Goal: Communication & Community: Ask a question

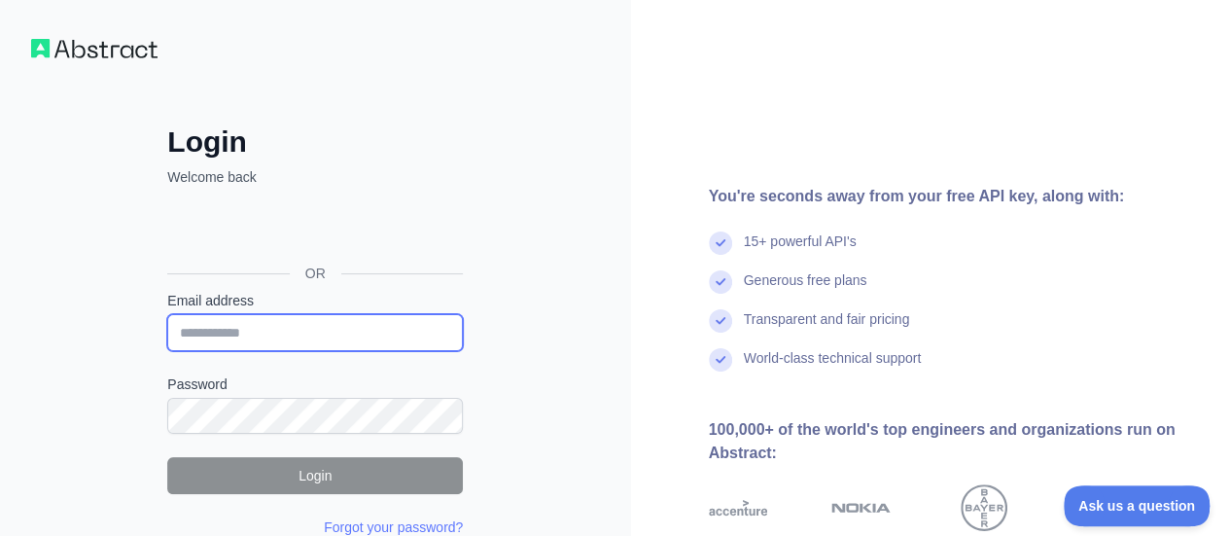
click at [300, 328] on input "Email address" at bounding box center [315, 332] width 296 height 37
paste input "**********"
type input "**********"
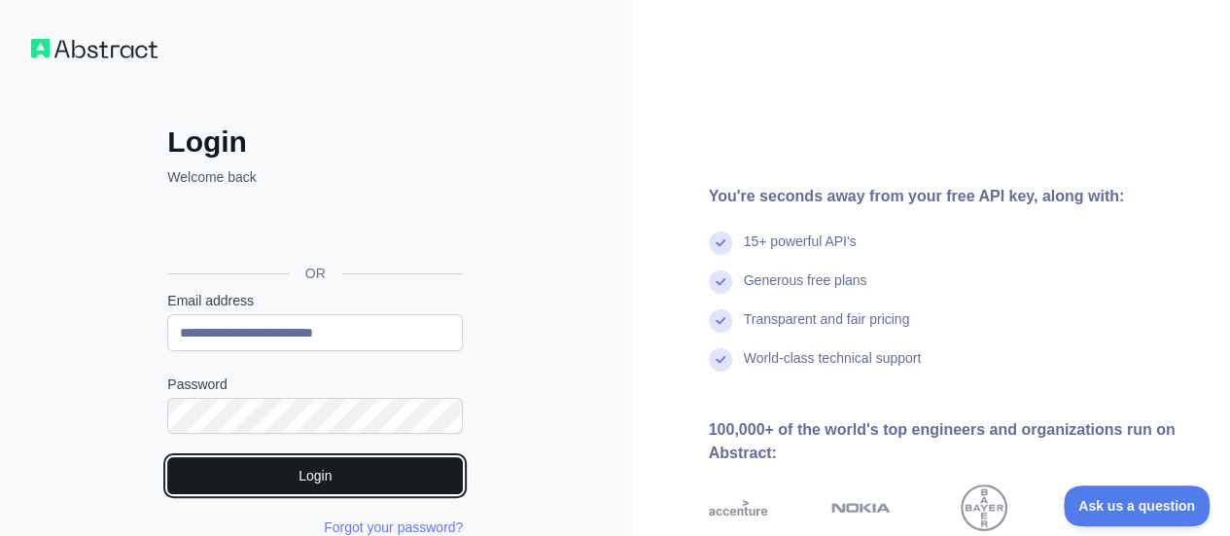
click at [320, 478] on button "Login" at bounding box center [315, 475] width 296 height 37
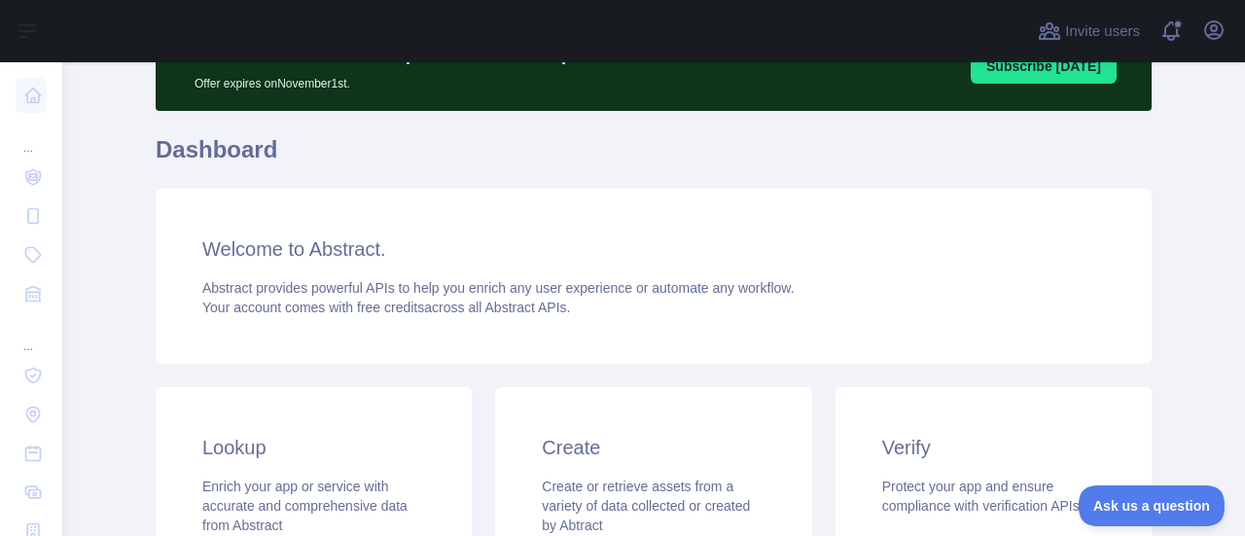
scroll to position [194, 0]
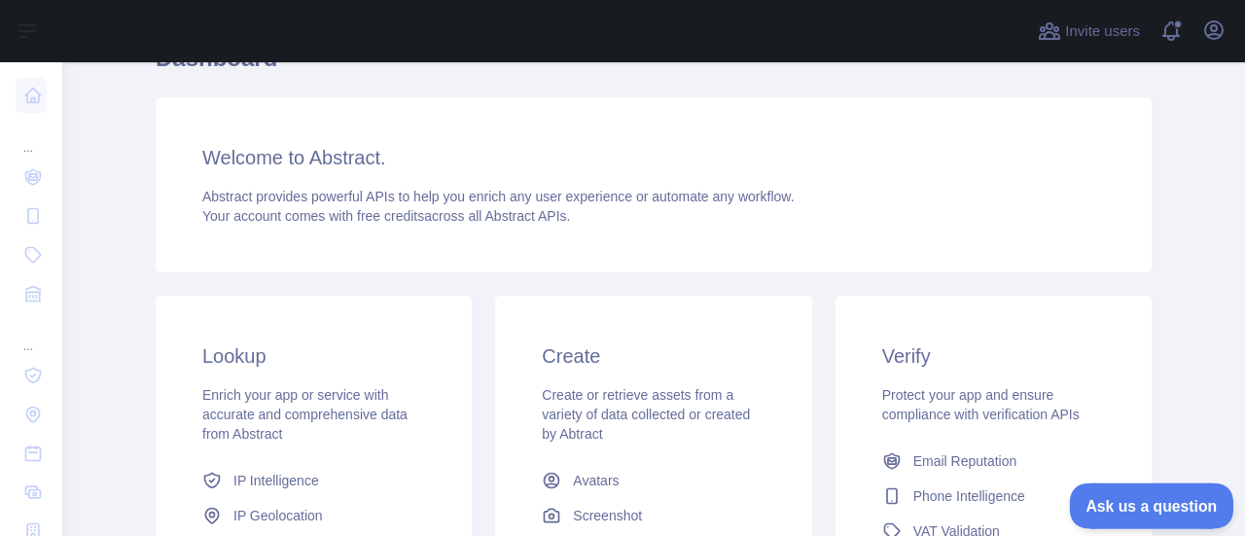
click at [1160, 501] on span "Ask us a question" at bounding box center [1142, 503] width 146 height 14
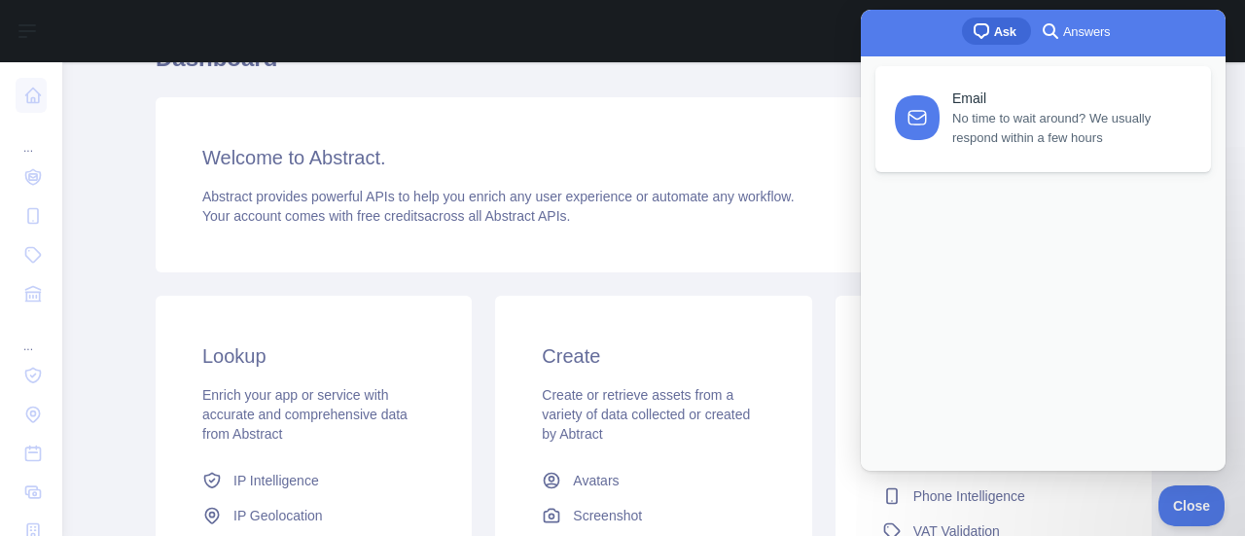
scroll to position [0, 0]
click at [996, 280] on div at bounding box center [1043, 263] width 336 height 33
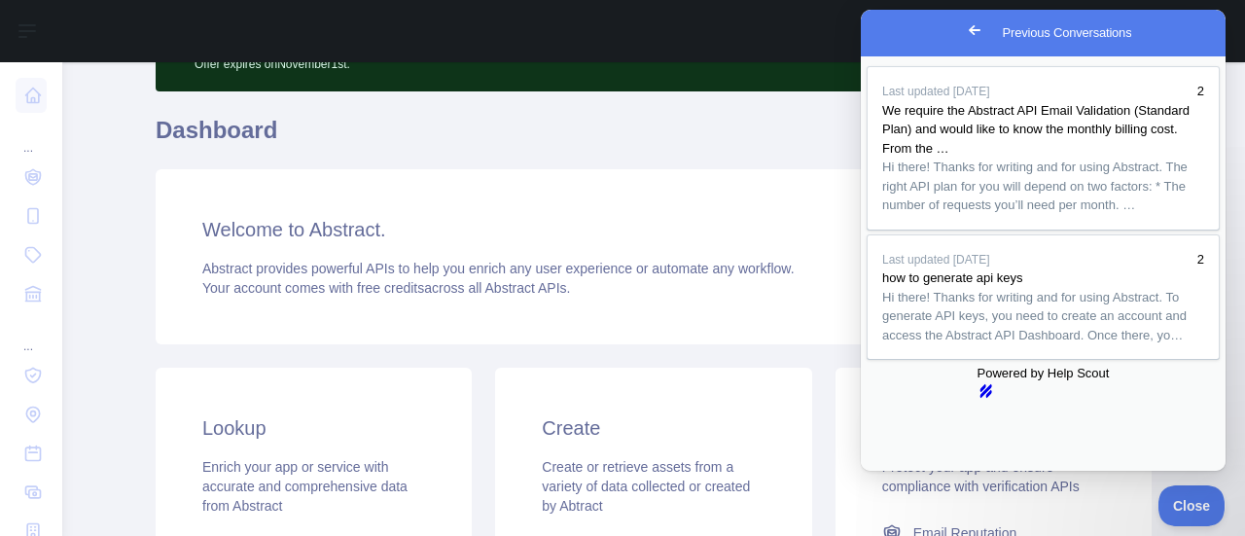
scroll to position [97, 0]
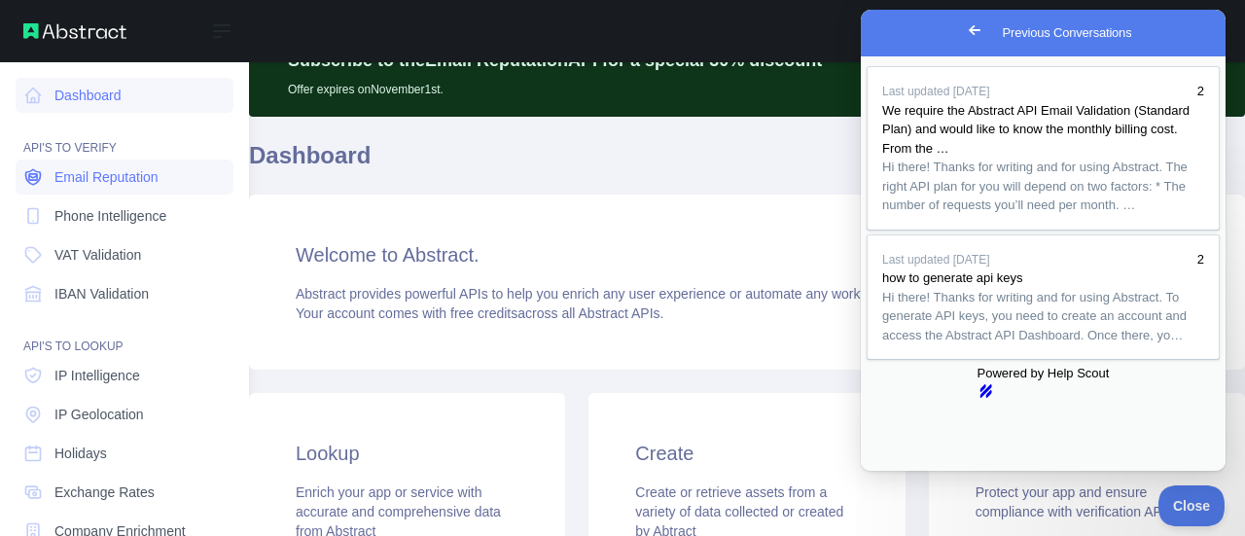
click at [80, 178] on span "Email Reputation" at bounding box center [106, 176] width 104 height 19
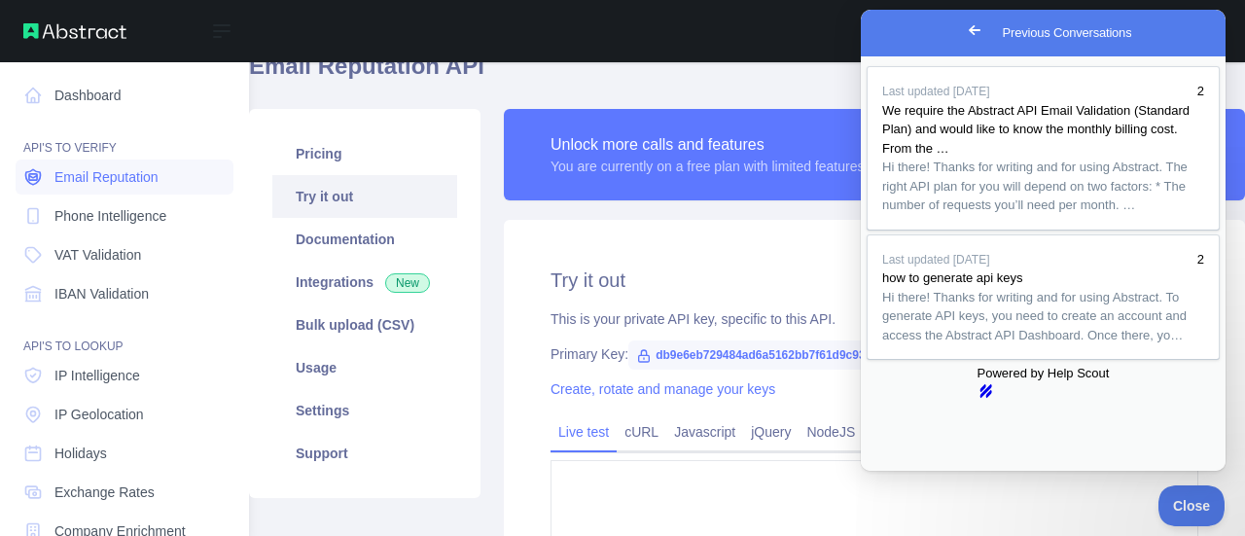
type textarea "**********"
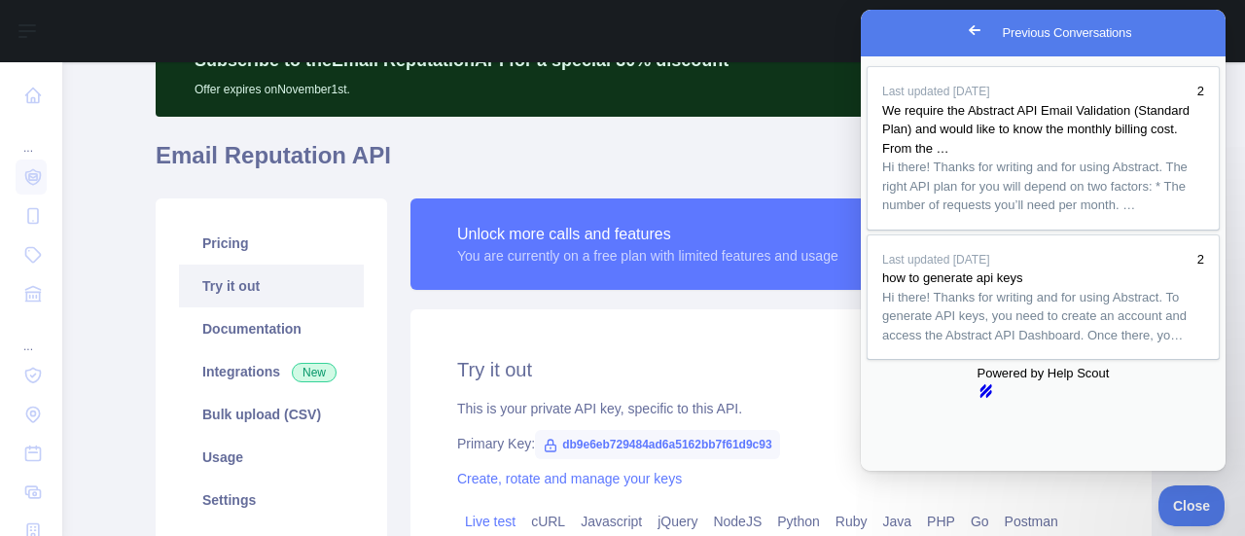
scroll to position [194, 0]
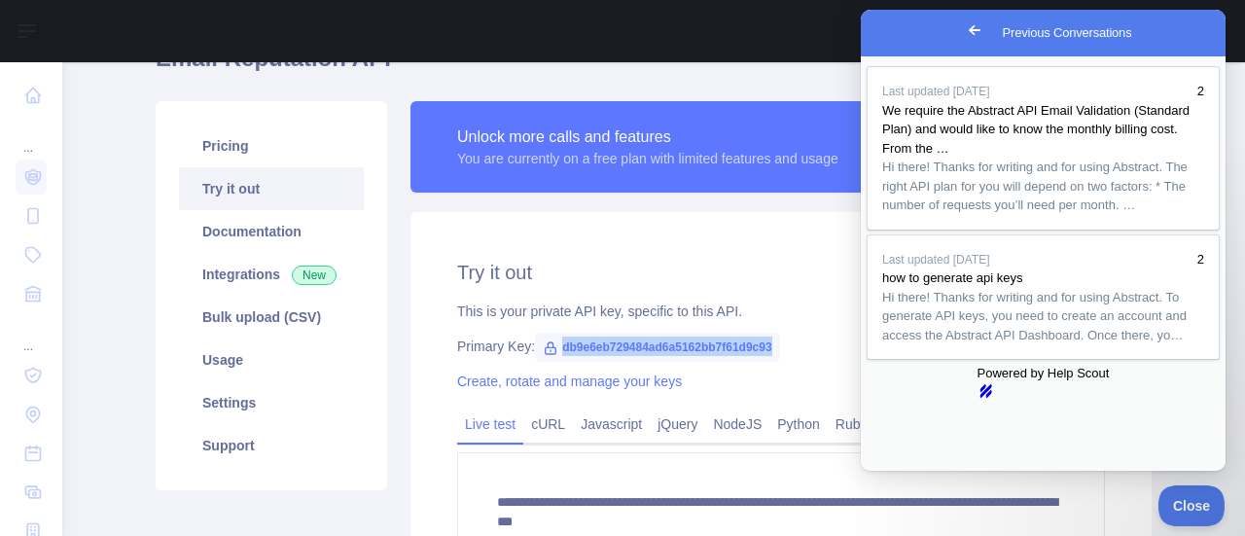
drag, startPoint x: 548, startPoint y: 347, endPoint x: 766, endPoint y: 343, distance: 217.9
click at [766, 343] on span "db9e6eb729484ad6a5162bb7f61d9c93" at bounding box center [657, 347] width 244 height 29
copy span "db9e6eb729484ad6a5162bb7f61d9c93"
click at [793, 267] on h2 "Try it out" at bounding box center [781, 272] width 648 height 27
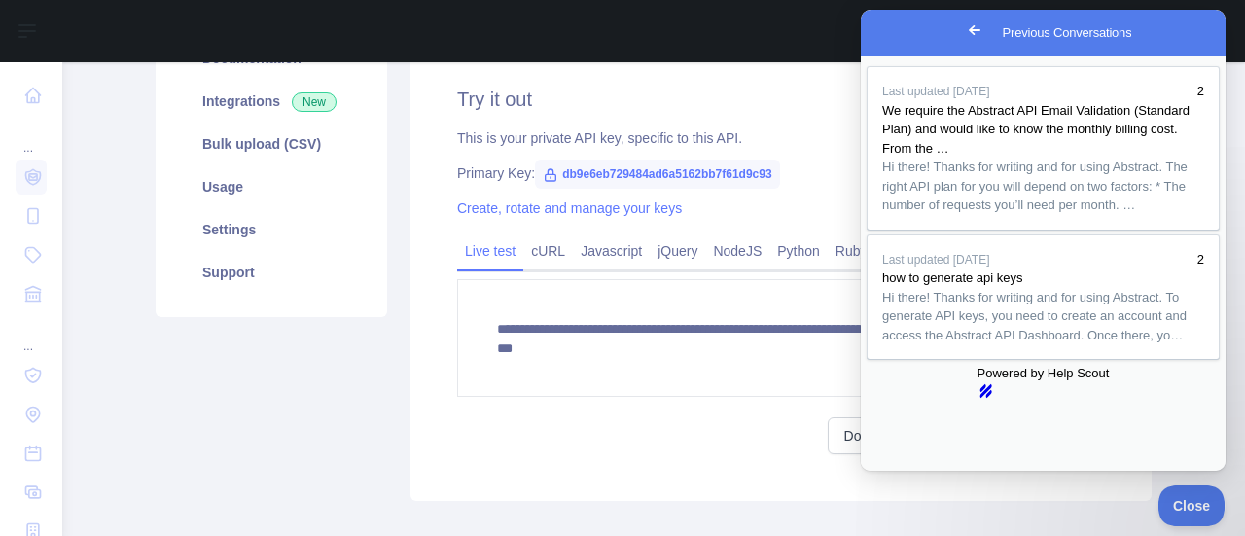
scroll to position [97, 0]
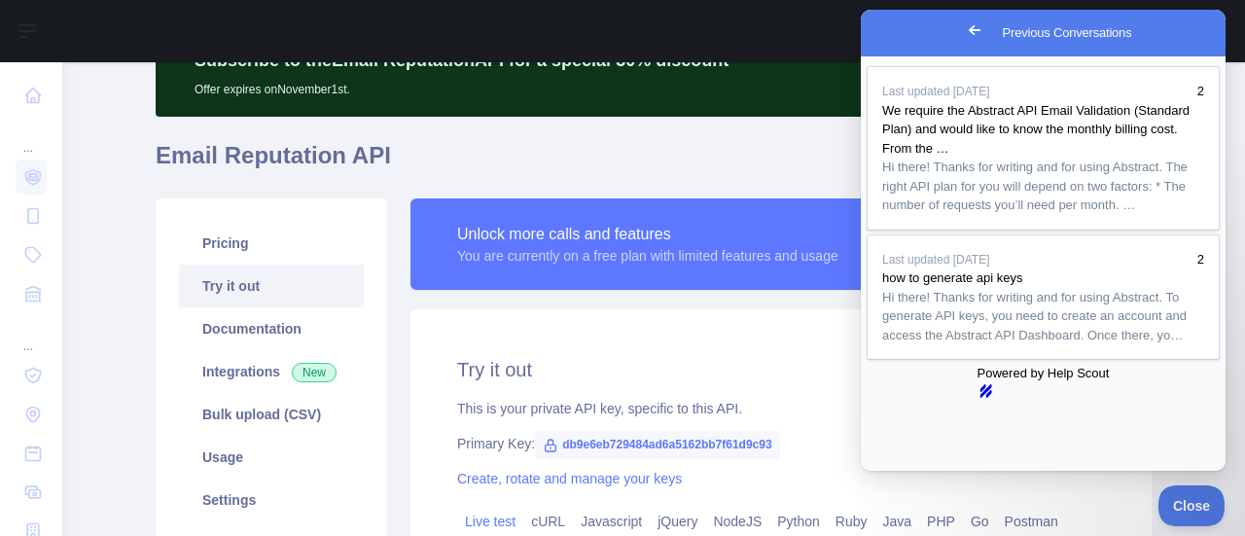
click at [963, 32] on span "Go back" at bounding box center [974, 29] width 23 height 23
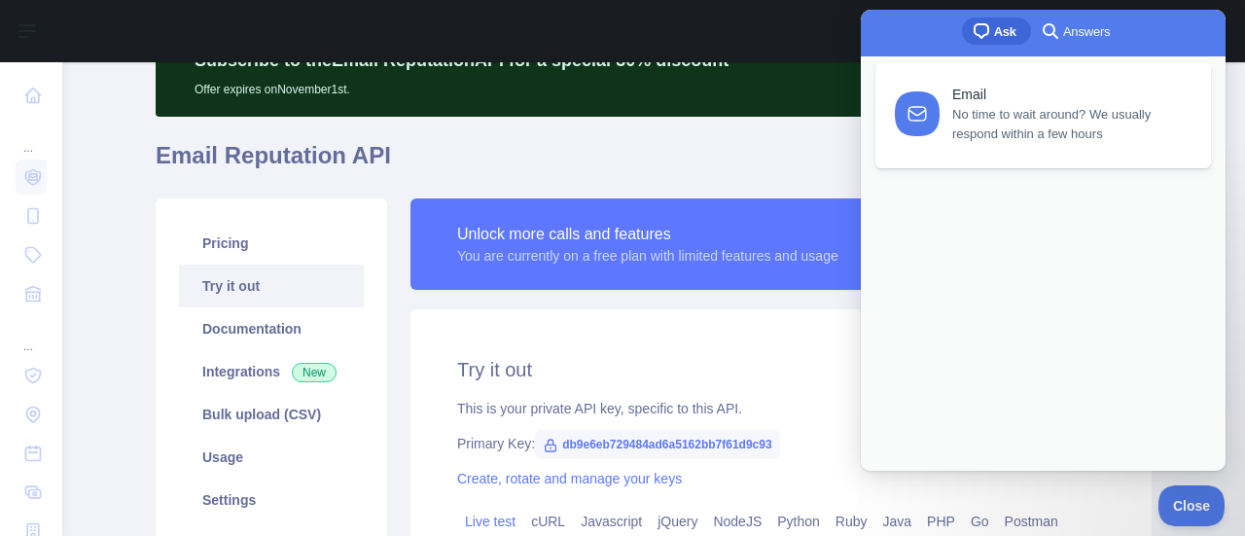
scroll to position [0, 0]
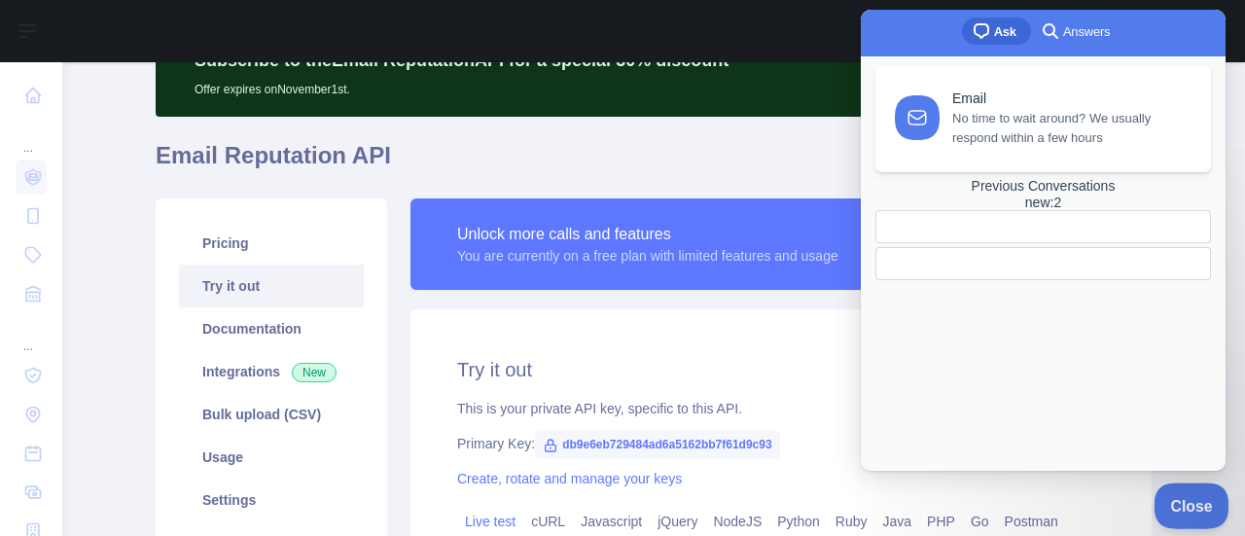
click at [1181, 510] on button "Close" at bounding box center [1186, 502] width 66 height 41
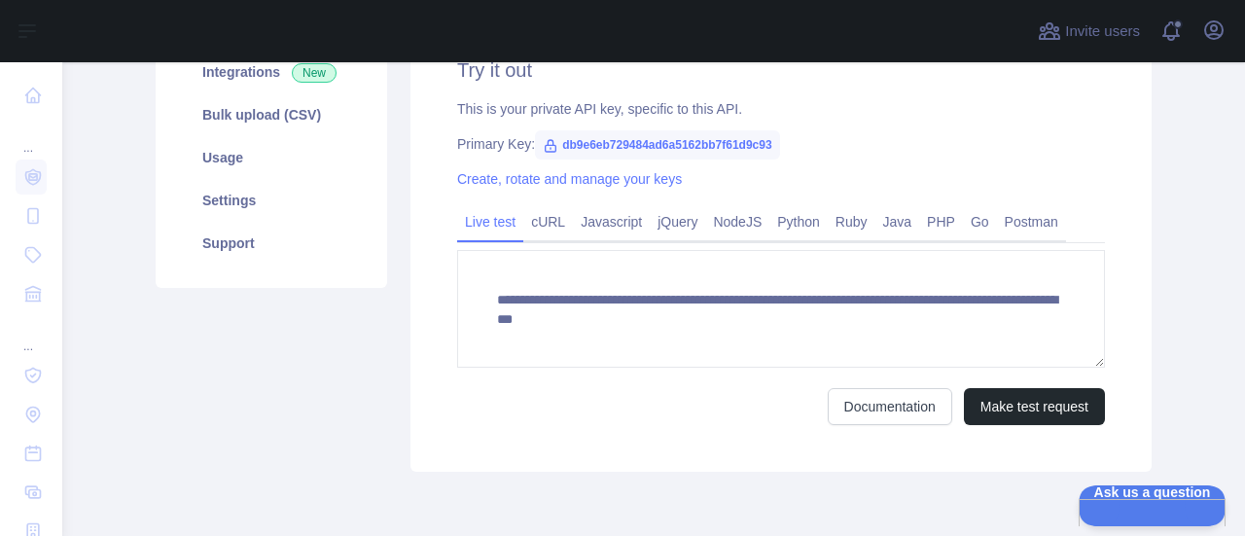
scroll to position [475, 0]
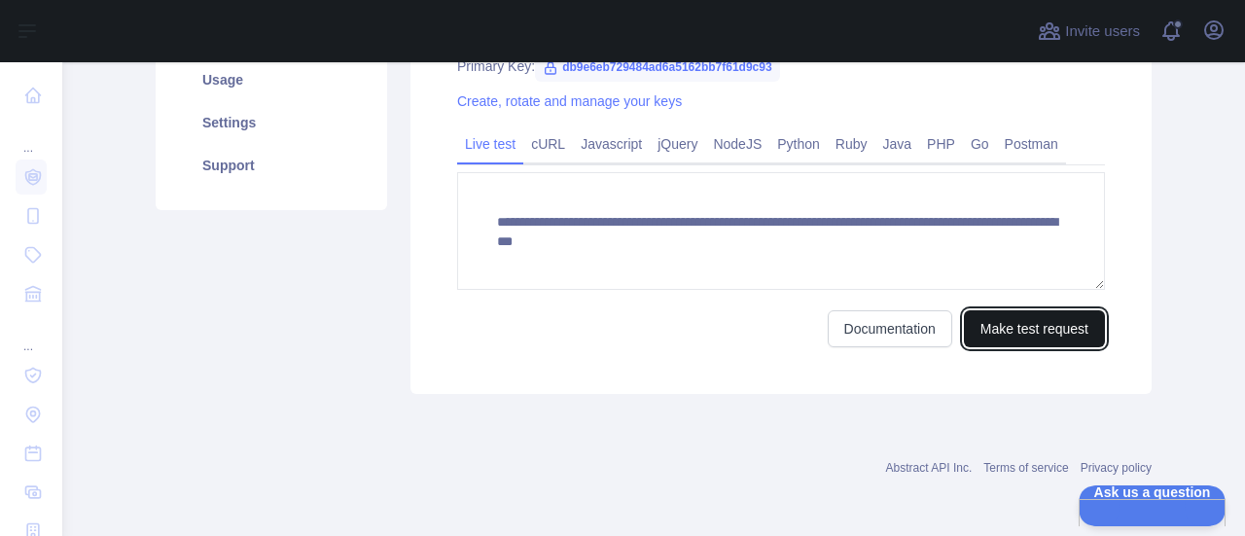
click at [992, 337] on button "Make test request" at bounding box center [1034, 328] width 141 height 37
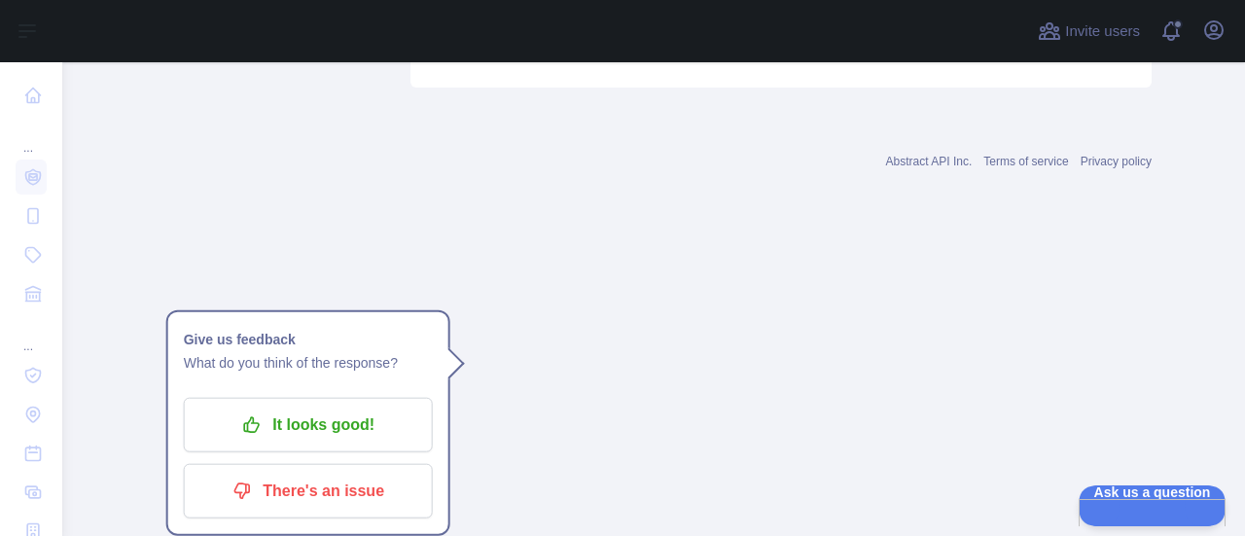
scroll to position [1551, 0]
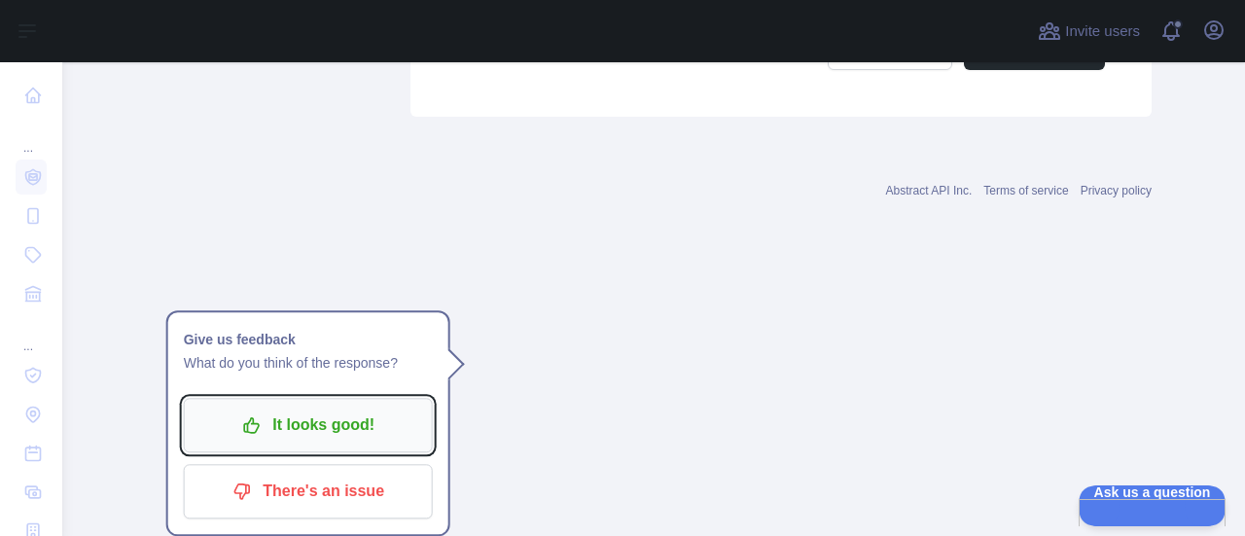
click at [341, 408] on p "It looks good!" at bounding box center [308, 424] width 220 height 33
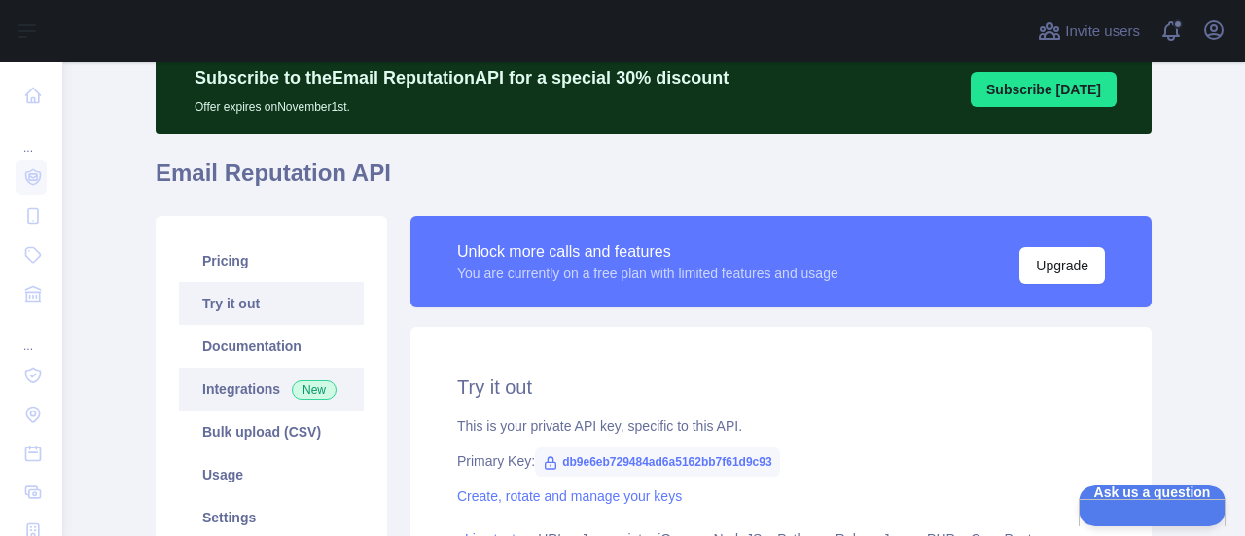
scroll to position [97, 0]
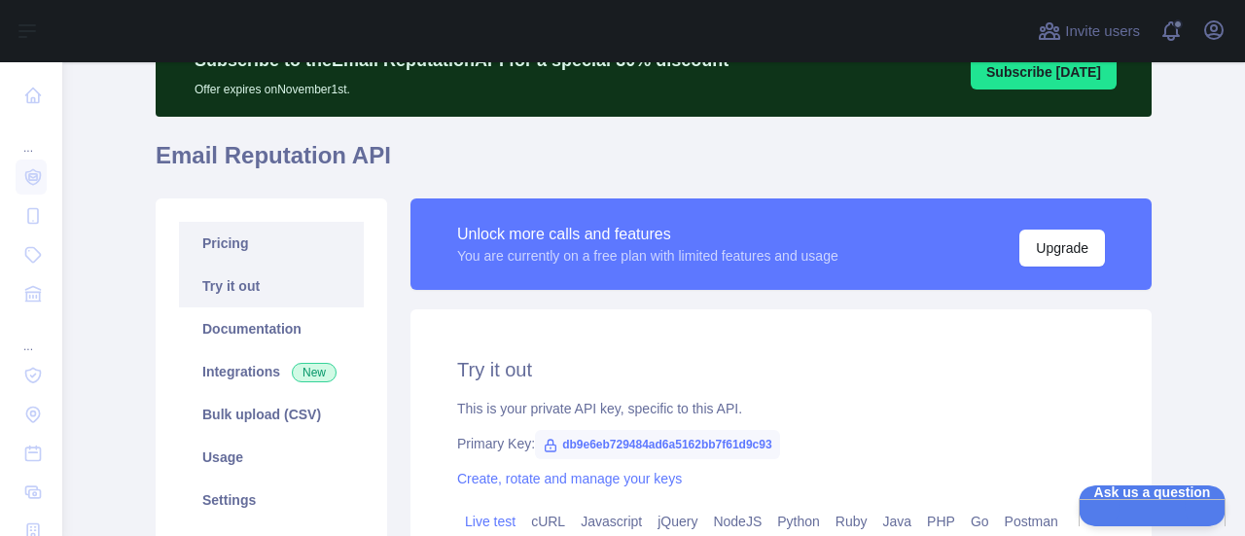
click at [266, 246] on link "Pricing" at bounding box center [271, 243] width 185 height 43
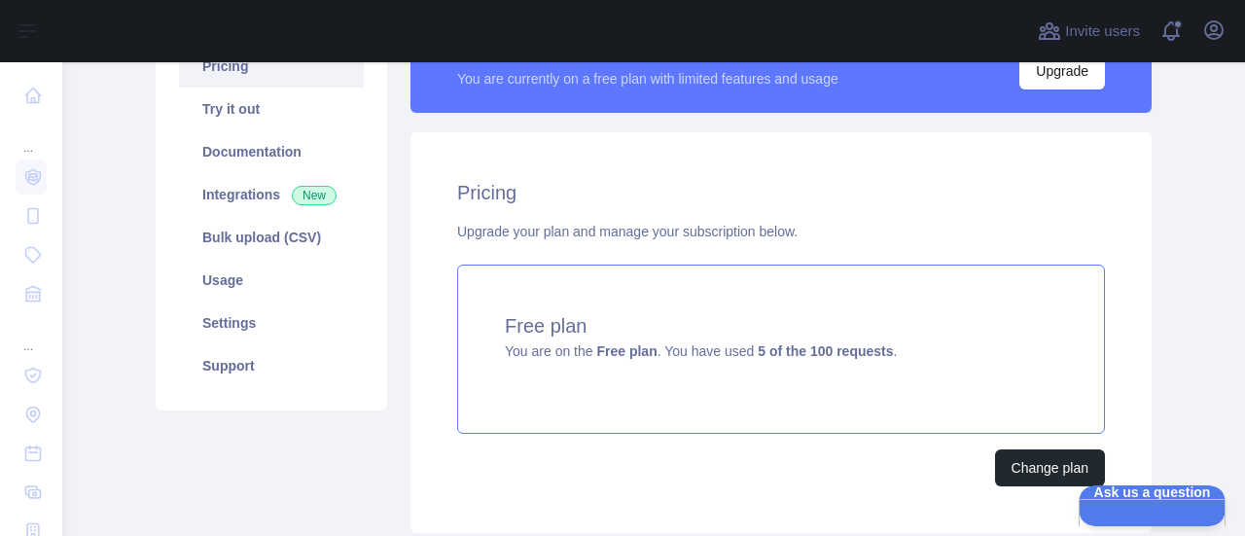
scroll to position [292, 0]
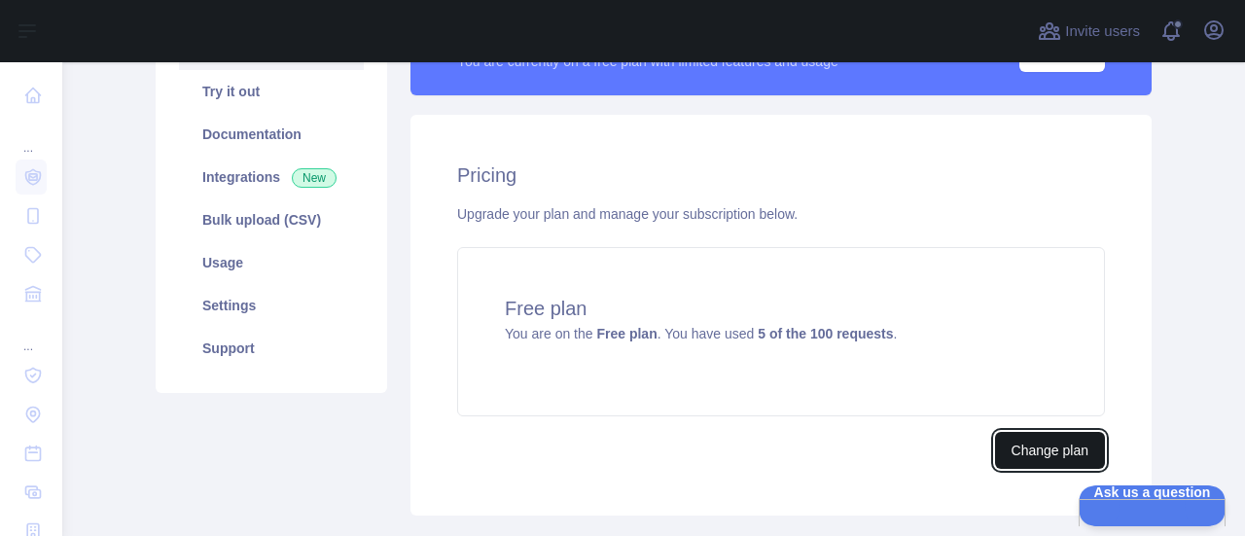
click at [1073, 446] on button "Change plan" at bounding box center [1050, 450] width 110 height 37
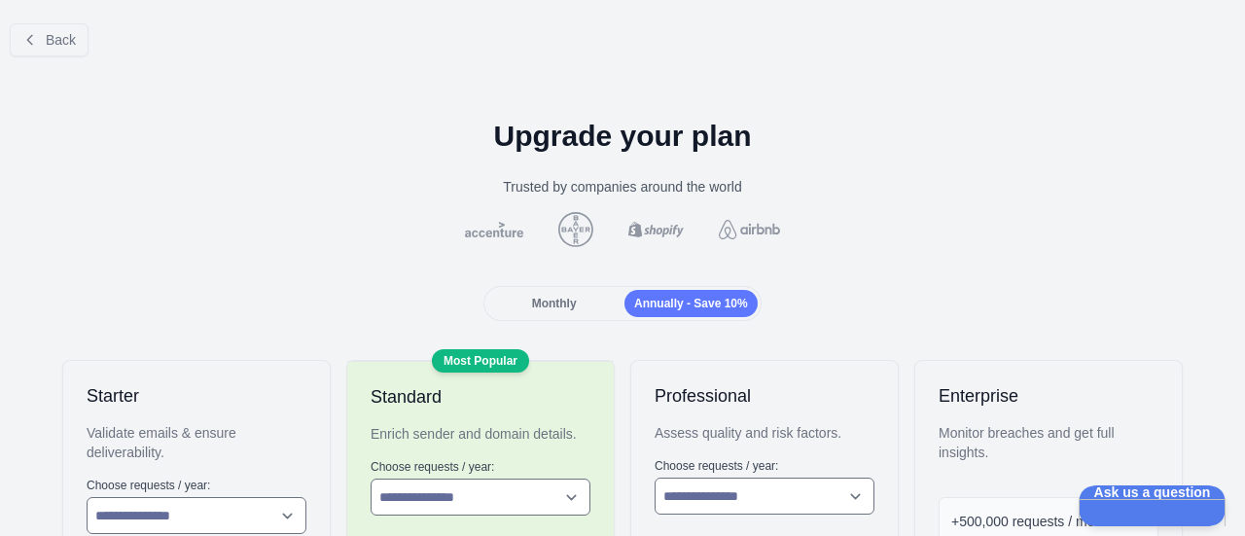
click at [587, 308] on div "Monthly" at bounding box center [553, 303] width 133 height 27
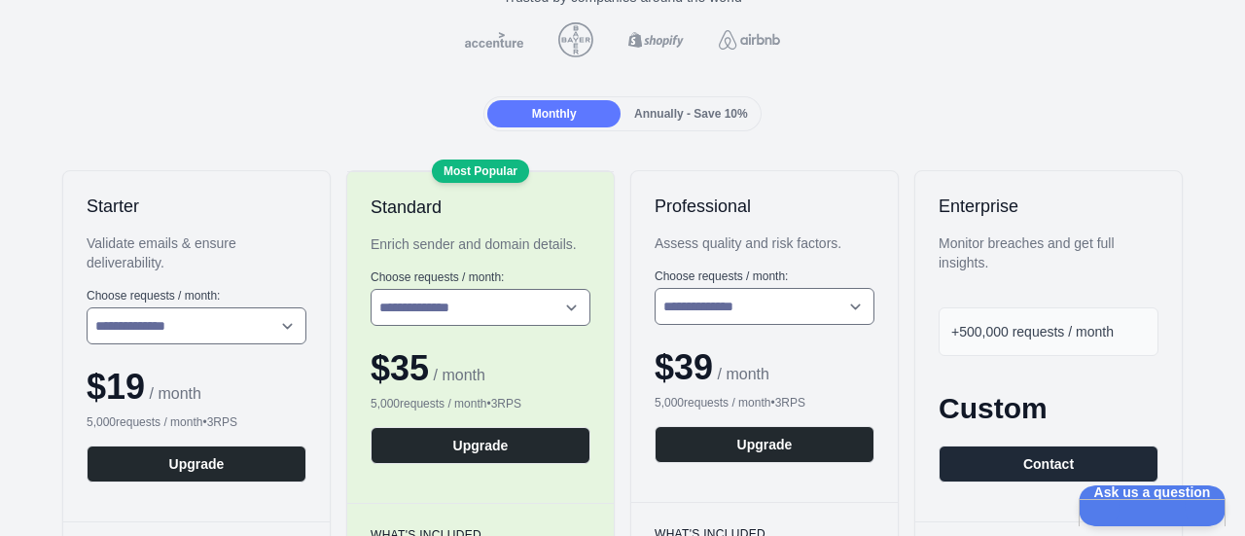
scroll to position [194, 0]
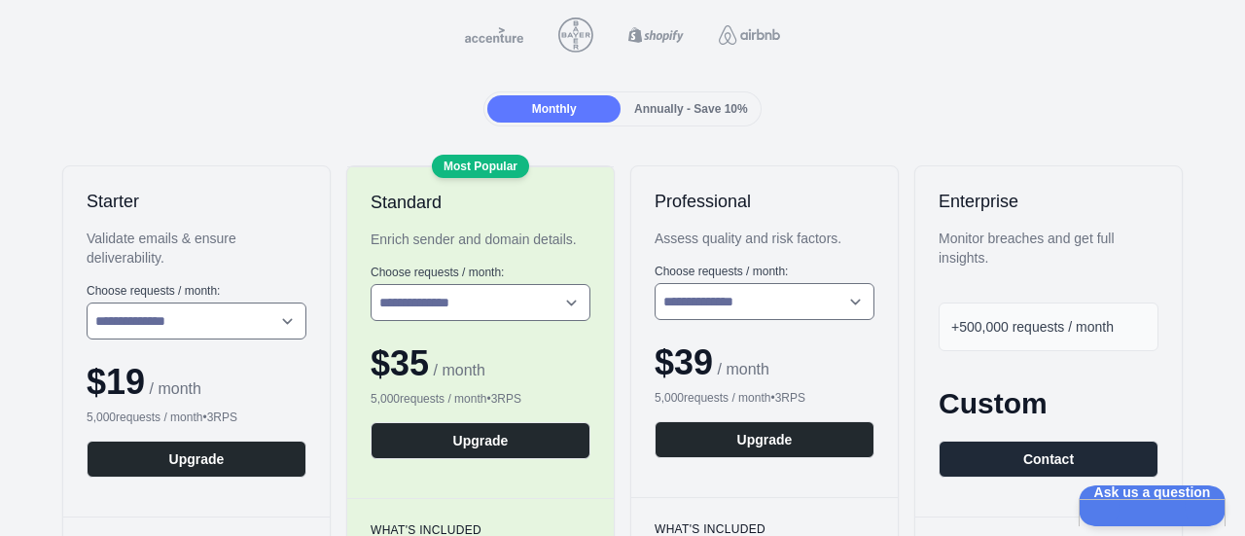
click at [680, 96] on div "Annually - Save 10%" at bounding box center [690, 108] width 133 height 27
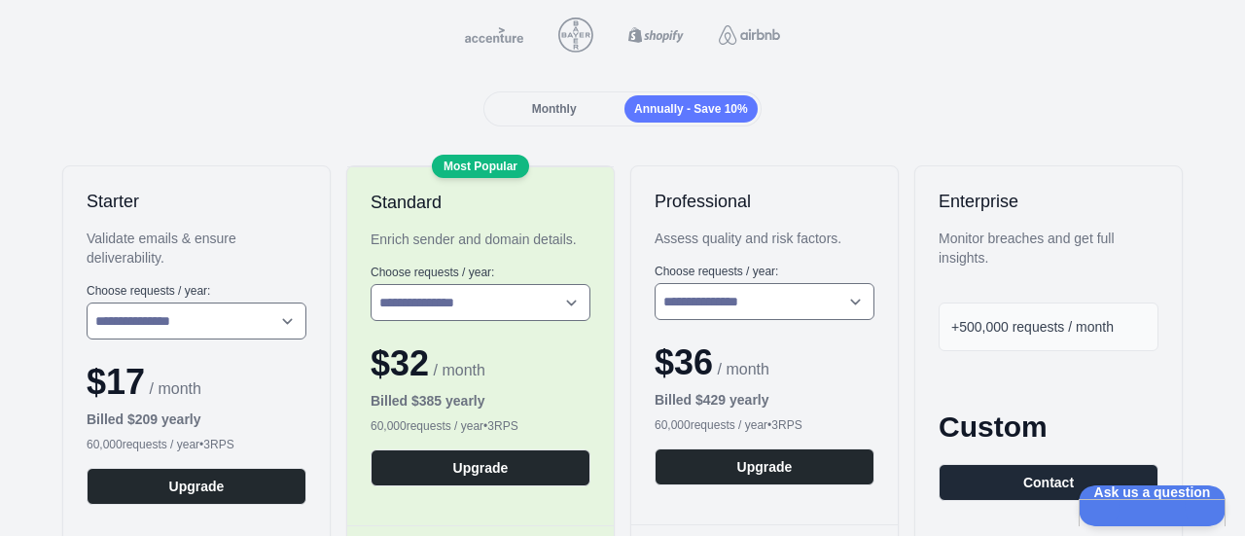
click at [584, 100] on div "Monthly" at bounding box center [553, 108] width 133 height 27
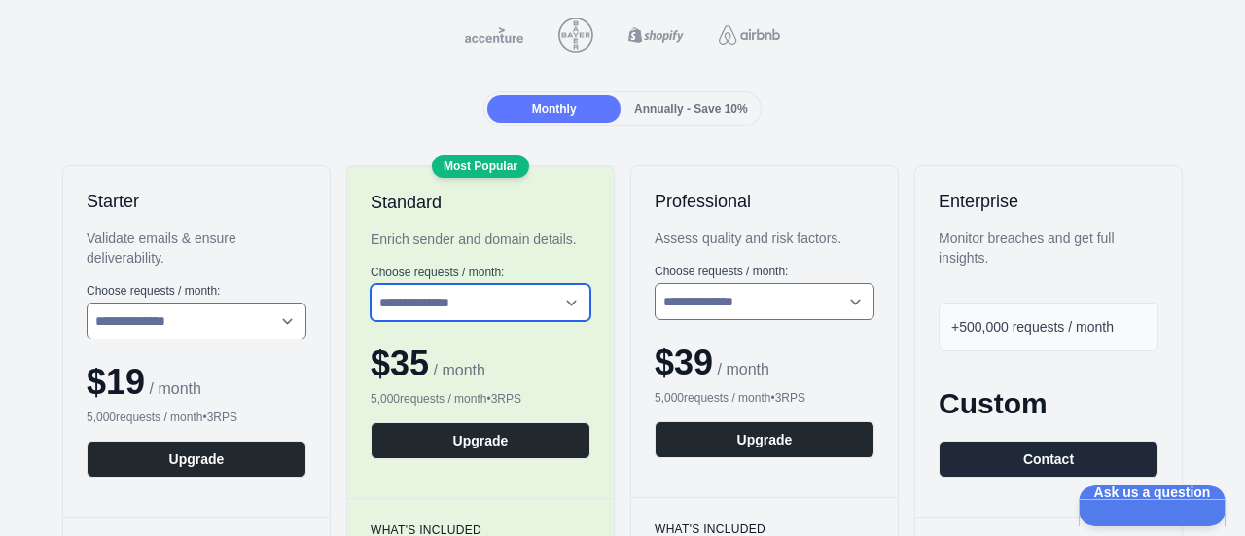
click at [532, 297] on select "**********" at bounding box center [481, 302] width 220 height 37
click at [528, 288] on select "**********" at bounding box center [481, 302] width 220 height 37
click at [684, 104] on span "Annually - Save 10%" at bounding box center [691, 109] width 114 height 14
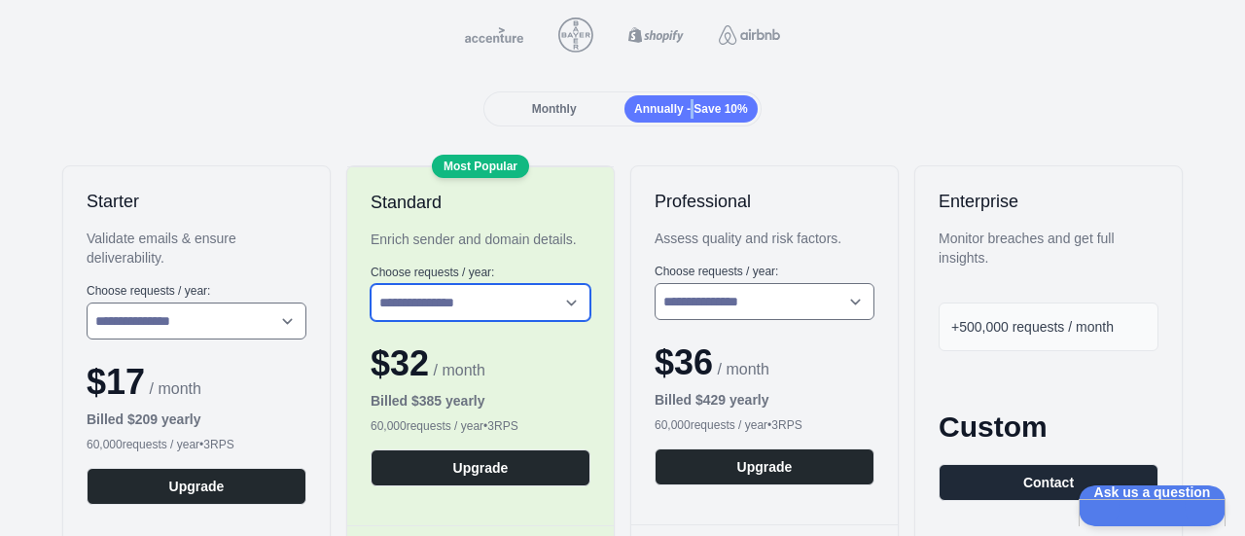
click at [528, 296] on select "**********" at bounding box center [481, 302] width 220 height 37
click at [569, 111] on span "Monthly" at bounding box center [554, 109] width 45 height 14
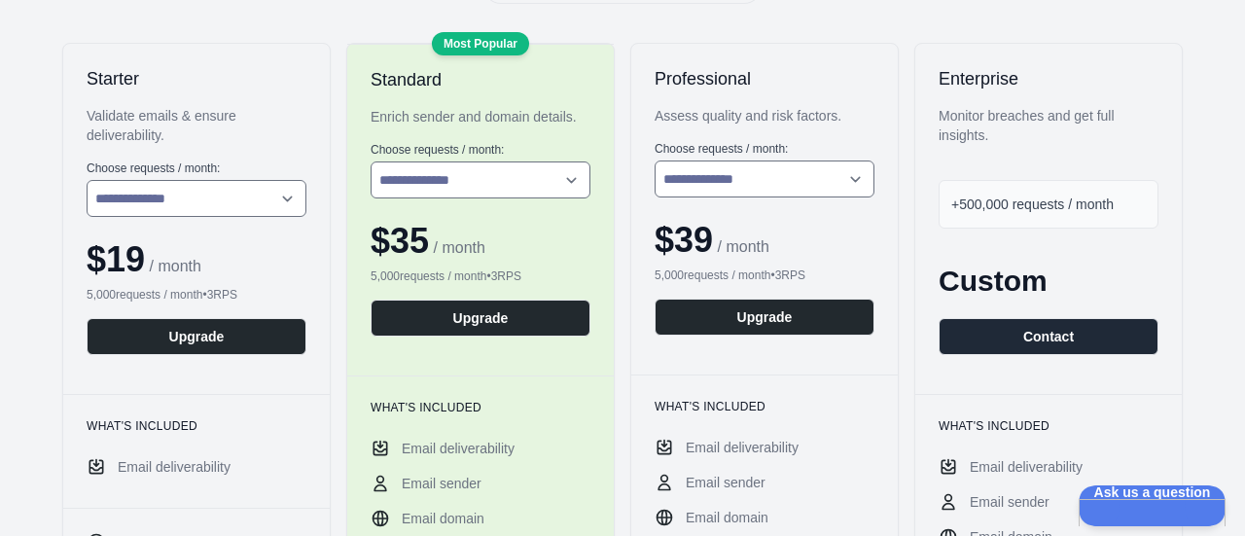
scroll to position [292, 0]
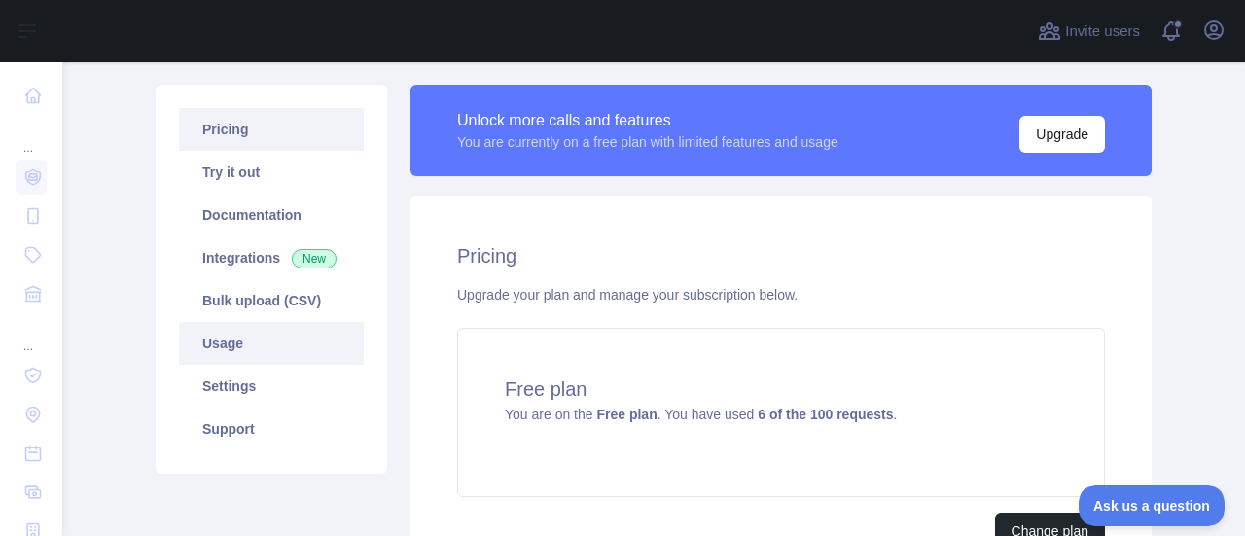
scroll to position [194, 0]
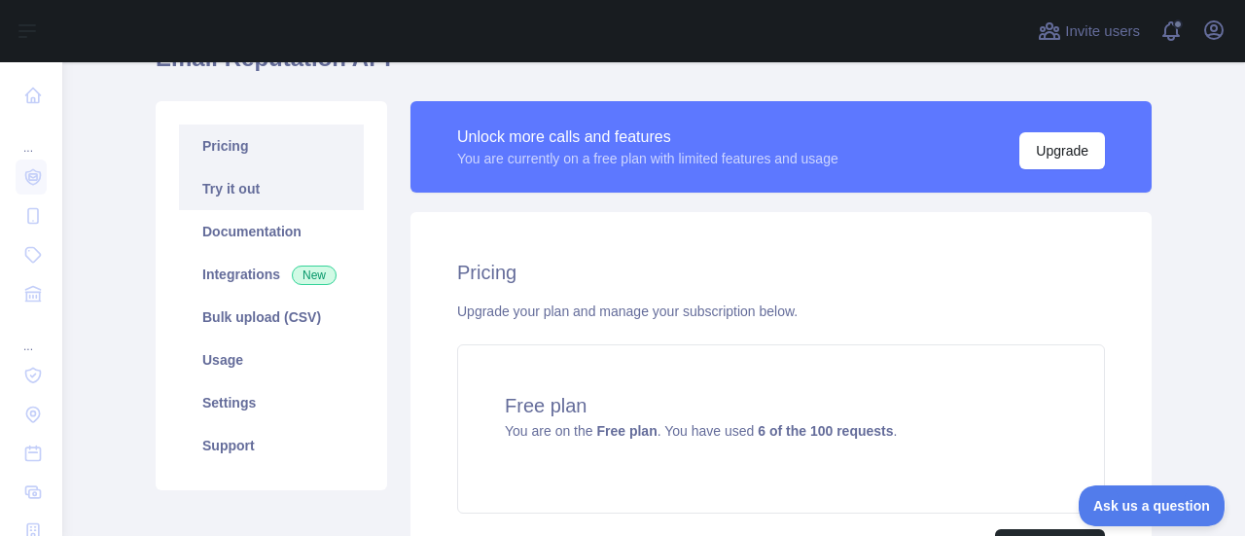
click at [238, 181] on link "Try it out" at bounding box center [271, 188] width 185 height 43
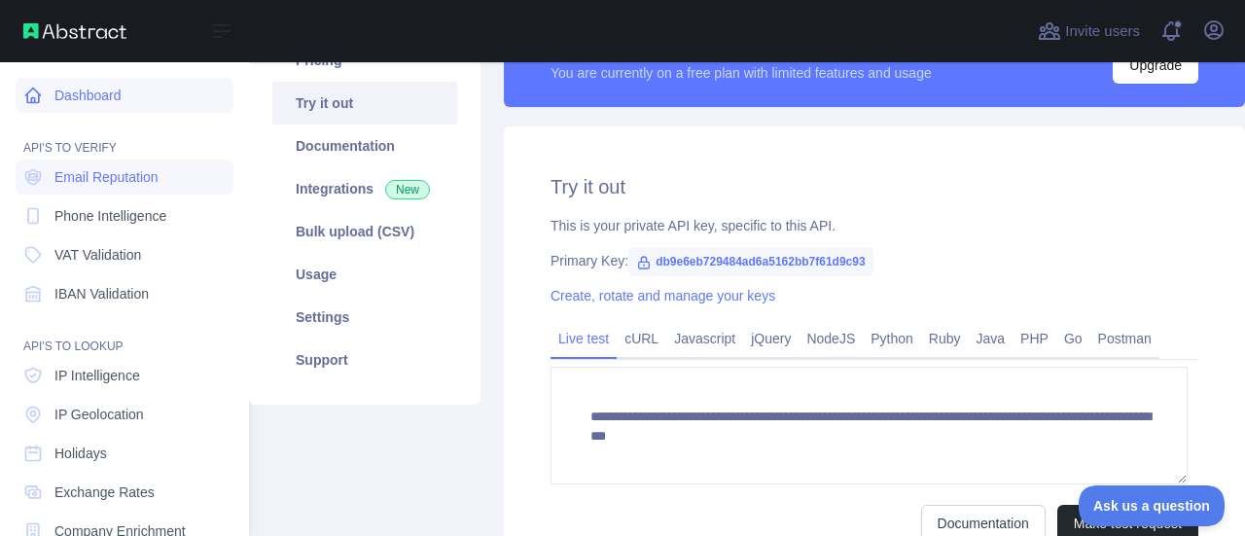
click at [95, 98] on link "Dashboard" at bounding box center [125, 95] width 218 height 35
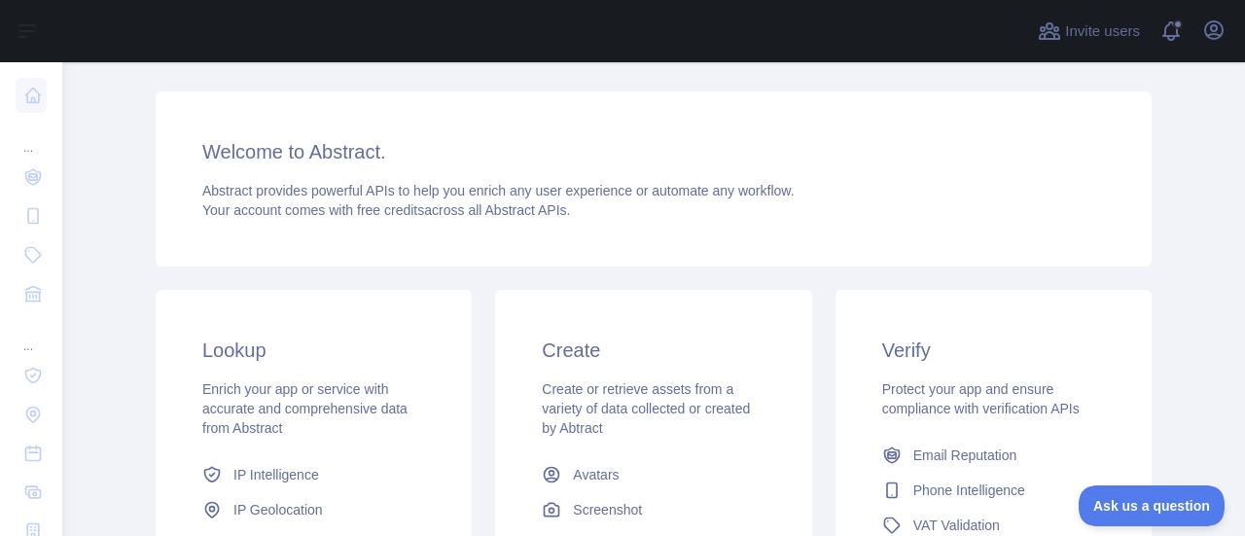
scroll to position [183, 0]
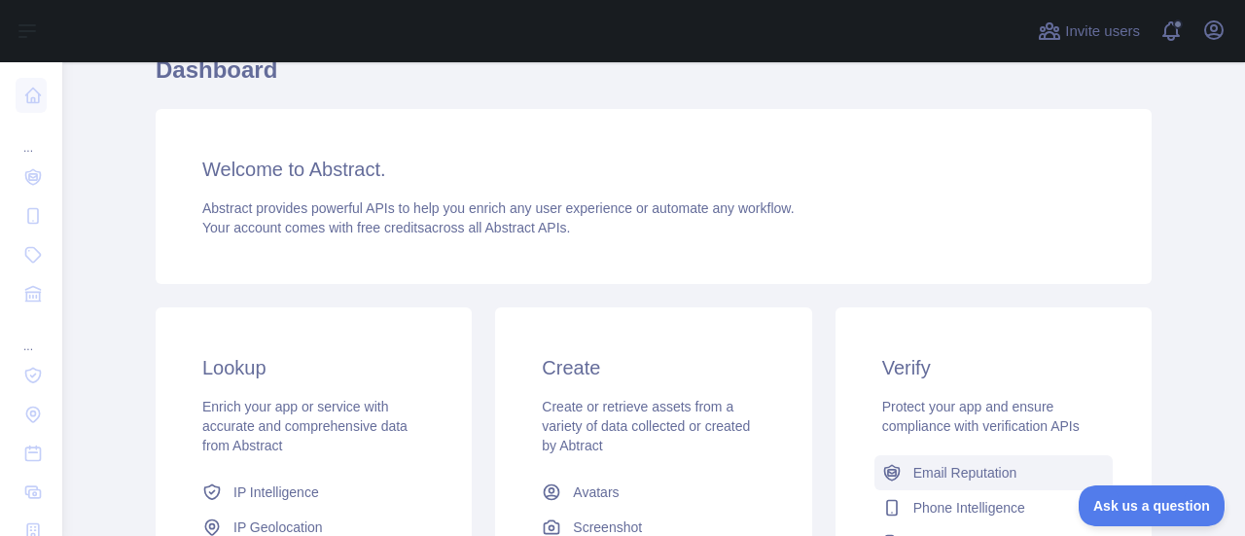
click at [949, 471] on span "Email Reputation" at bounding box center [965, 472] width 104 height 19
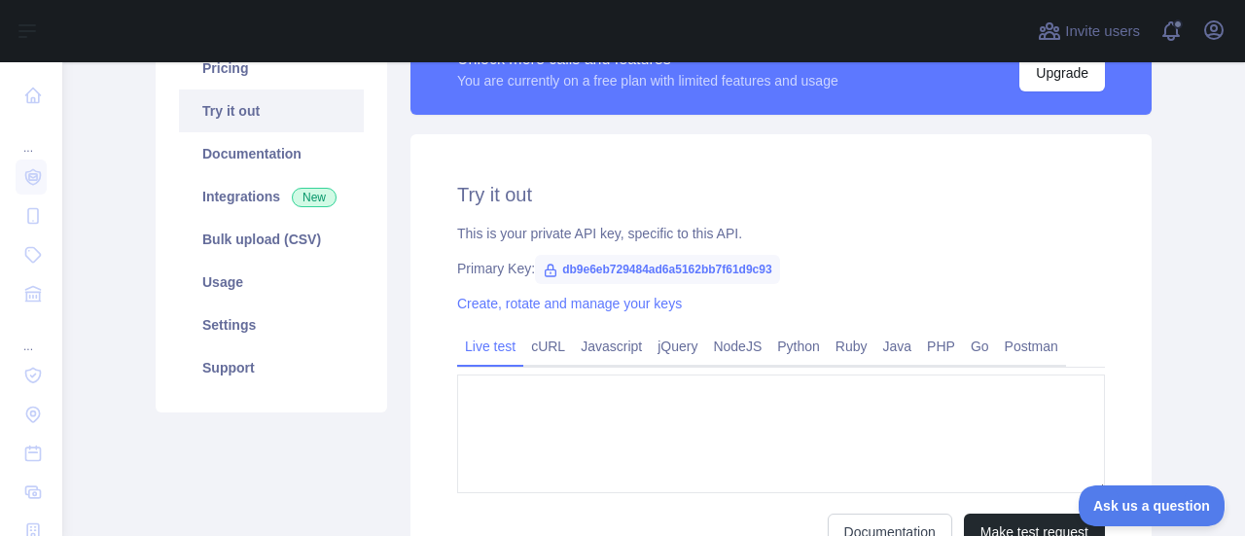
type textarea "**********"
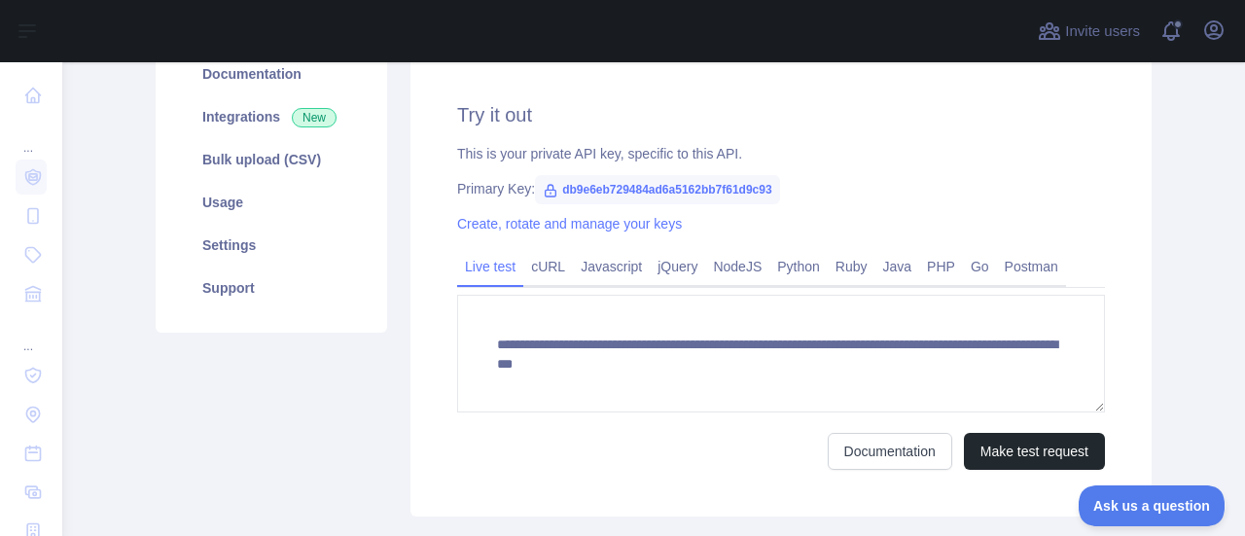
scroll to position [377, 0]
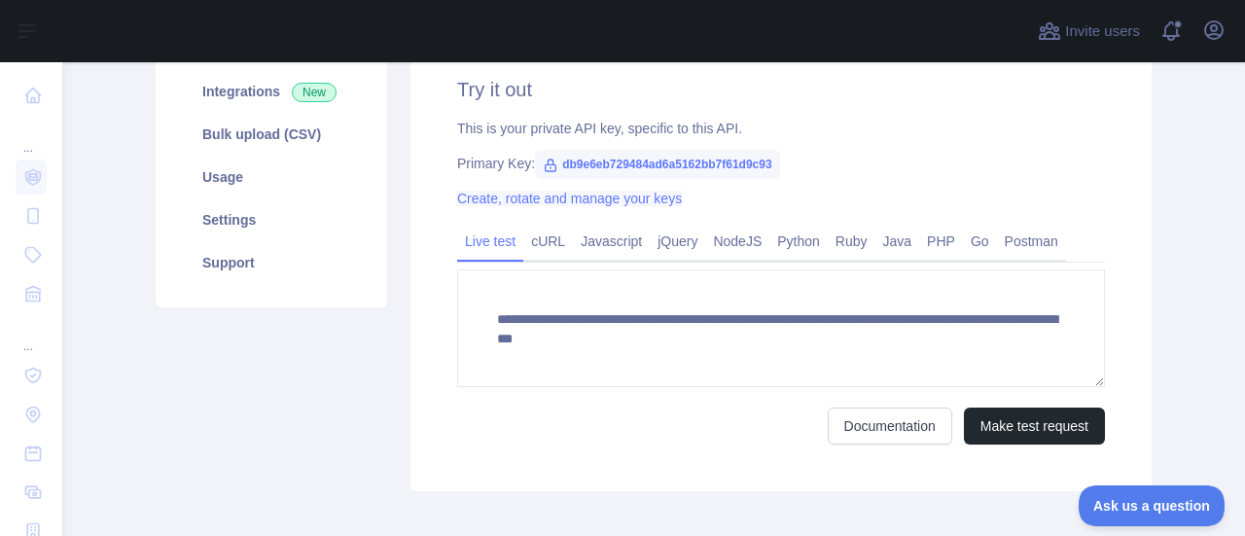
click at [558, 205] on link "Create, rotate and manage your keys" at bounding box center [569, 199] width 225 height 16
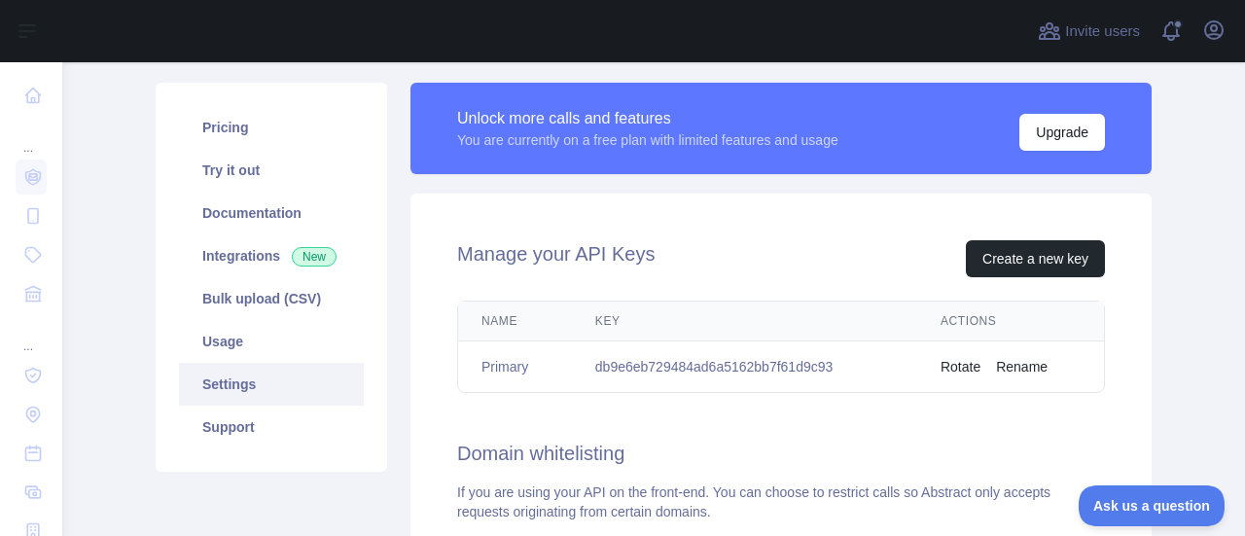
scroll to position [280, 0]
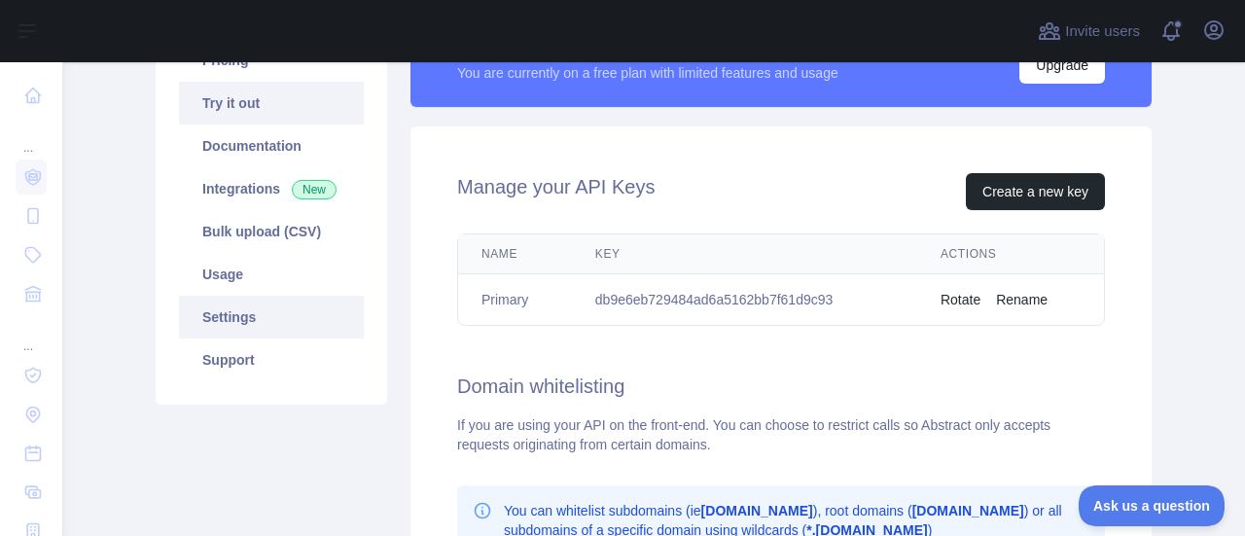
click at [260, 119] on link "Try it out" at bounding box center [271, 103] width 185 height 43
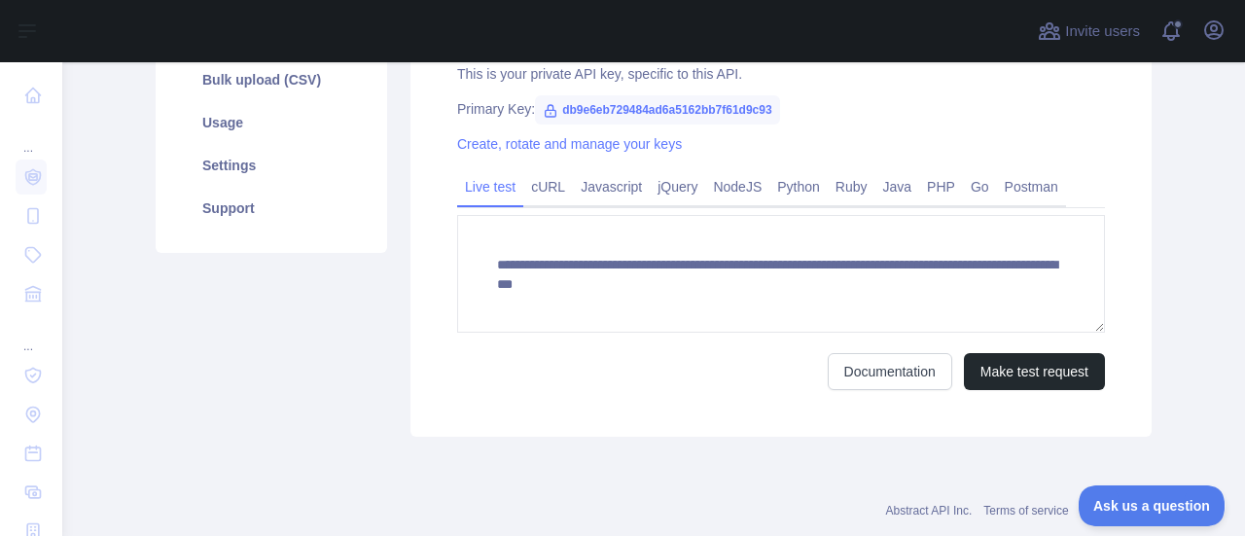
scroll to position [475, 0]
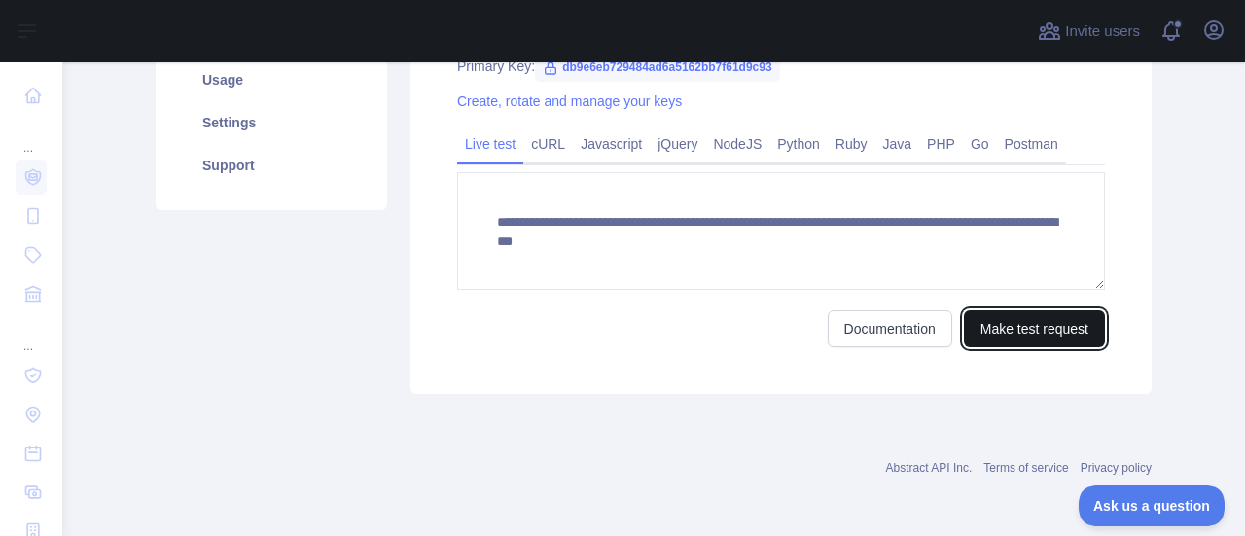
click at [1056, 324] on button "Make test request" at bounding box center [1034, 328] width 141 height 37
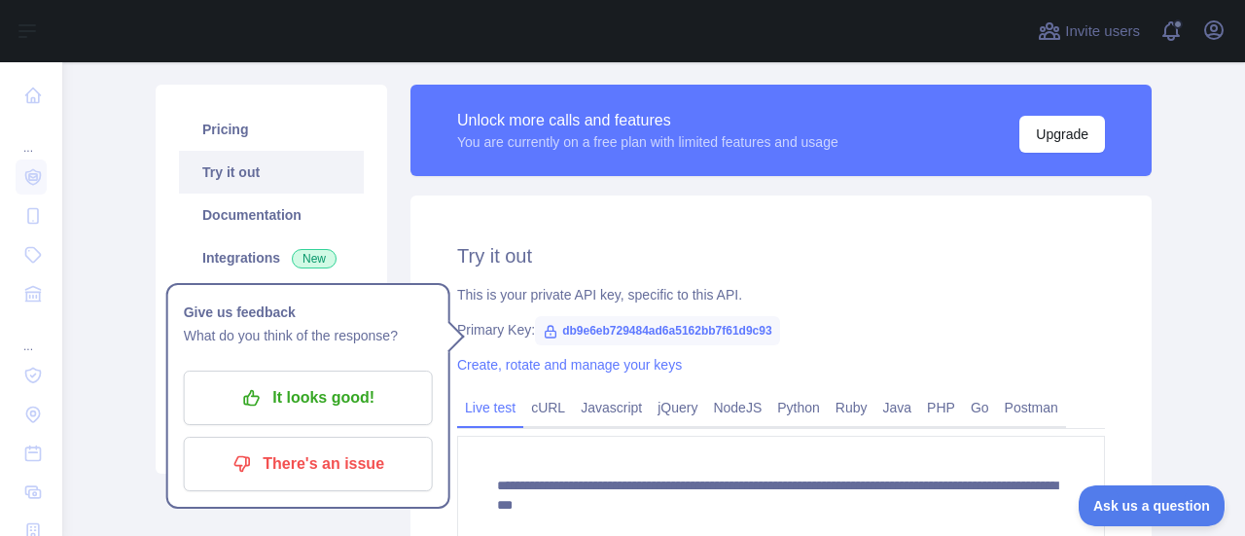
scroll to position [183, 0]
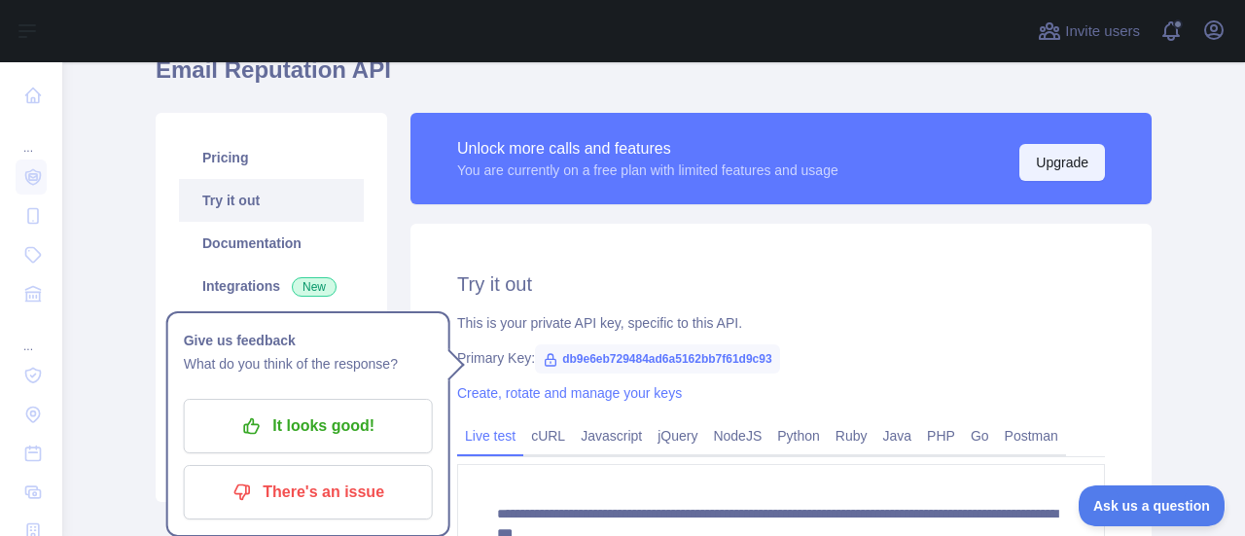
click at [1060, 159] on button "Upgrade" at bounding box center [1062, 162] width 86 height 37
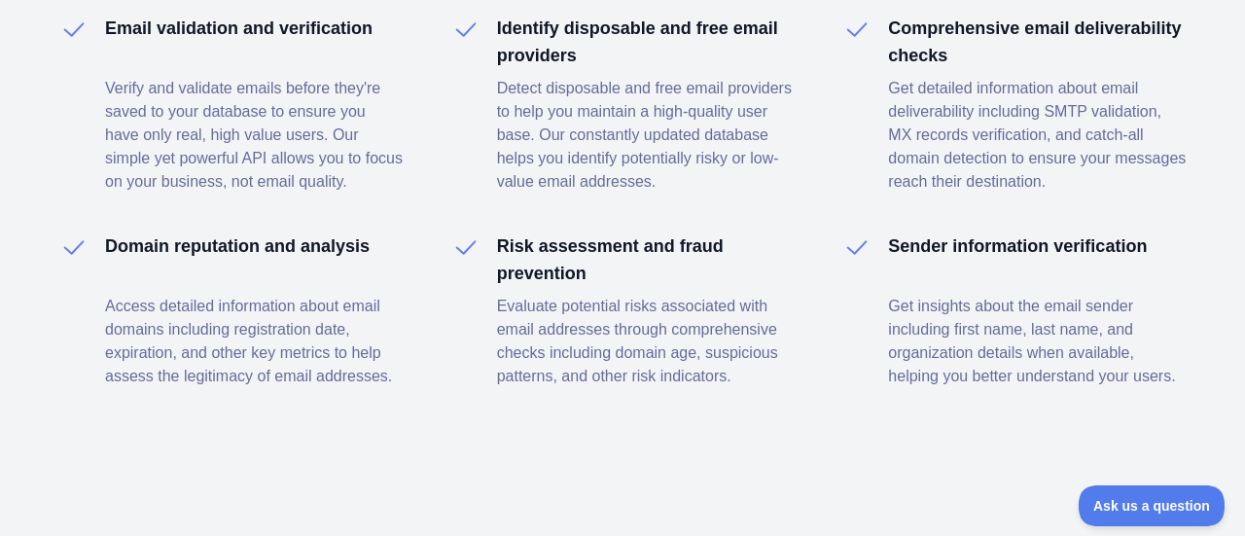
scroll to position [2805, 0]
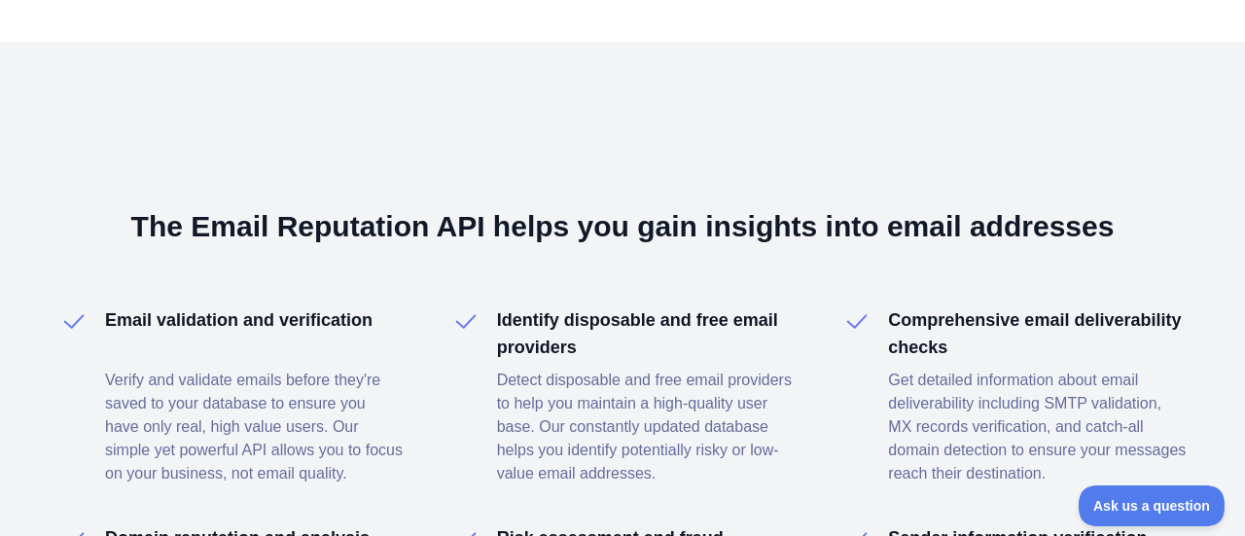
click at [5, 149] on div "The Email Reputation API helps you gain insights into email addresses Email val…" at bounding box center [622, 444] width 1245 height 805
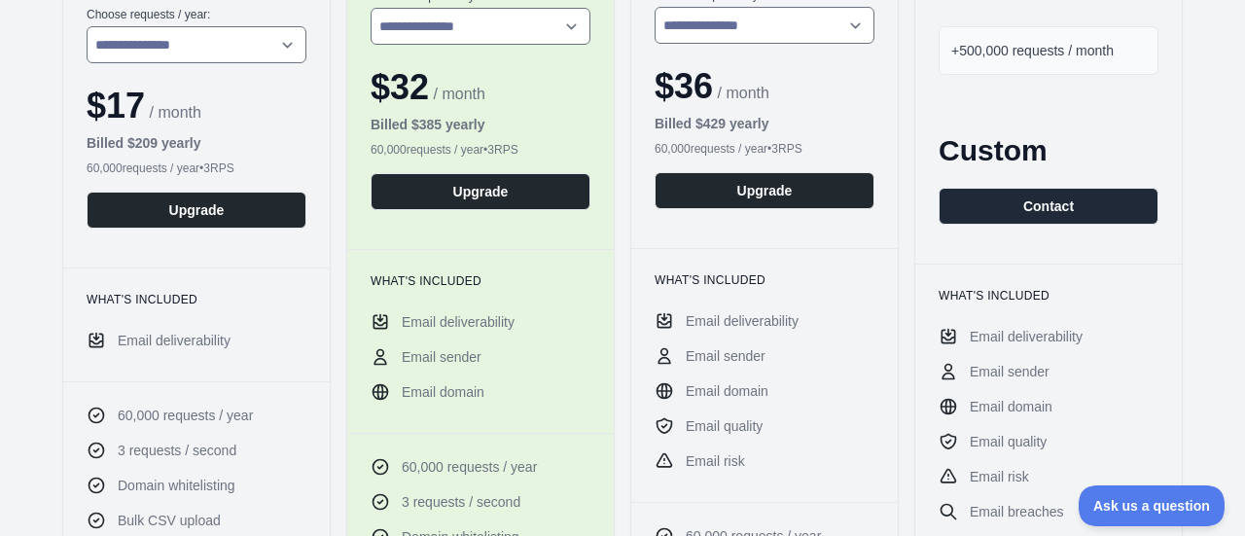
scroll to position [568, 0]
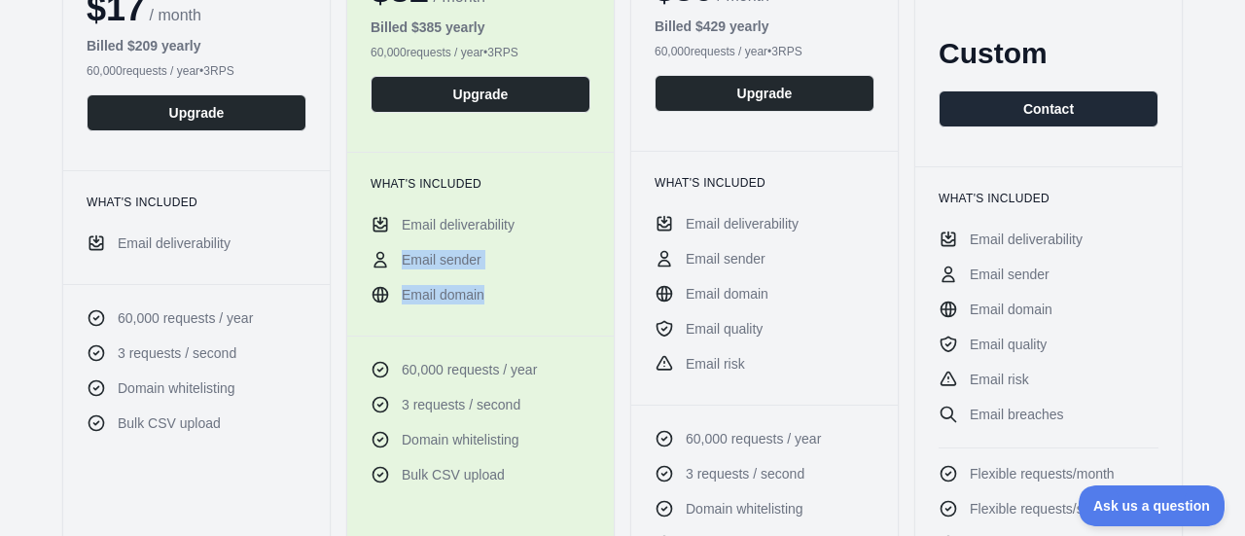
drag, startPoint x: 396, startPoint y: 256, endPoint x: 492, endPoint y: 291, distance: 102.4
click at [492, 291] on ul "Email deliverability Email sender Email domain" at bounding box center [481, 259] width 220 height 89
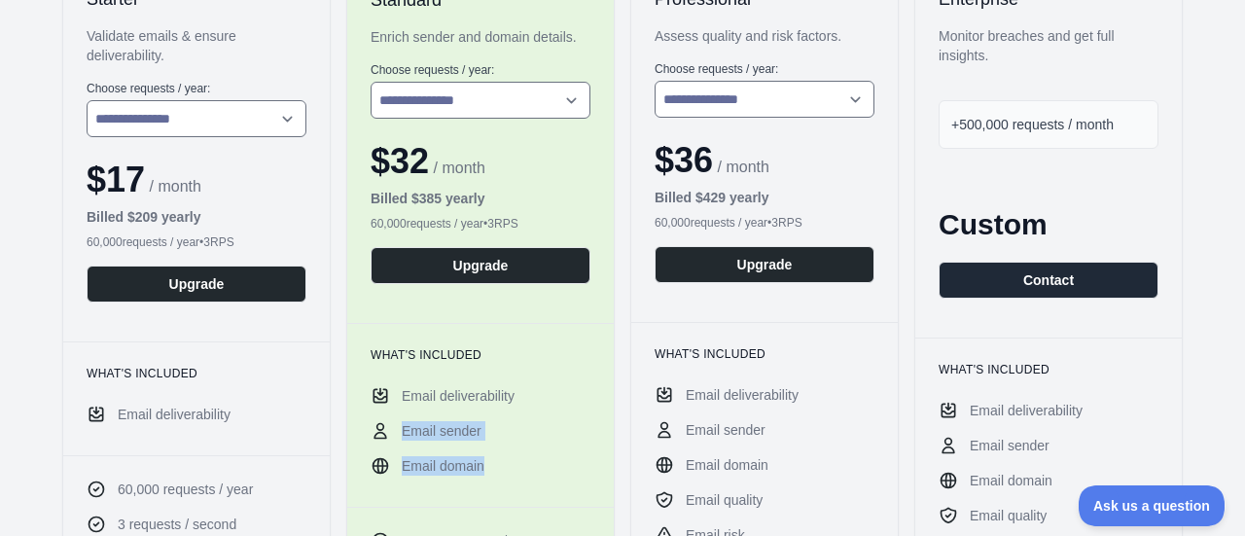
scroll to position [373, 0]
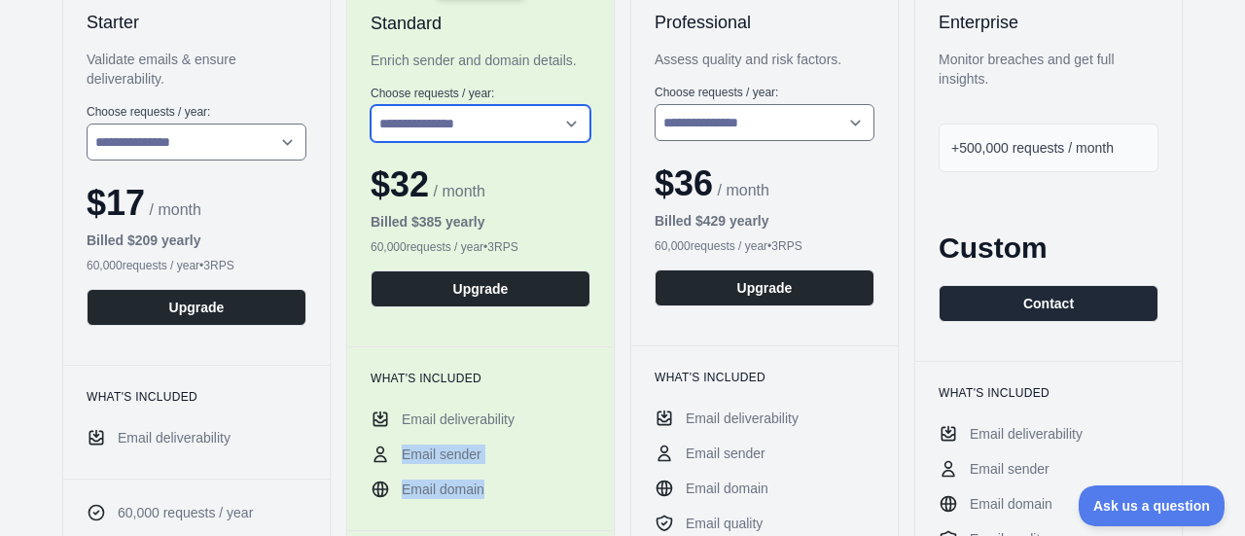
click at [514, 133] on select "**********" at bounding box center [481, 123] width 220 height 37
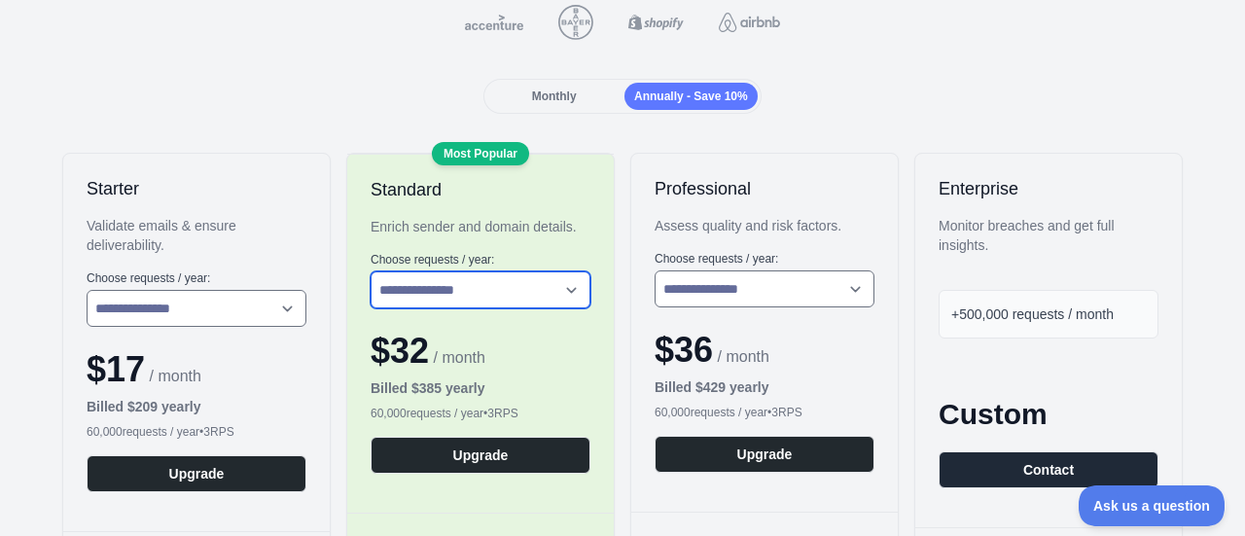
scroll to position [179, 0]
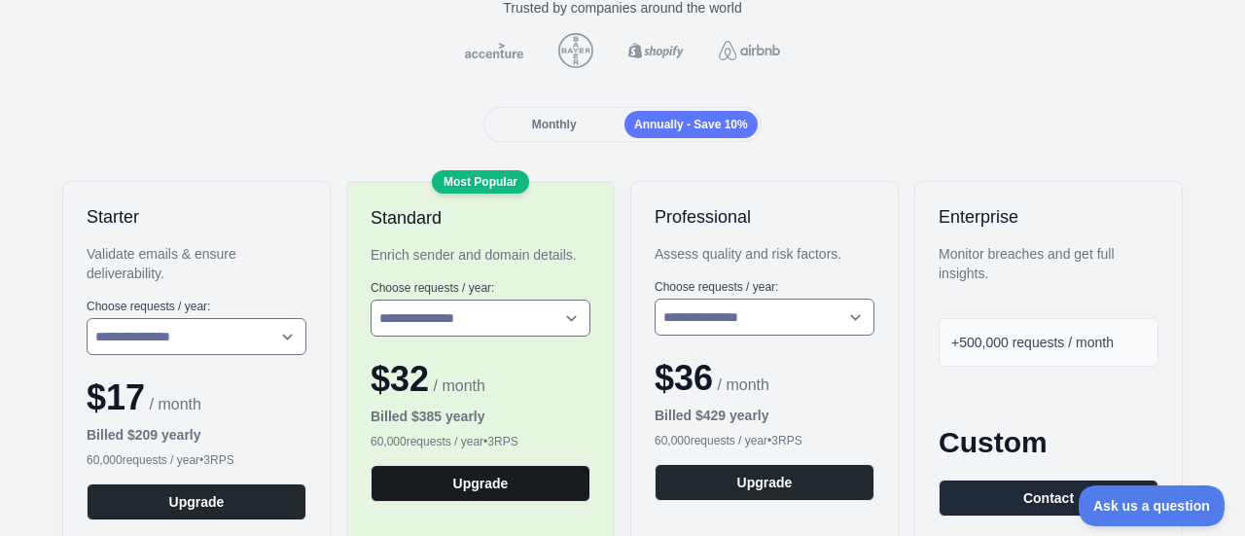
click at [533, 476] on button "Upgrade" at bounding box center [481, 483] width 220 height 37
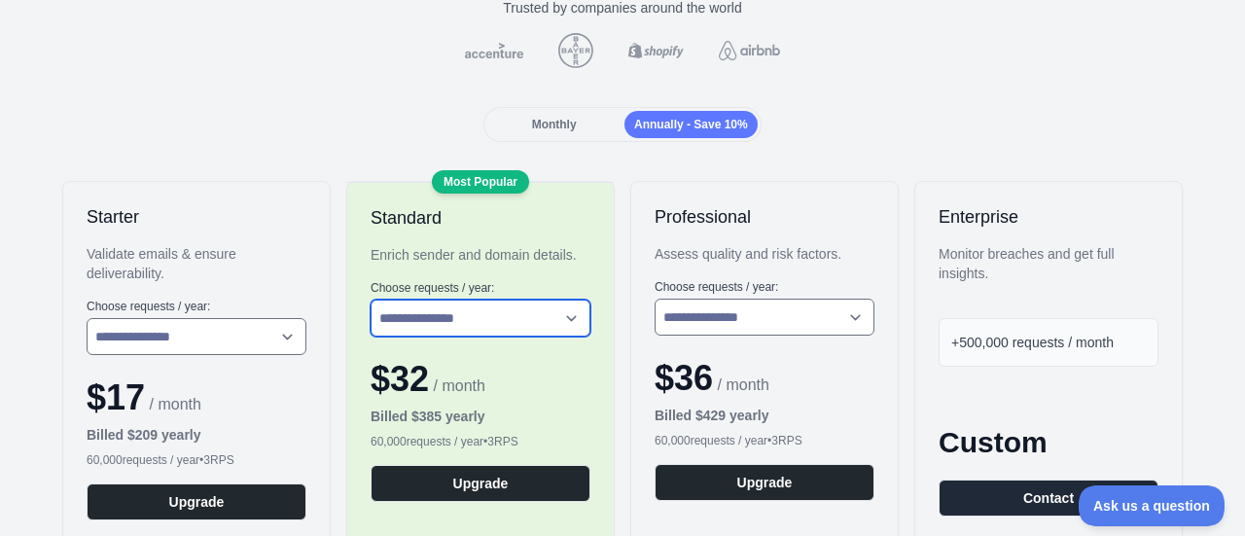
click at [480, 328] on select "**********" at bounding box center [481, 318] width 220 height 37
click at [480, 322] on select "**********" at bounding box center [481, 318] width 220 height 37
click at [585, 114] on div "Monthly" at bounding box center [553, 124] width 133 height 27
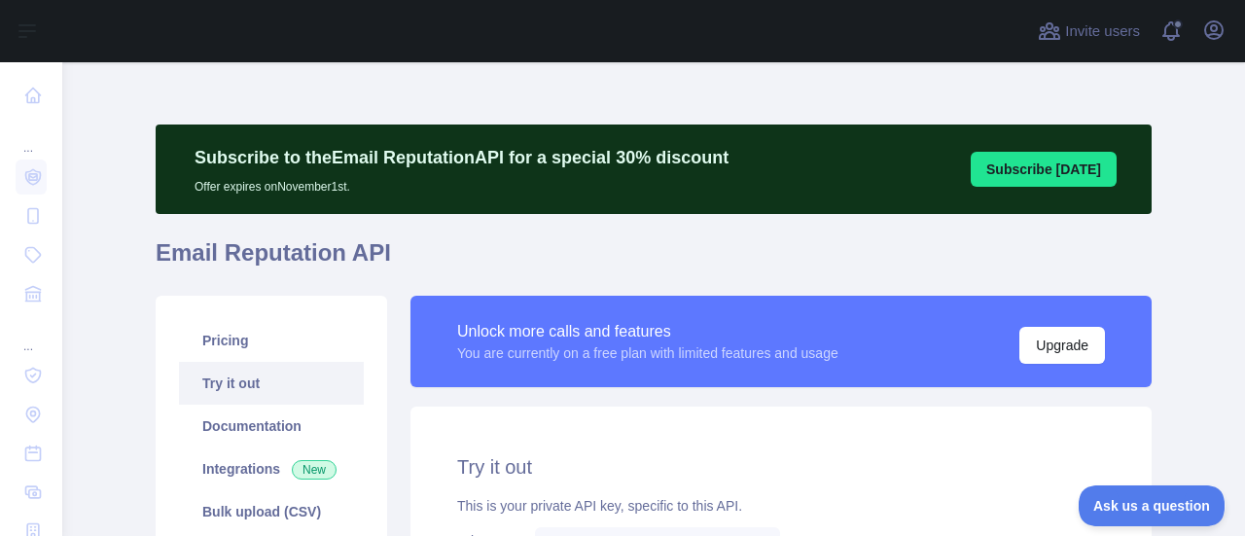
click at [1066, 173] on button "Subscribe [DATE]" at bounding box center [1044, 169] width 146 height 35
click at [1057, 354] on button "Upgrade" at bounding box center [1062, 345] width 86 height 37
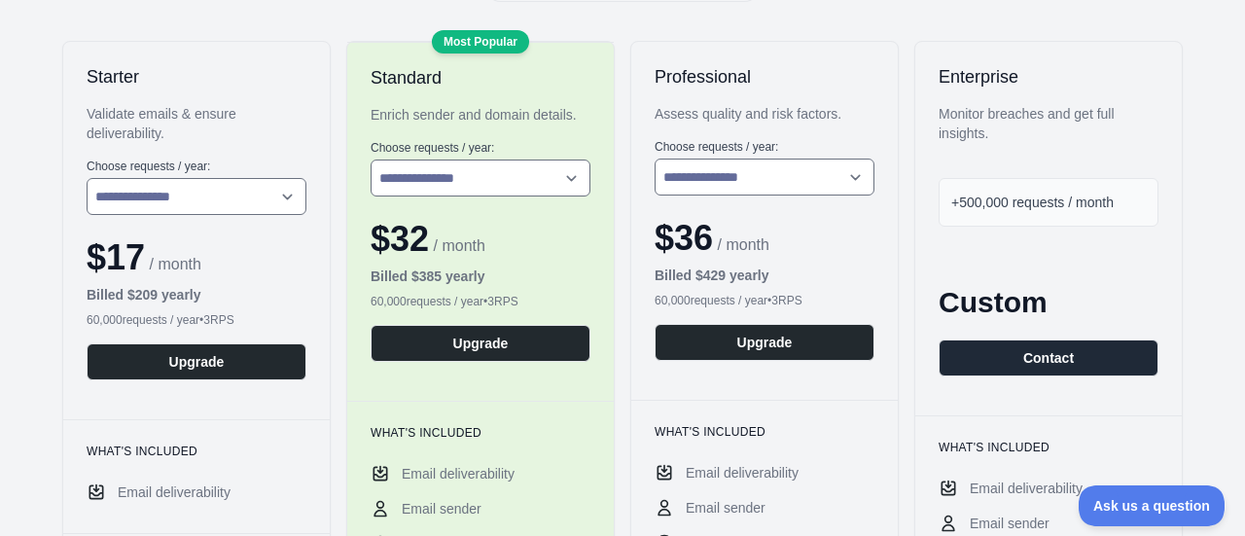
scroll to position [389, 0]
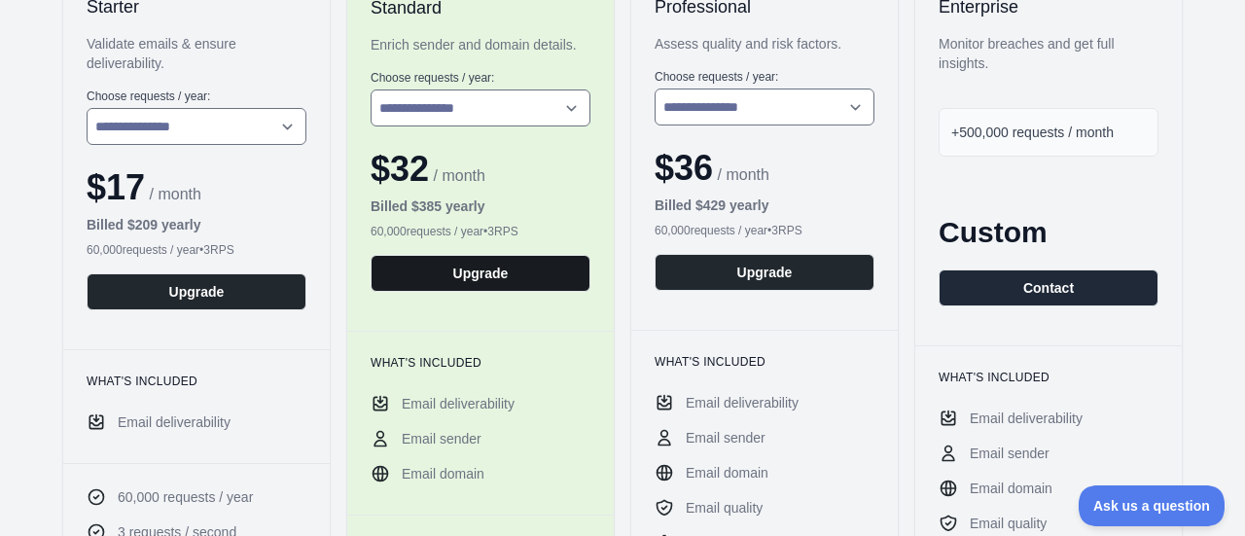
click at [517, 270] on button "Upgrade" at bounding box center [481, 273] width 220 height 37
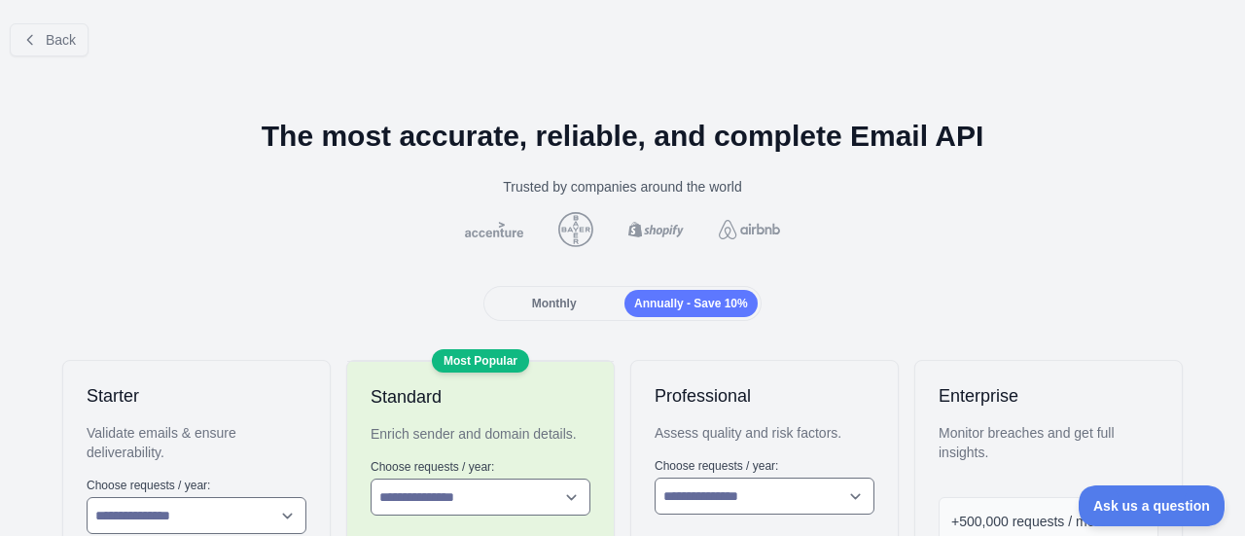
click at [609, 300] on div "Monthly" at bounding box center [553, 303] width 133 height 27
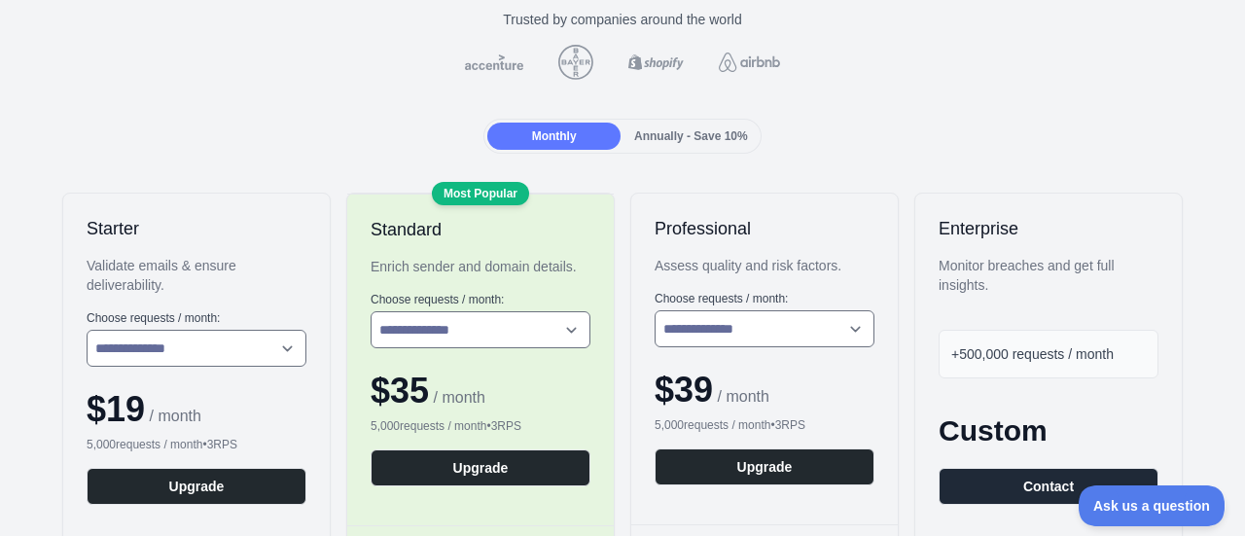
scroll to position [194, 0]
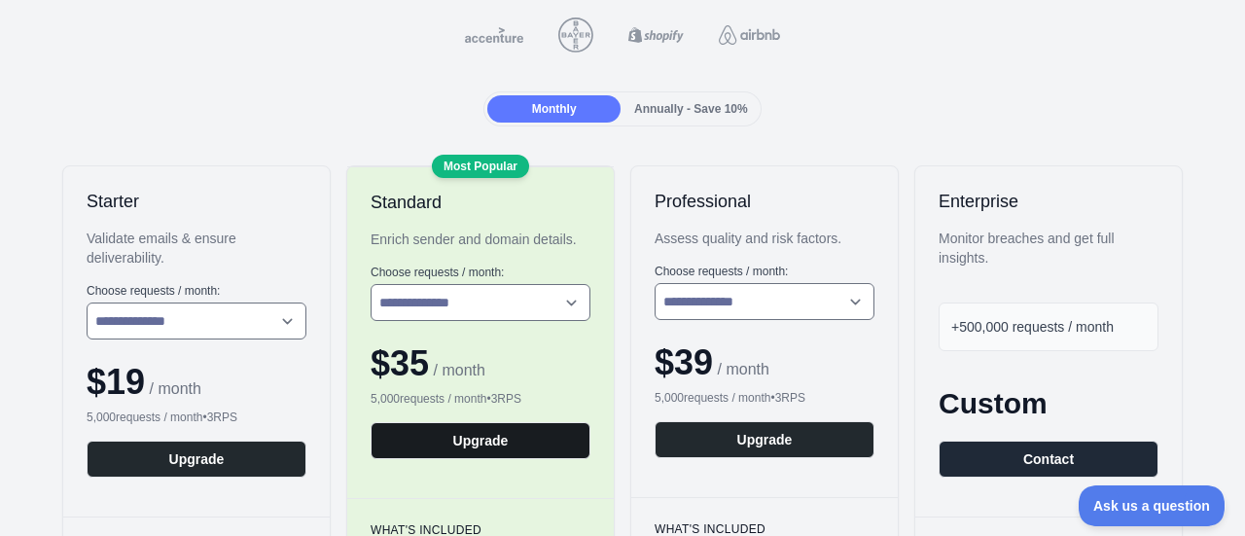
click at [504, 444] on button "Upgrade" at bounding box center [481, 440] width 220 height 37
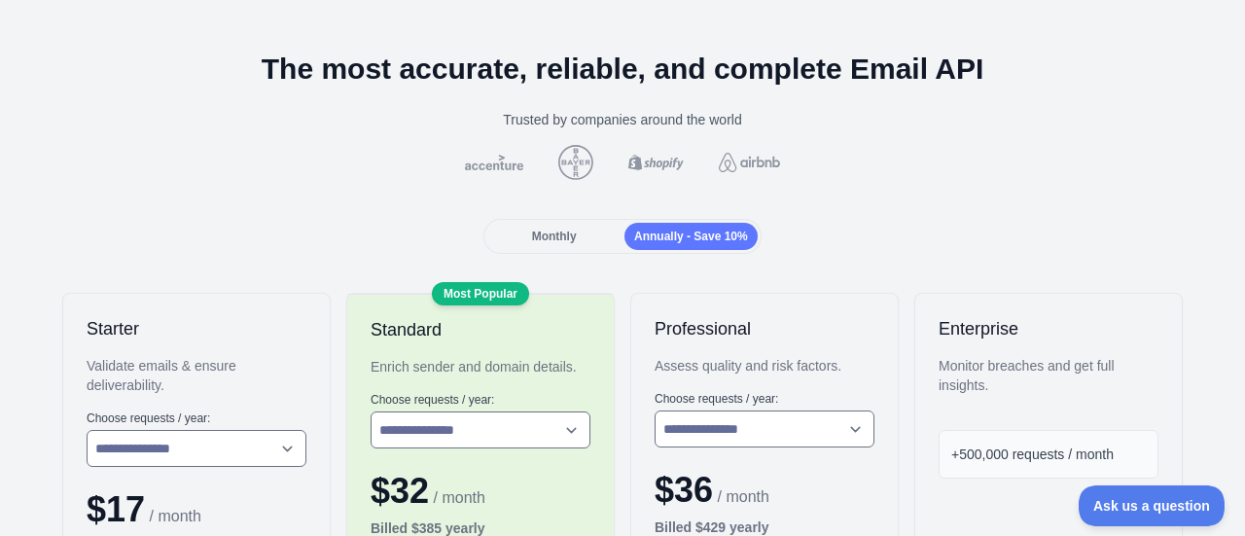
scroll to position [97, 0]
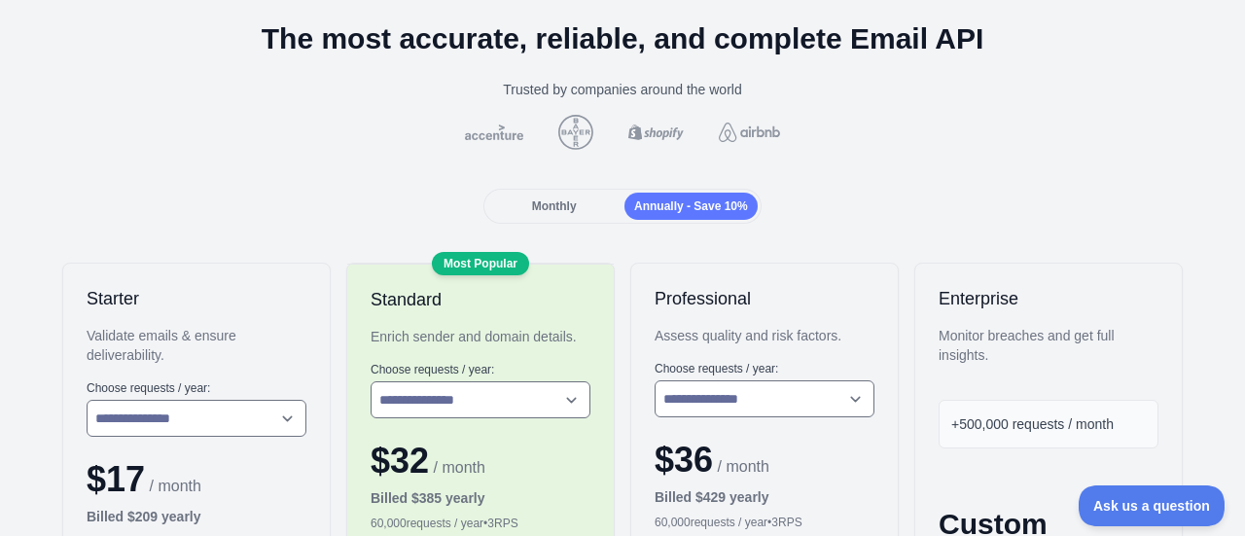
click at [569, 210] on span "Monthly" at bounding box center [554, 206] width 45 height 14
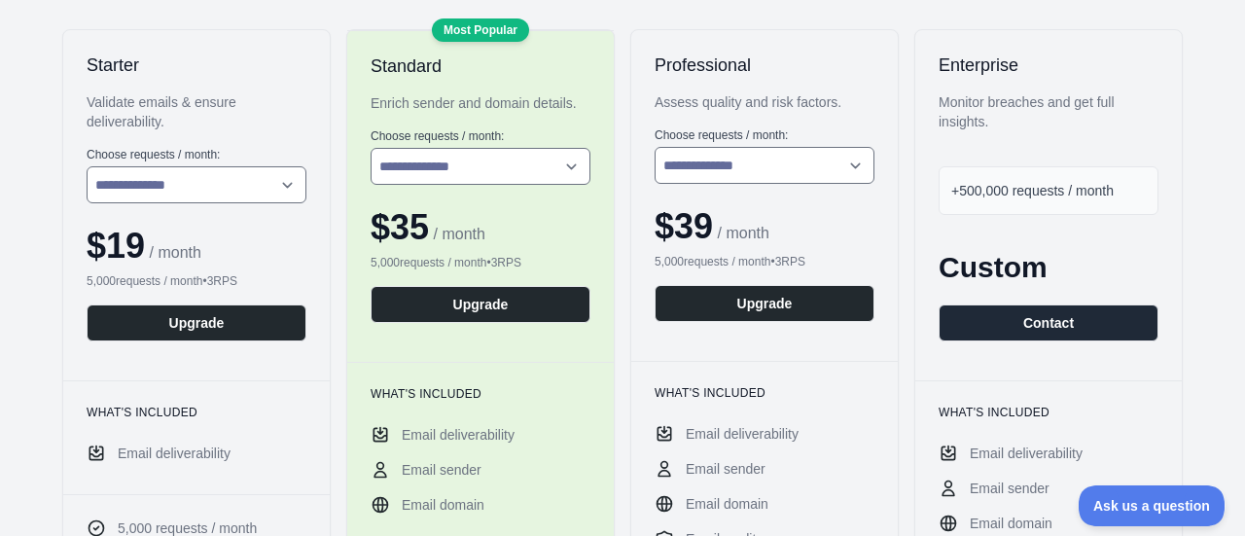
scroll to position [0, 0]
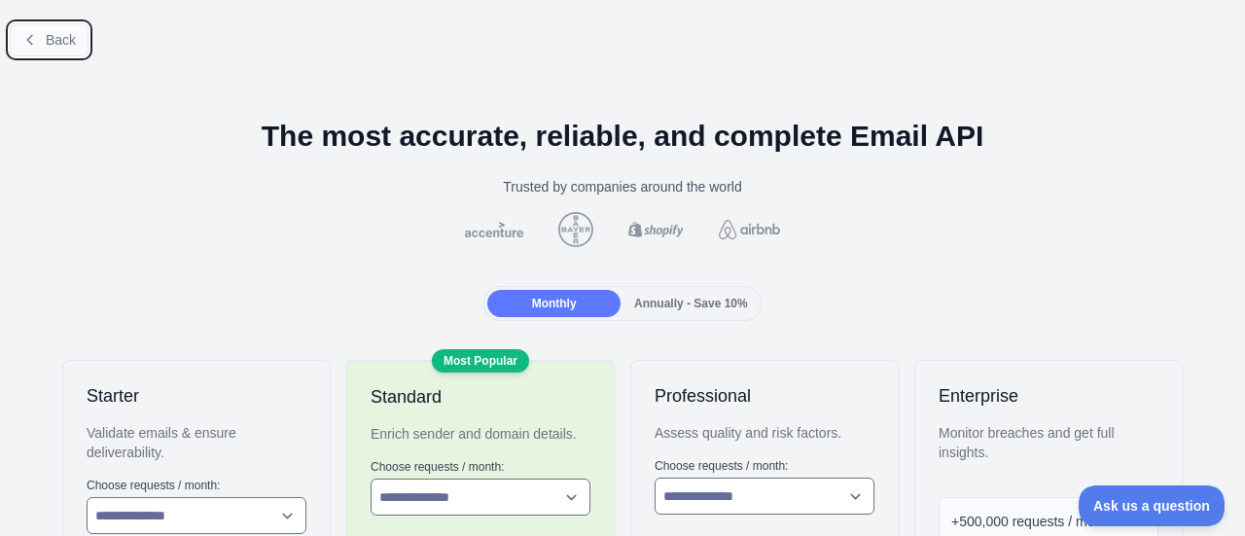
click at [18, 36] on button "Back" at bounding box center [49, 39] width 79 height 33
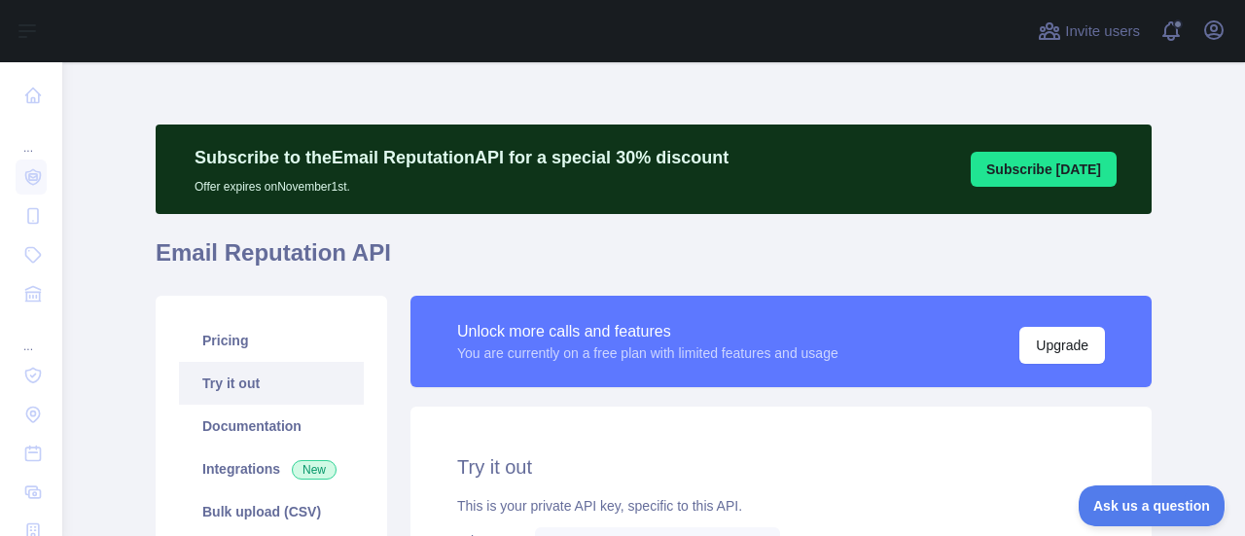
click at [1078, 164] on button "Subscribe [DATE]" at bounding box center [1044, 169] width 146 height 35
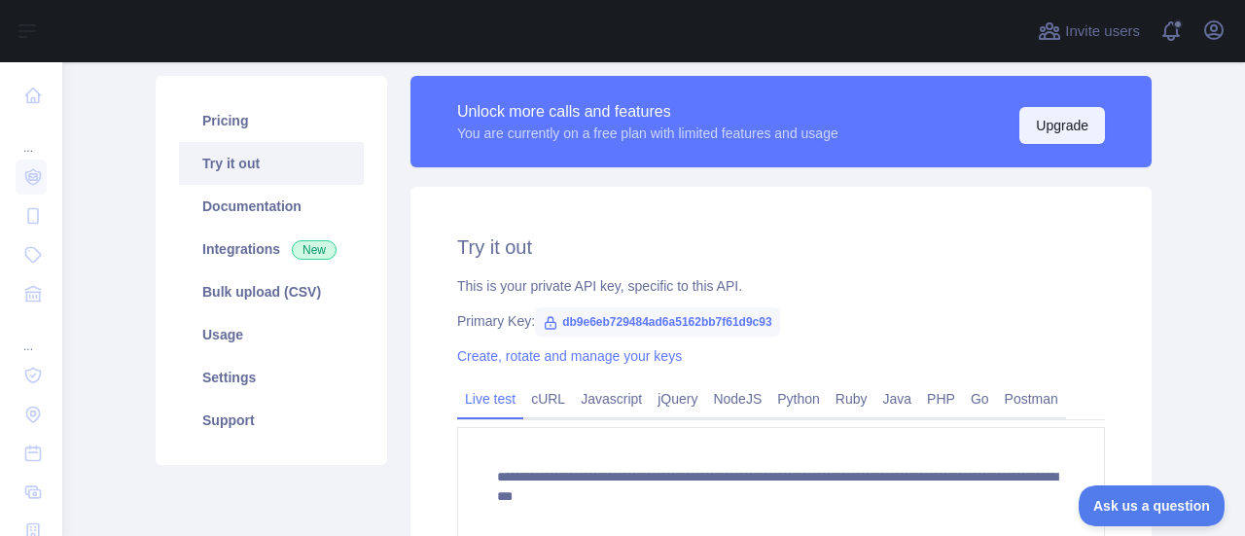
scroll to position [194, 0]
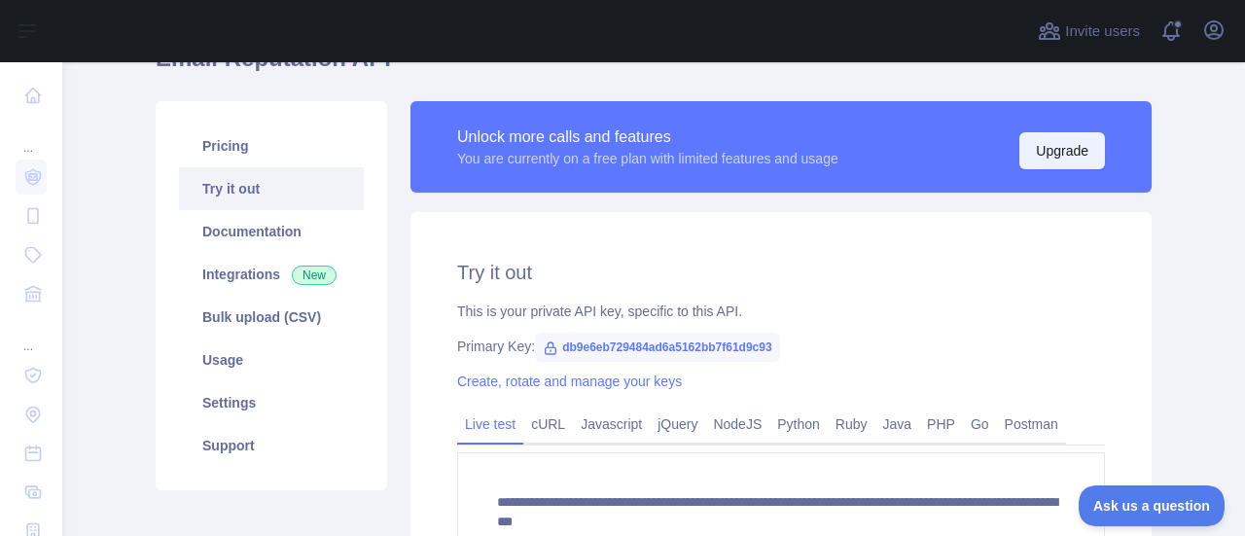
click at [1052, 149] on button "Upgrade" at bounding box center [1062, 150] width 86 height 37
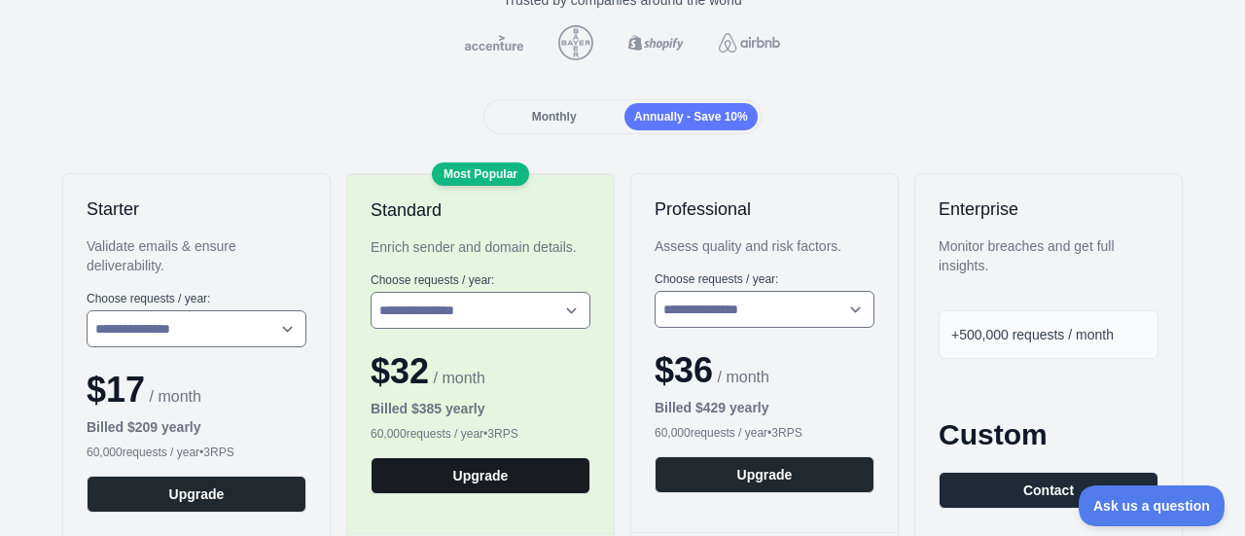
scroll to position [292, 0]
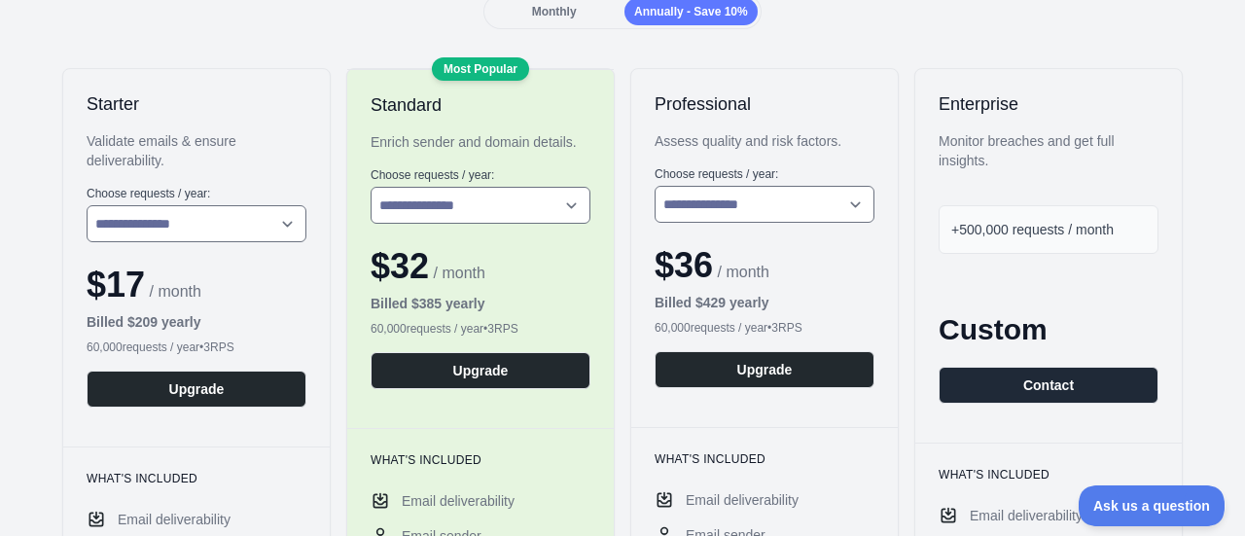
click at [568, 8] on span "Monthly" at bounding box center [554, 12] width 45 height 14
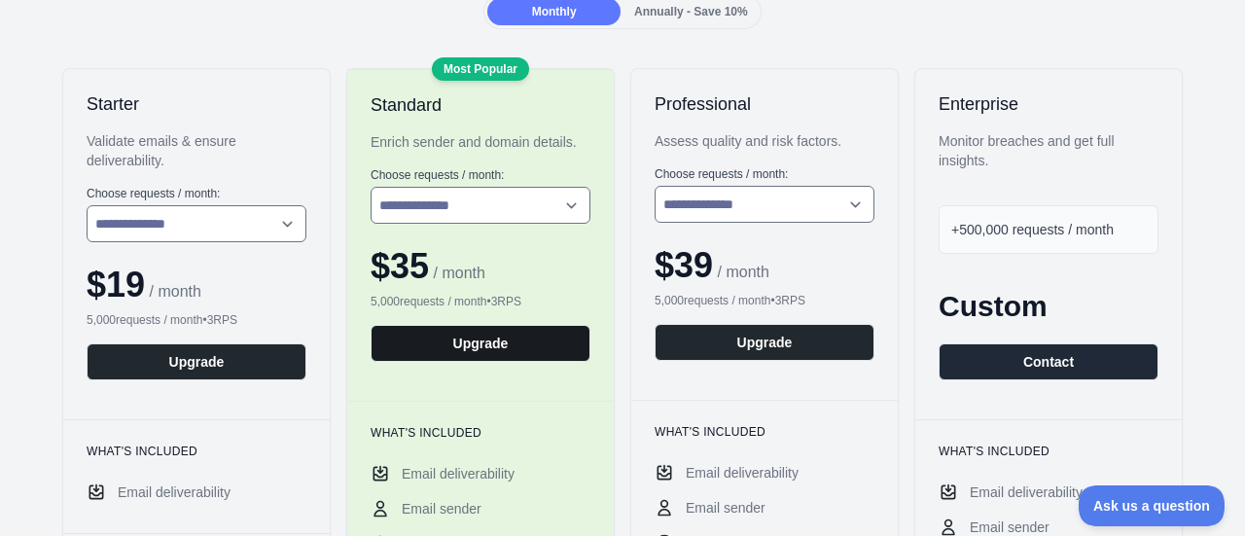
click at [512, 339] on button "Upgrade" at bounding box center [481, 343] width 220 height 37
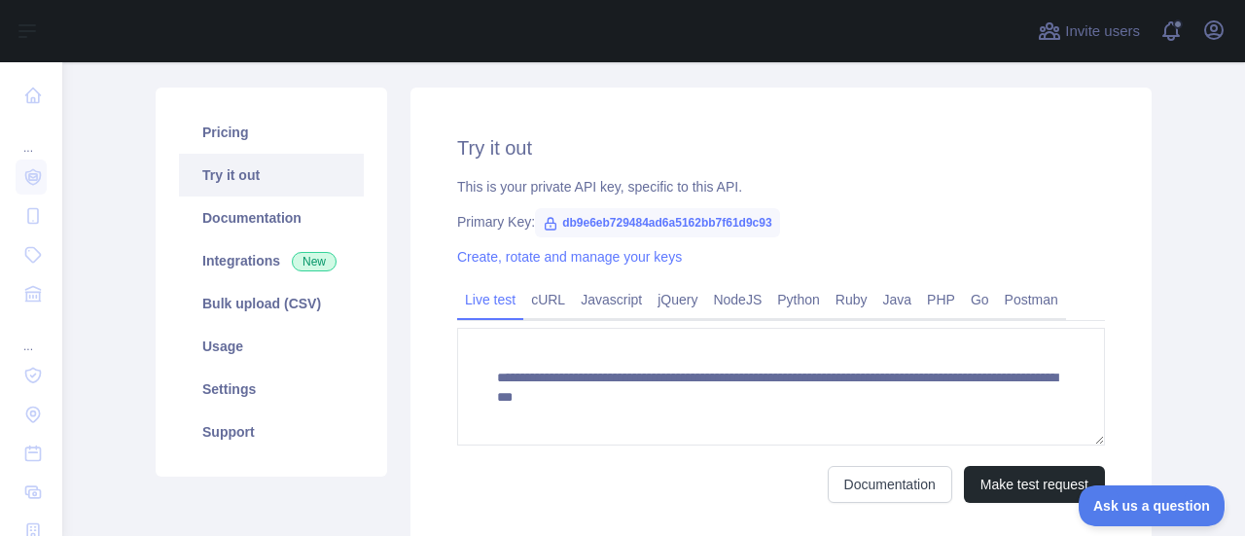
scroll to position [97, 0]
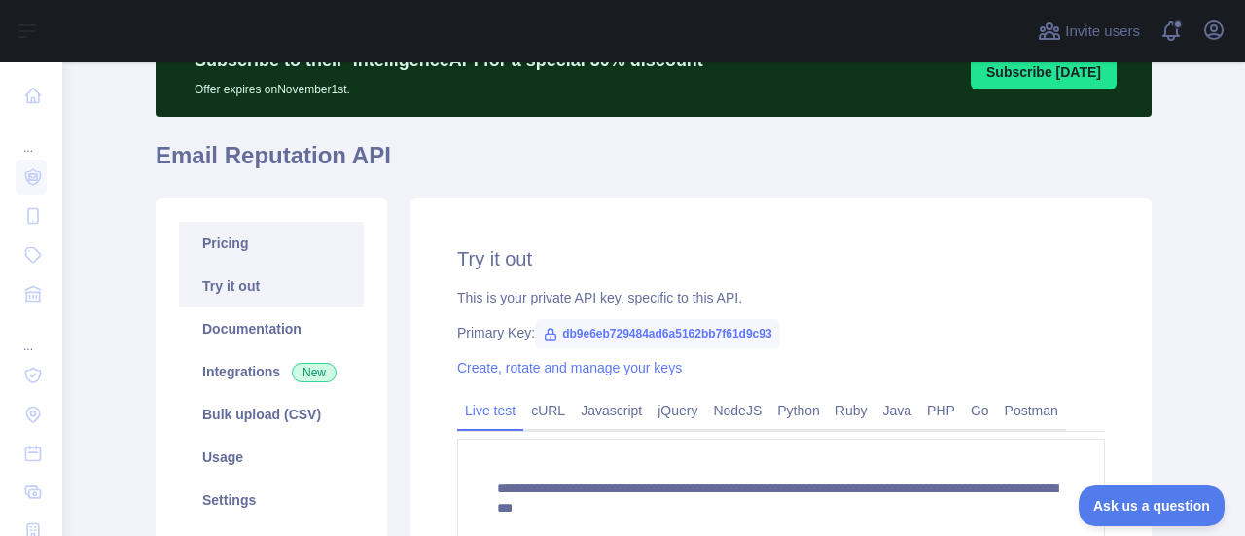
click at [226, 242] on link "Pricing" at bounding box center [271, 243] width 185 height 43
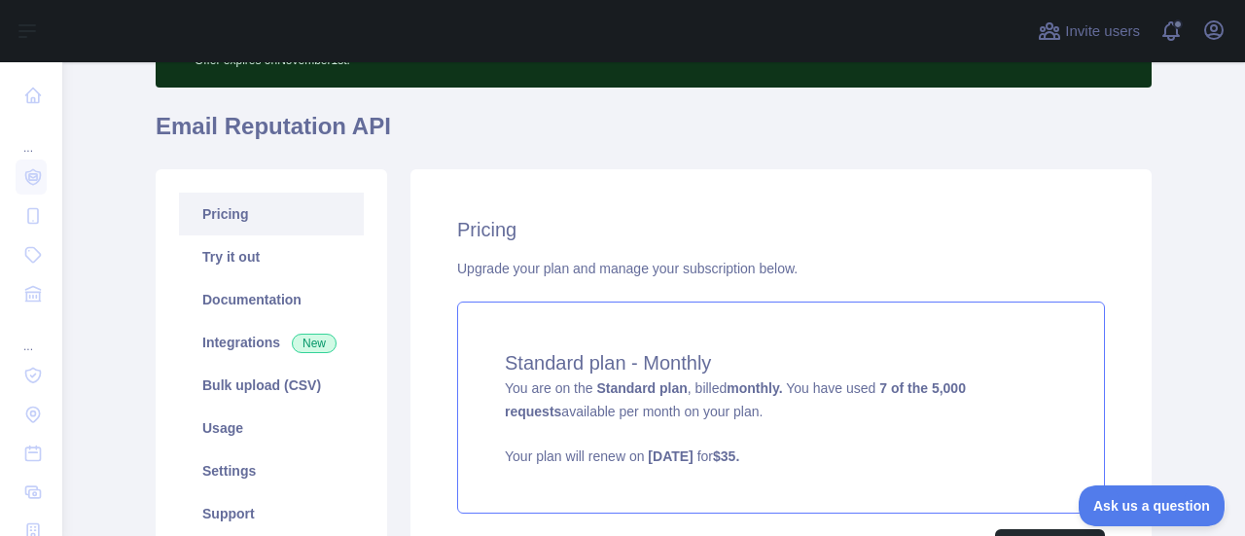
scroll to position [97, 0]
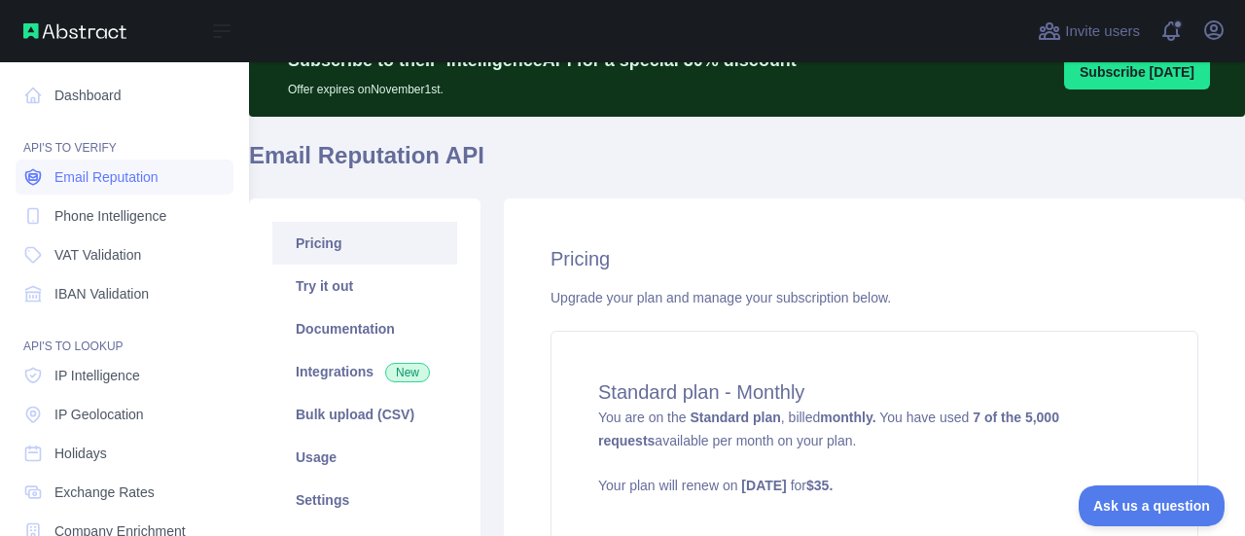
click at [95, 184] on span "Email Reputation" at bounding box center [106, 176] width 104 height 19
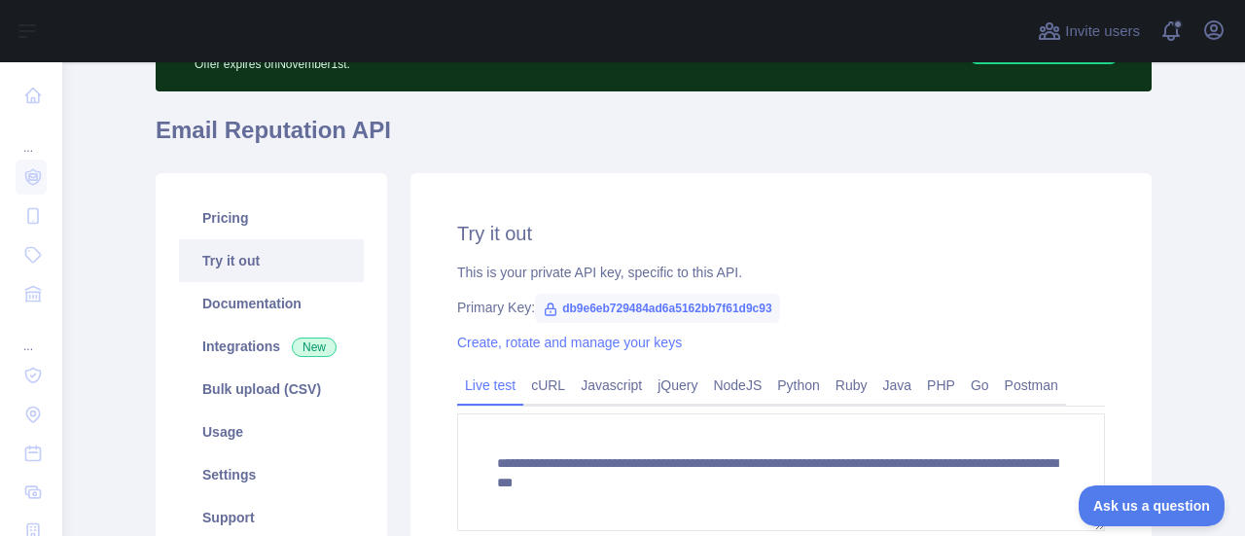
scroll to position [194, 0]
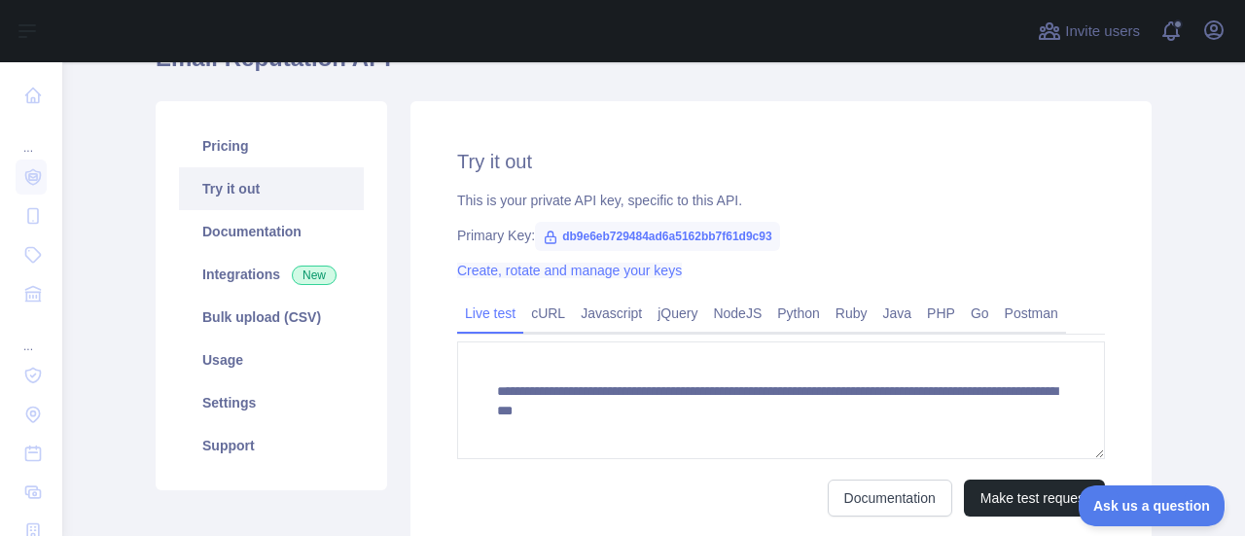
click at [557, 271] on link "Create, rotate and manage your keys" at bounding box center [569, 271] width 225 height 16
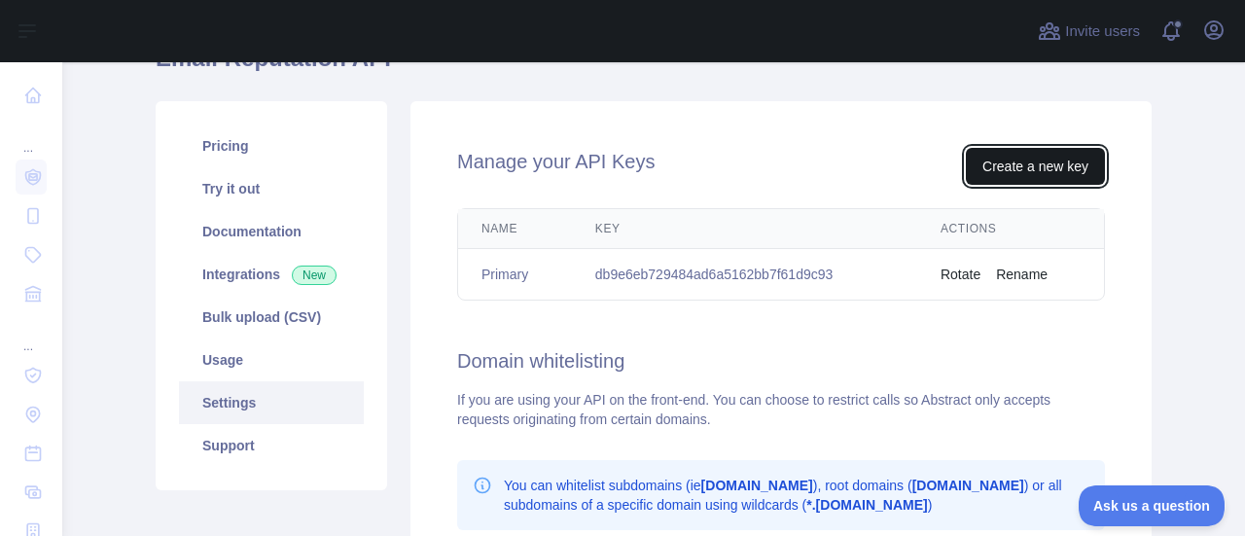
click at [1053, 170] on button "Create a new key" at bounding box center [1035, 166] width 139 height 37
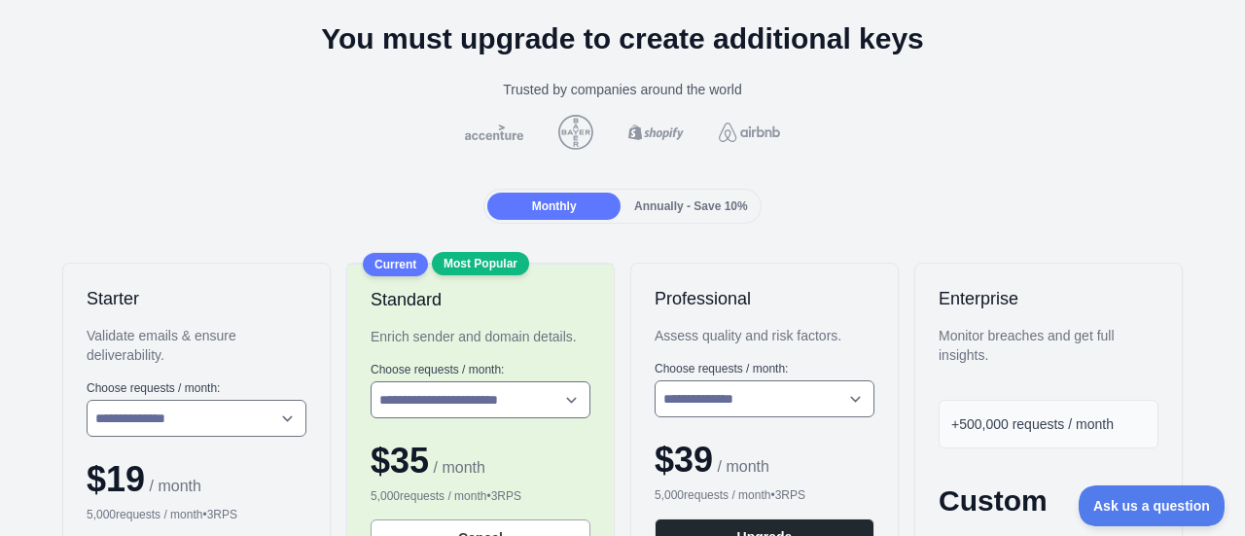
scroll to position [194, 0]
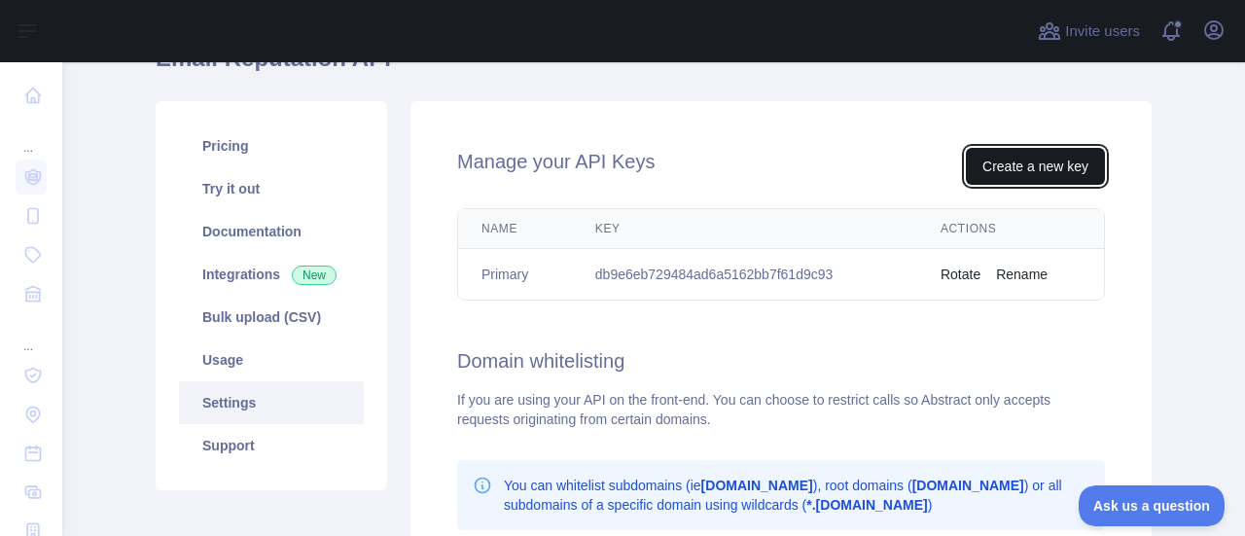
click at [1044, 163] on button "Create a new key" at bounding box center [1035, 166] width 139 height 37
click at [951, 271] on button "Rotate" at bounding box center [960, 274] width 40 height 19
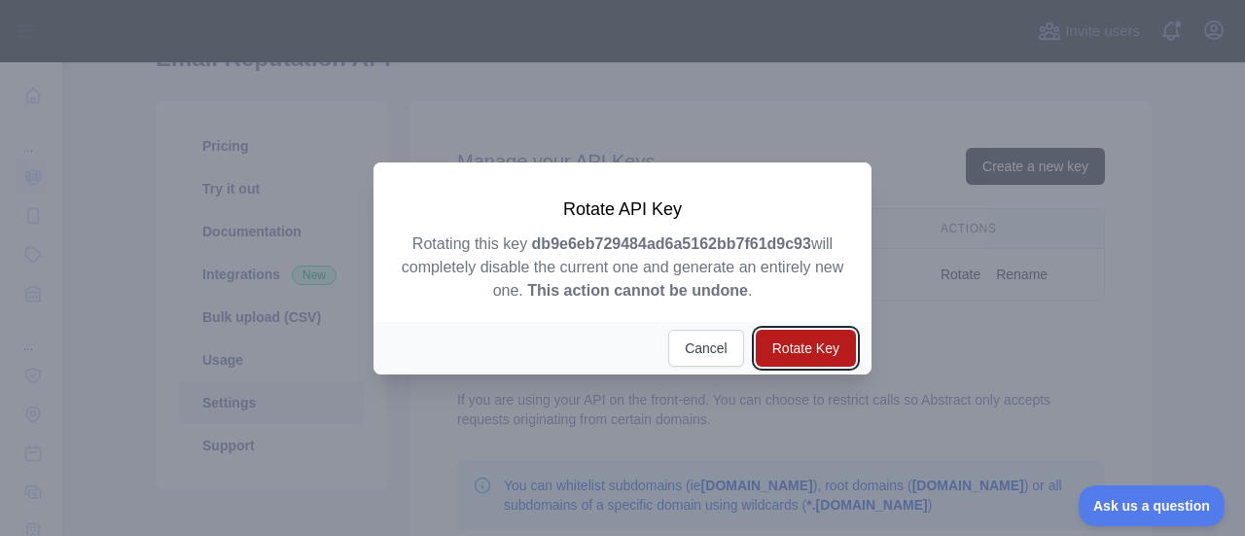
click at [787, 357] on button "Rotate Key" at bounding box center [806, 348] width 100 height 37
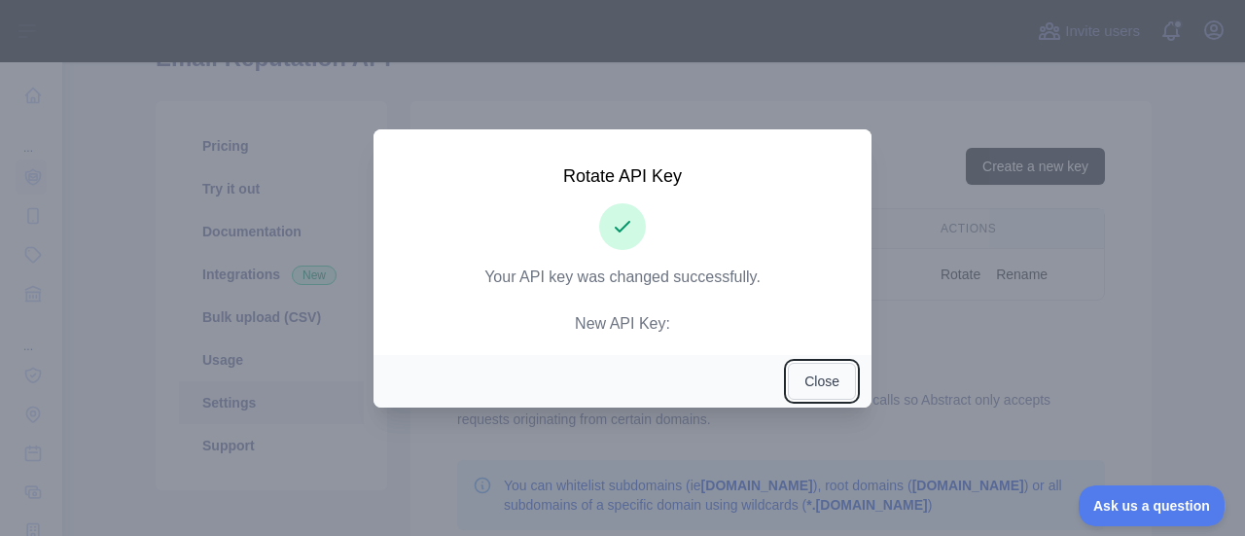
click at [809, 384] on button "Close" at bounding box center [822, 381] width 68 height 37
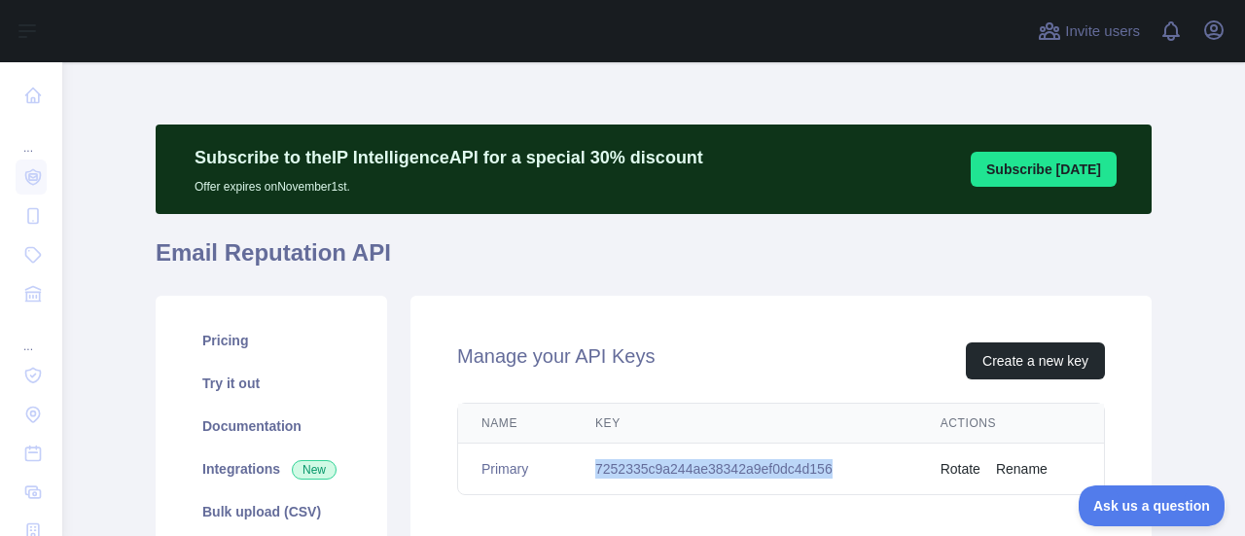
drag, startPoint x: 832, startPoint y: 470, endPoint x: 578, endPoint y: 466, distance: 254.8
click at [578, 466] on td "7252335c9a244ae38342a9ef0dc4d156" at bounding box center [744, 469] width 345 height 52
copy td "7252335c9a244ae38342a9ef0dc4d156"
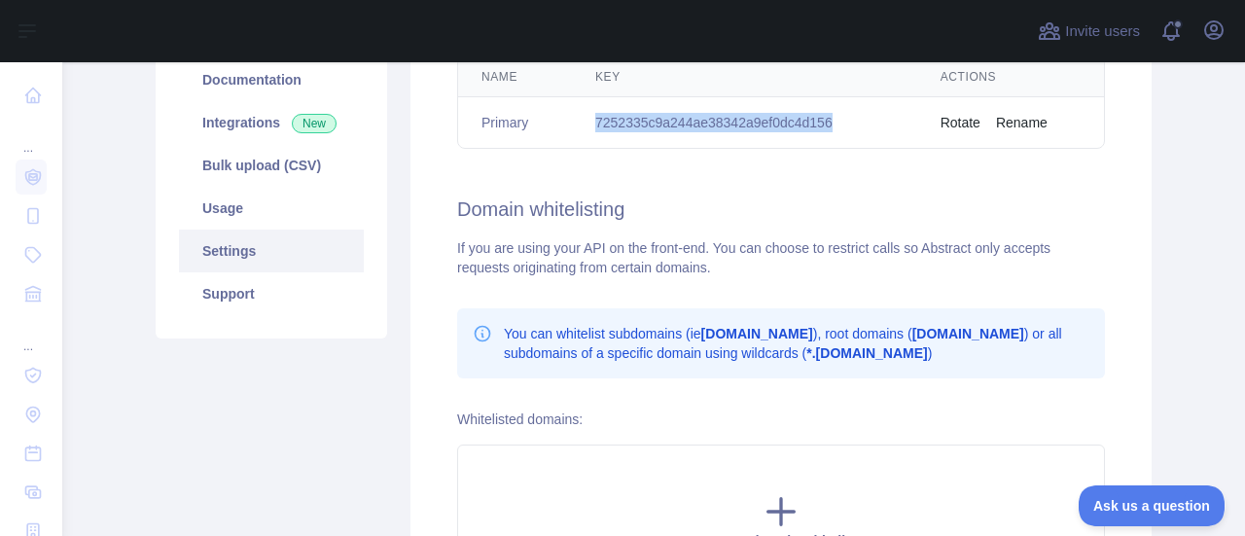
scroll to position [13, 0]
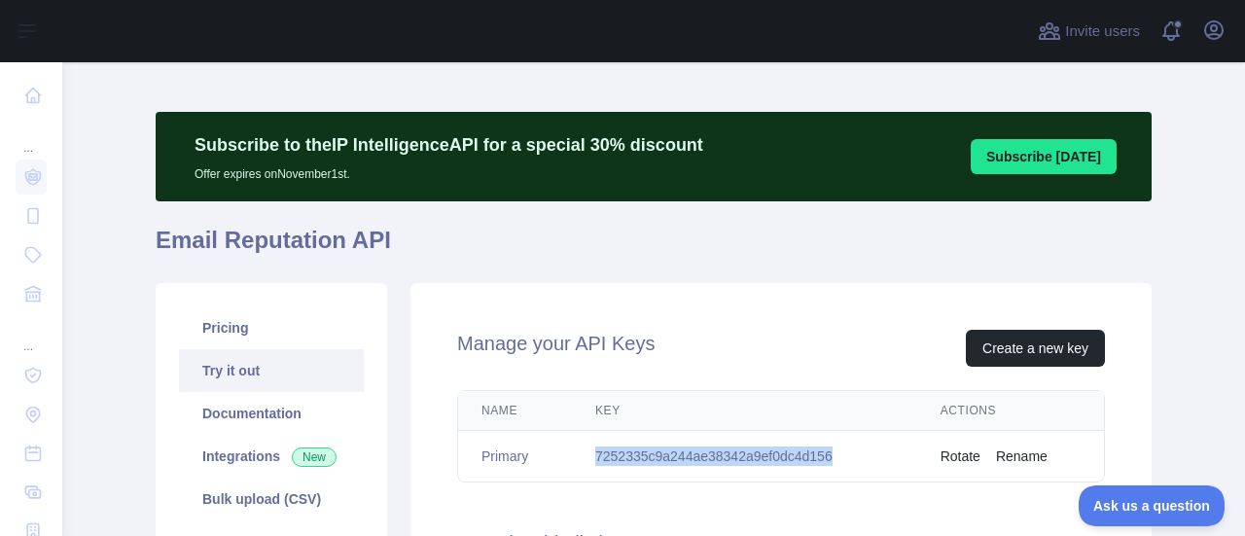
click at [251, 380] on link "Try it out" at bounding box center [271, 370] width 185 height 43
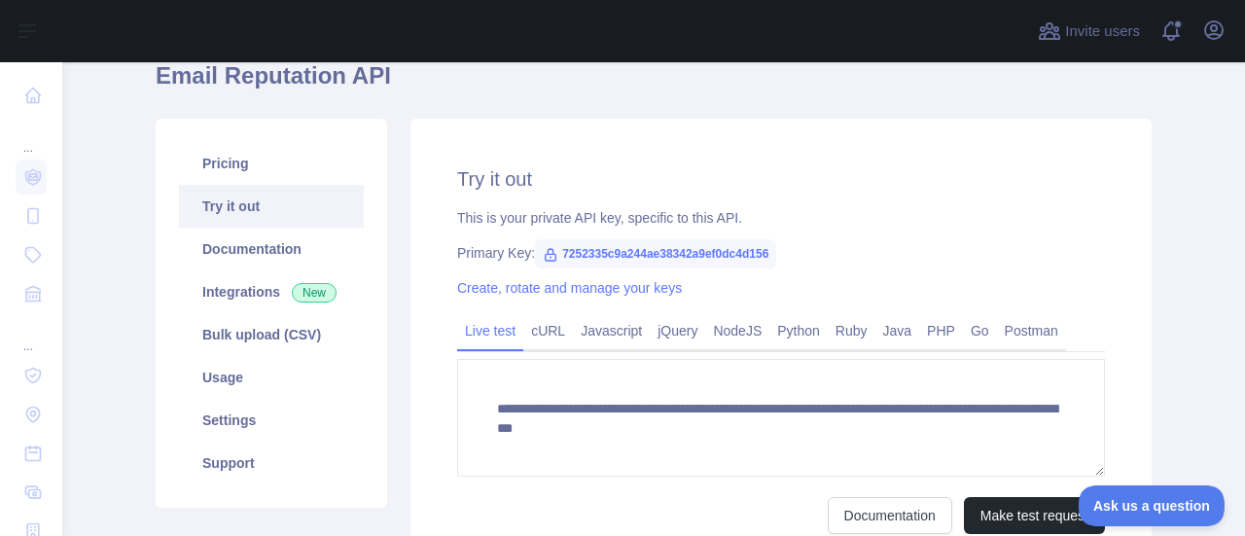
scroll to position [207, 0]
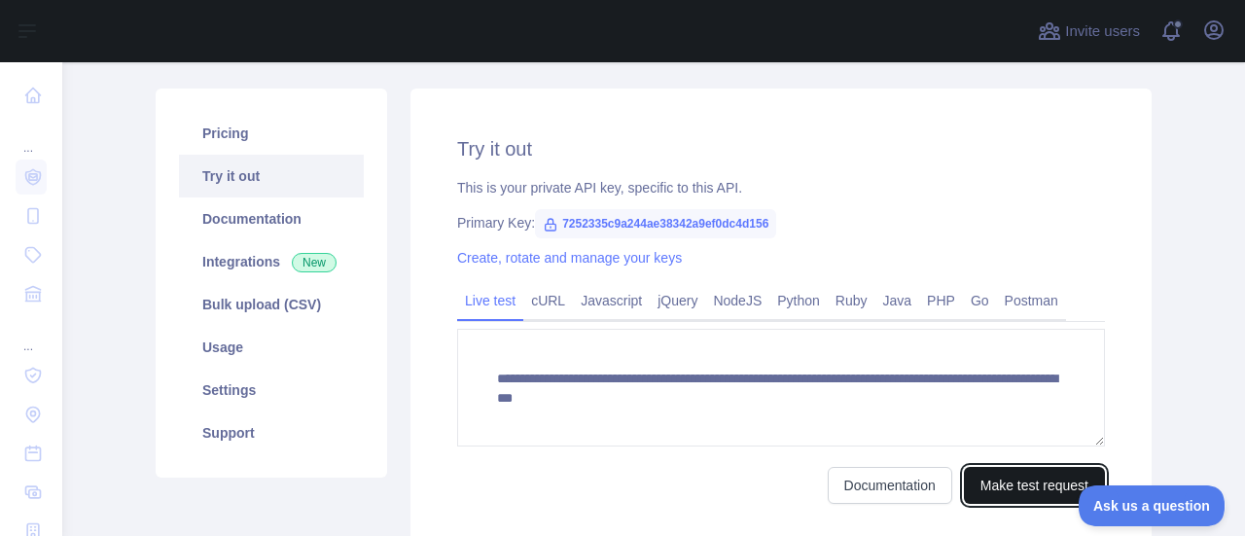
click at [1021, 501] on button "Make test request" at bounding box center [1034, 485] width 141 height 37
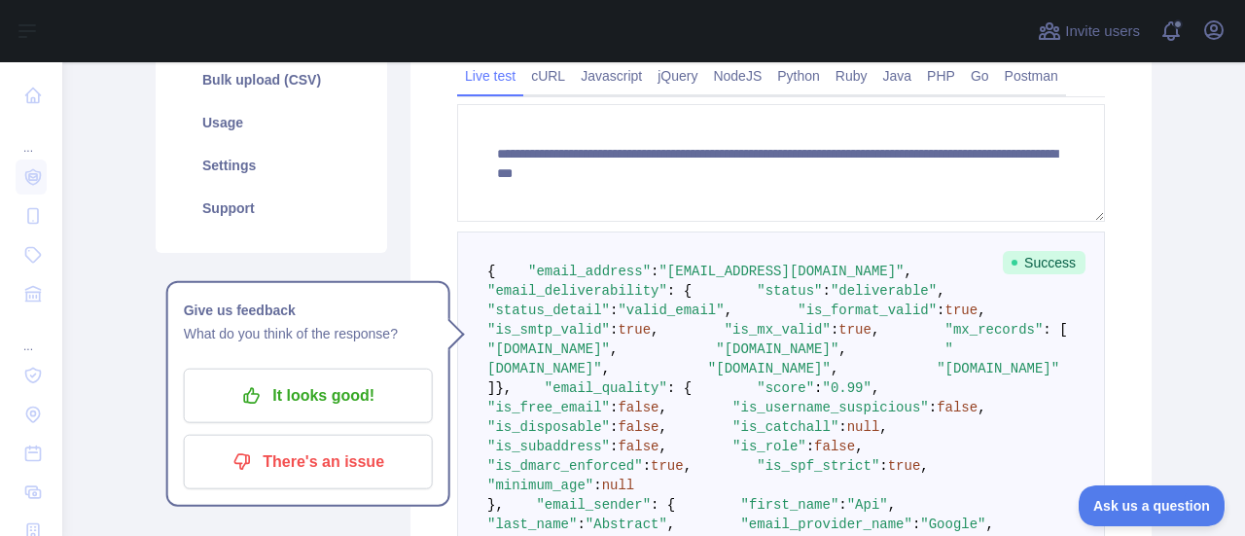
scroll to position [402, 0]
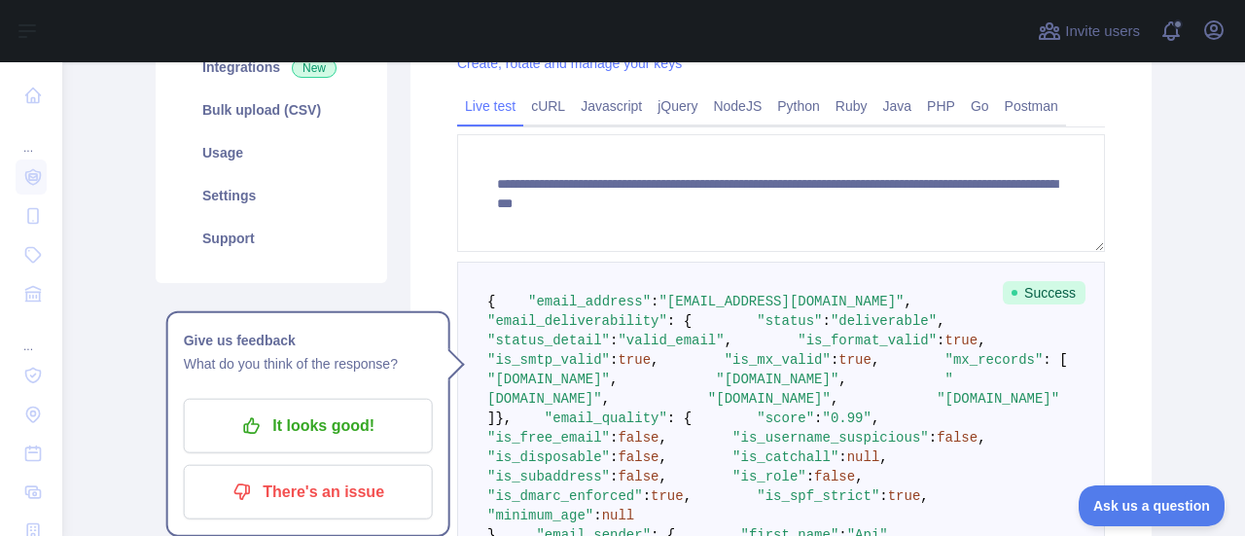
drag, startPoint x: 66, startPoint y: 228, endPoint x: 149, endPoint y: 139, distance: 121.1
click at [66, 228] on main "**********" at bounding box center [653, 299] width 1183 height 474
click at [1145, 509] on span "Ask us a question" at bounding box center [1142, 503] width 146 height 14
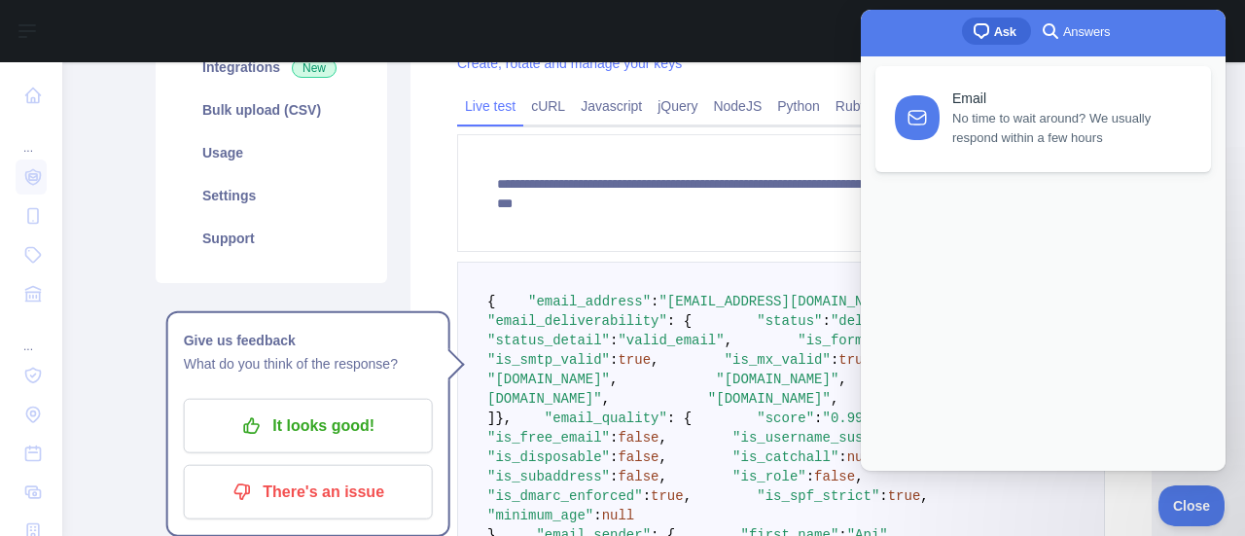
scroll to position [0, 0]
click at [1094, 211] on div "Previous Conversations new : 2" at bounding box center [1043, 194] width 336 height 33
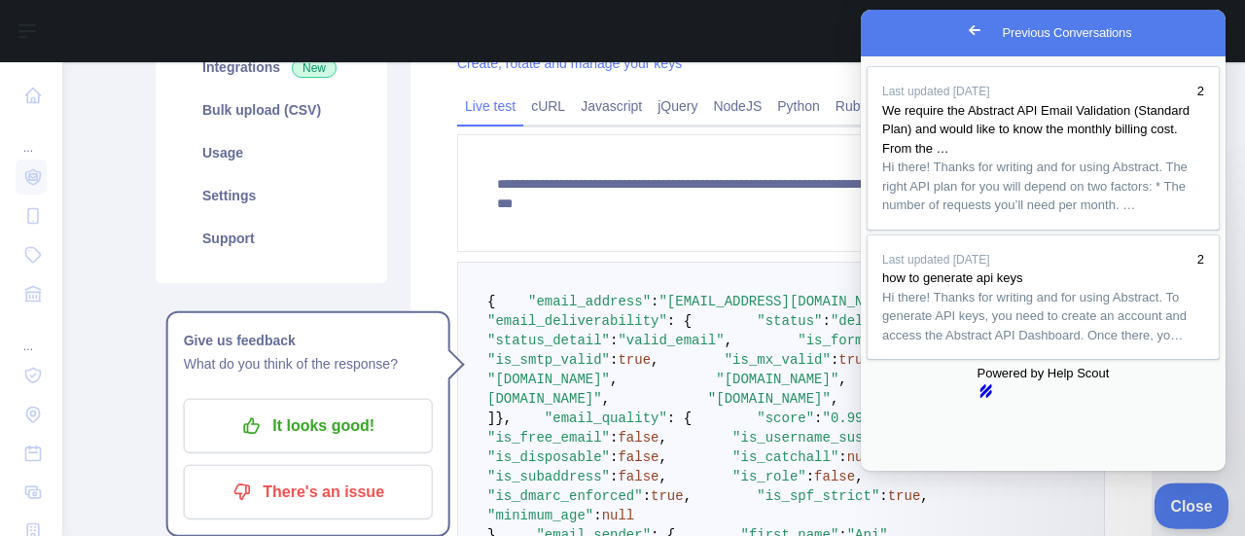
click at [1201, 502] on span "Close" at bounding box center [1186, 503] width 66 height 14
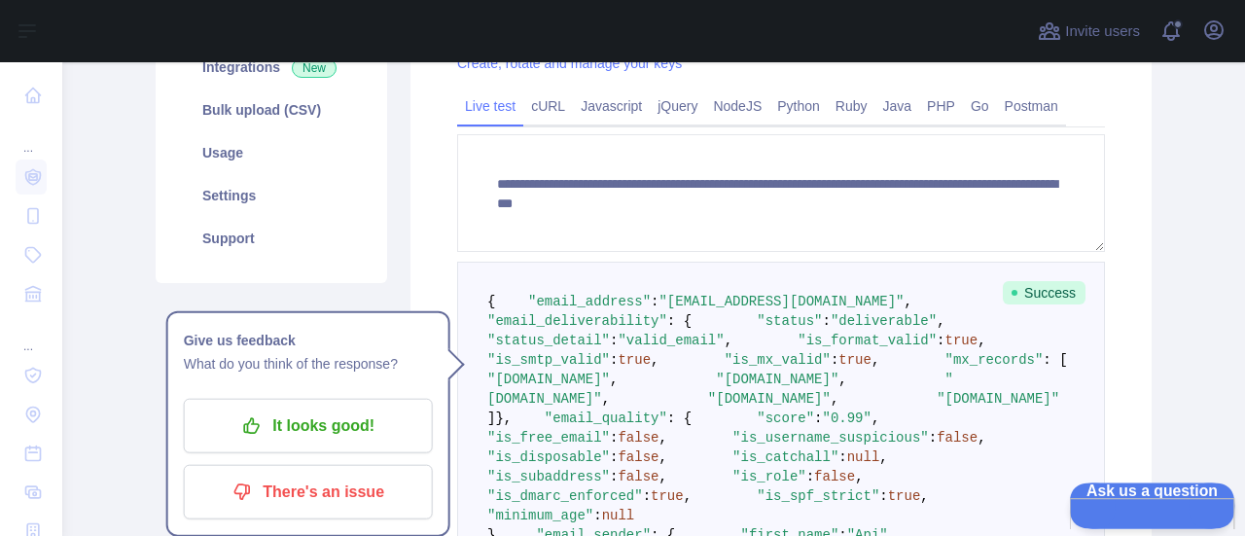
click at [1169, 512] on button "Ask us a question" at bounding box center [1142, 502] width 147 height 41
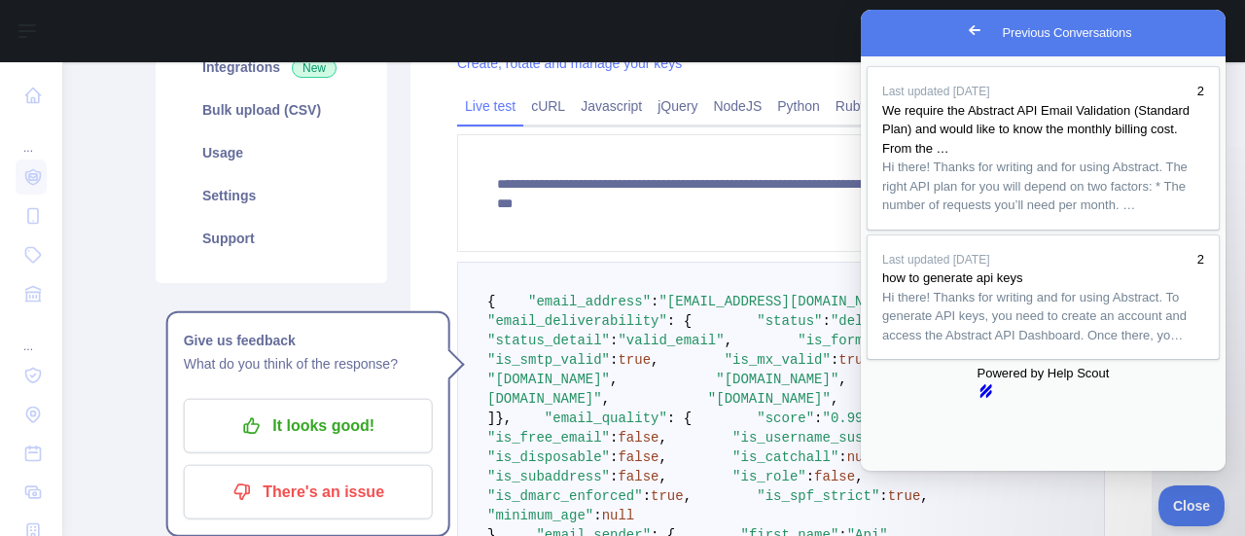
click at [951, 18] on link "Go back" at bounding box center [975, 30] width 48 height 27
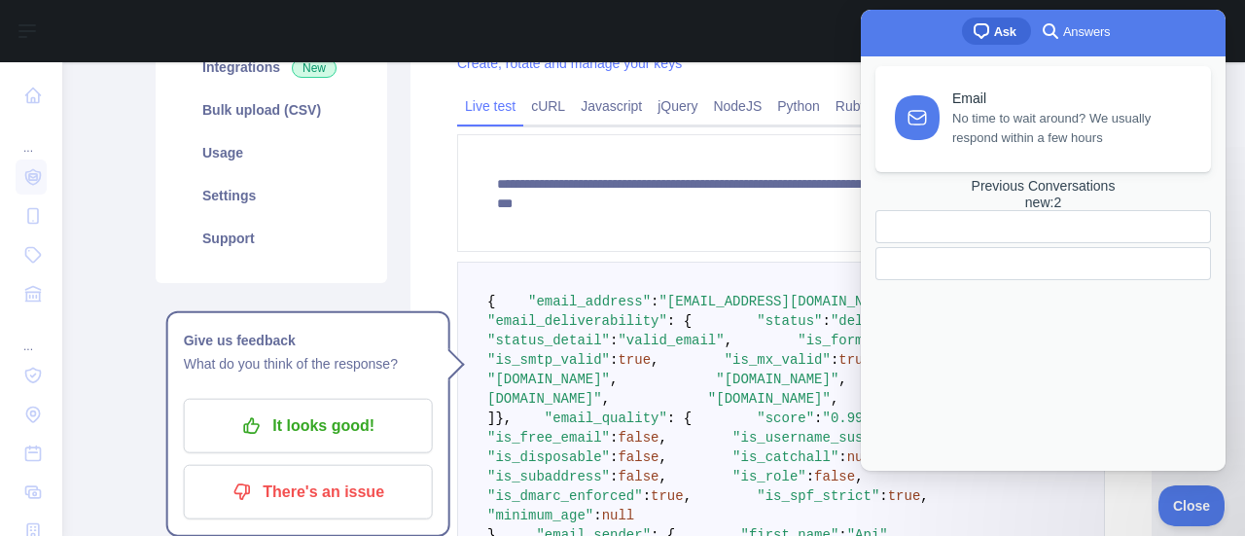
click at [987, 280] on div at bounding box center [1043, 263] width 336 height 33
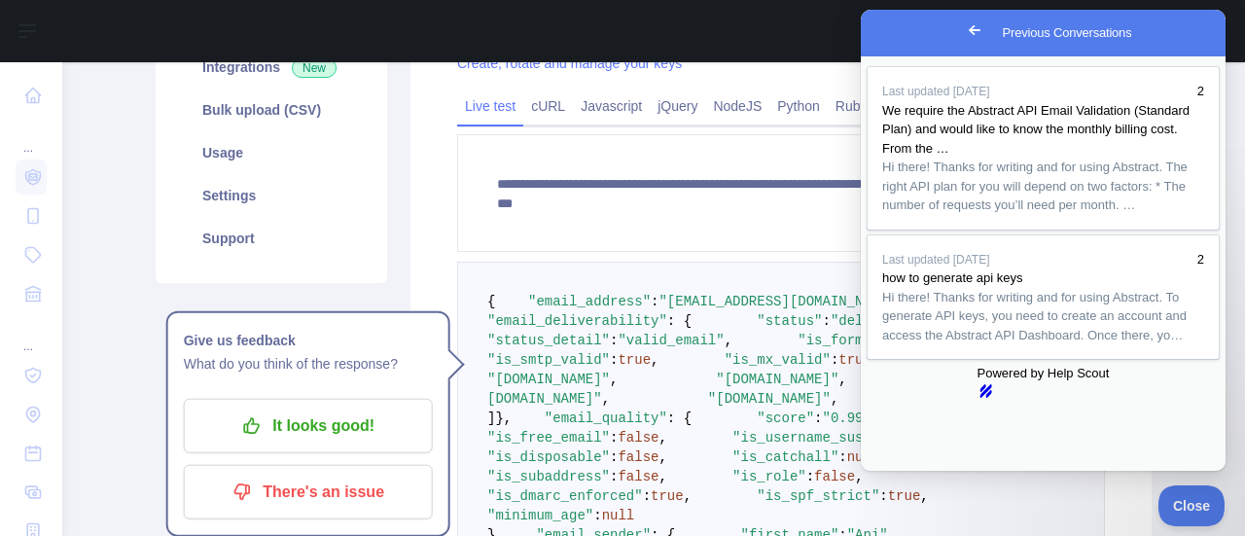
click at [951, 30] on link "Go back" at bounding box center [975, 30] width 48 height 27
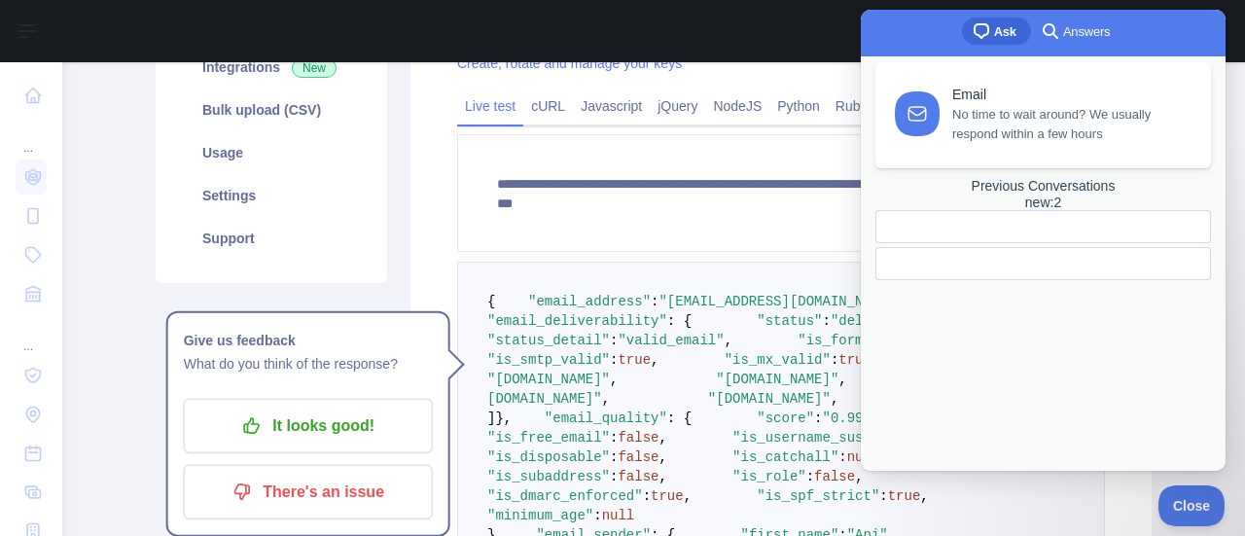
click at [1057, 144] on link "Email No time to wait around? We usually respond within a few hours" at bounding box center [1043, 115] width 336 height 106
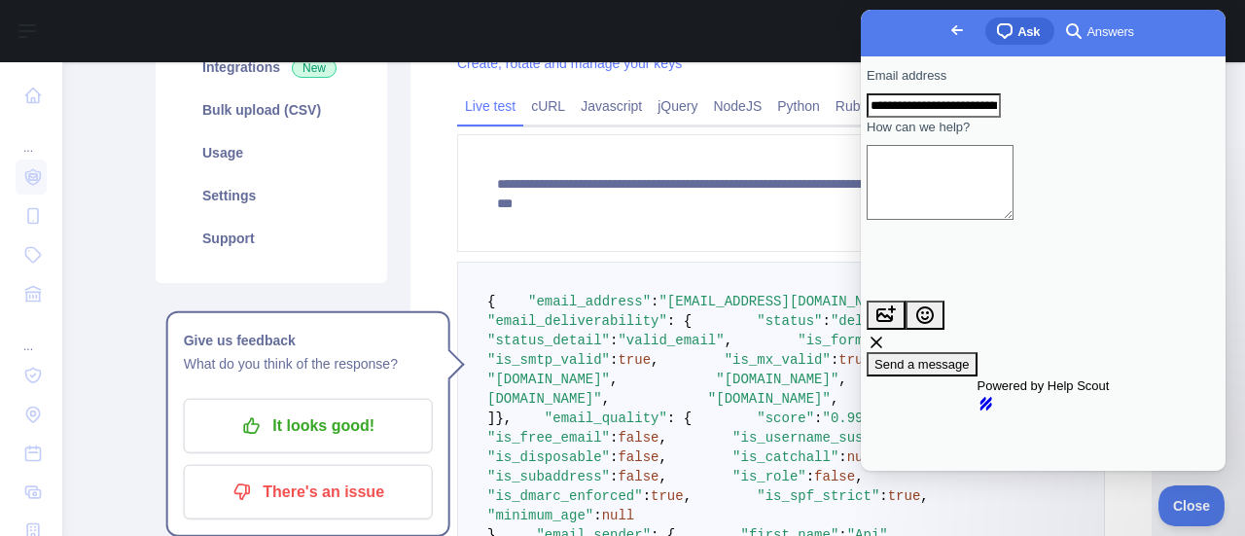
click at [969, 220] on textarea "How can we help?" at bounding box center [939, 182] width 147 height 75
click at [1013, 213] on textarea "How can we help?" at bounding box center [939, 182] width 147 height 75
click at [533, 101] on link "cURL" at bounding box center [548, 105] width 50 height 31
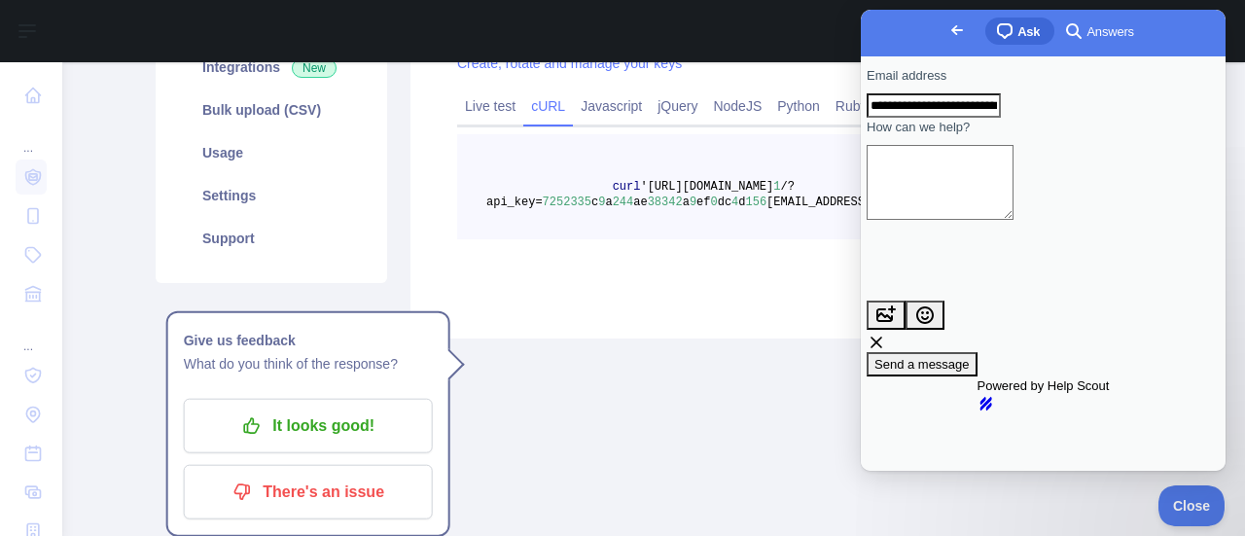
click at [747, 280] on div "Documentation Copy code" at bounding box center [781, 273] width 648 height 37
click at [617, 109] on link "Javascript" at bounding box center [611, 105] width 77 height 31
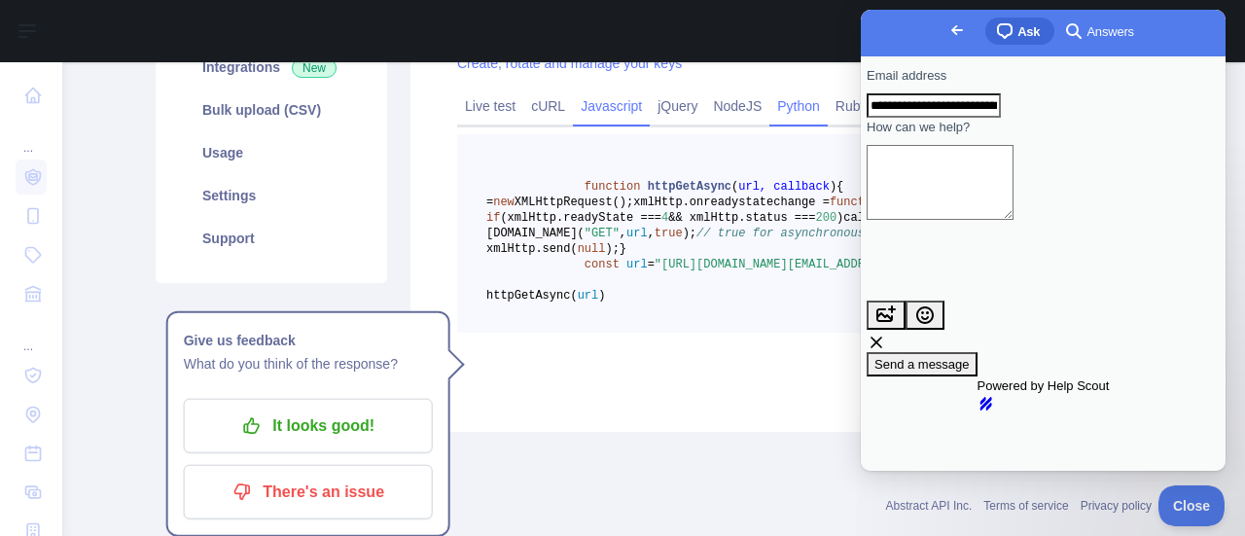
click at [789, 105] on link "Python" at bounding box center [798, 105] width 58 height 31
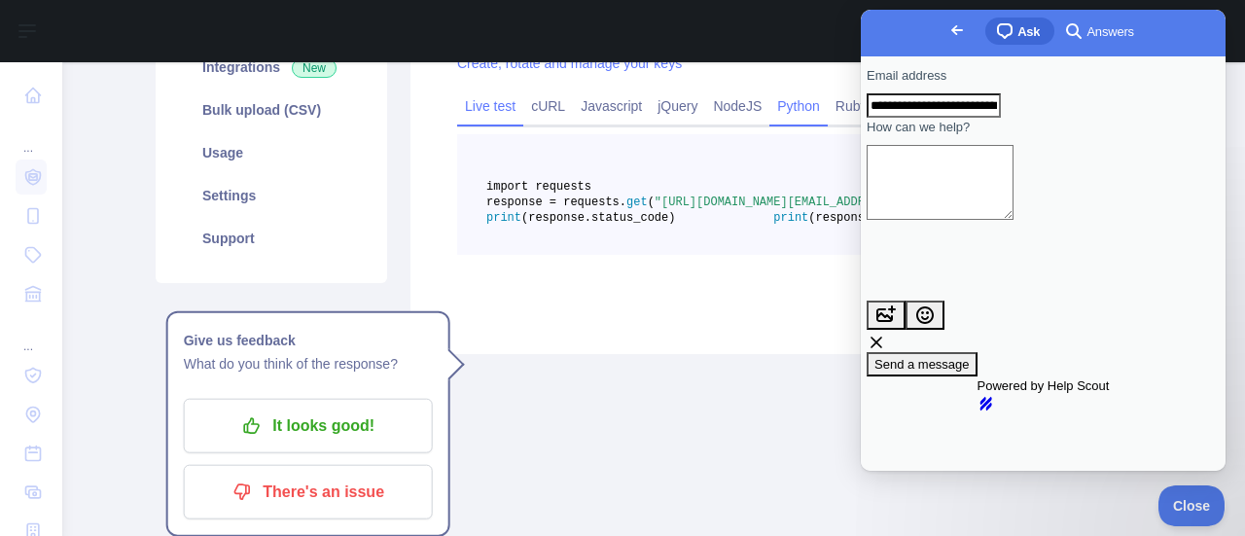
click at [486, 109] on link "Live test" at bounding box center [490, 105] width 66 height 31
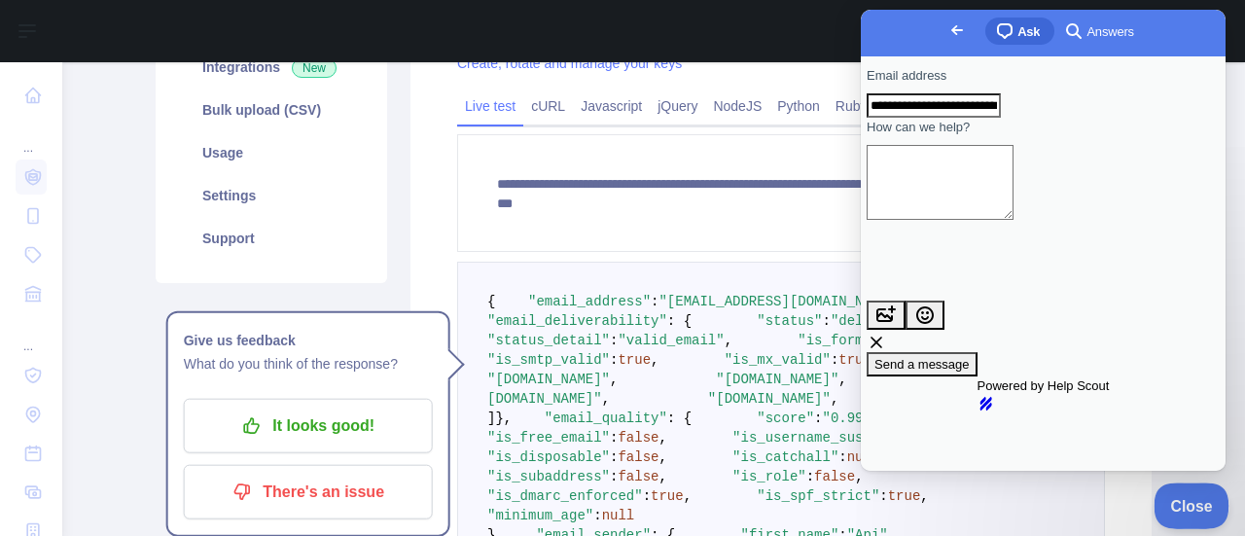
click at [1195, 510] on button "Close" at bounding box center [1186, 502] width 66 height 41
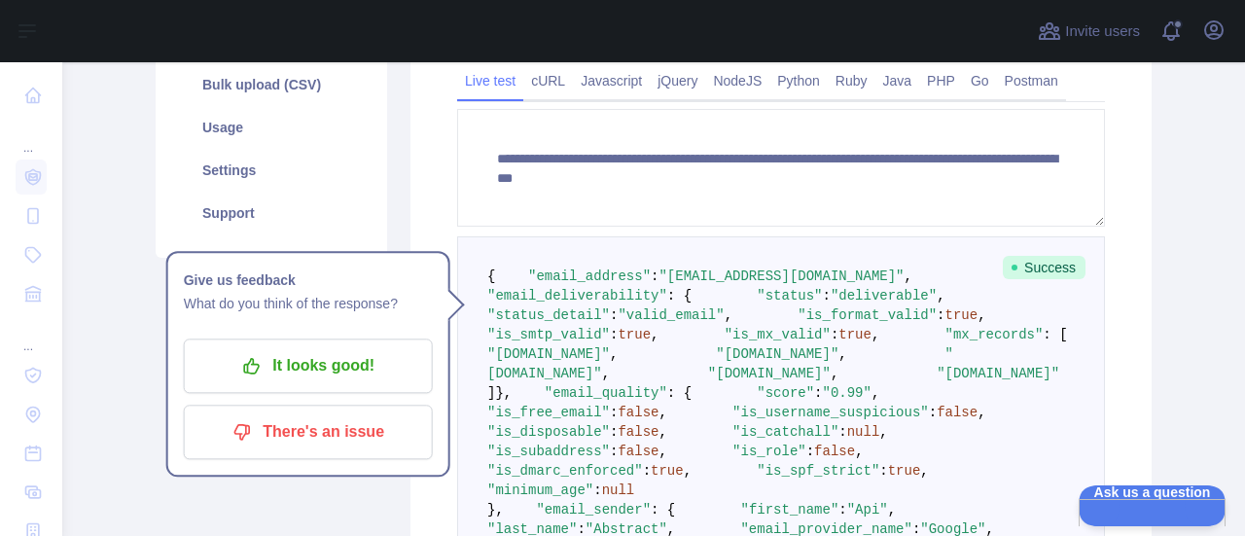
scroll to position [304, 0]
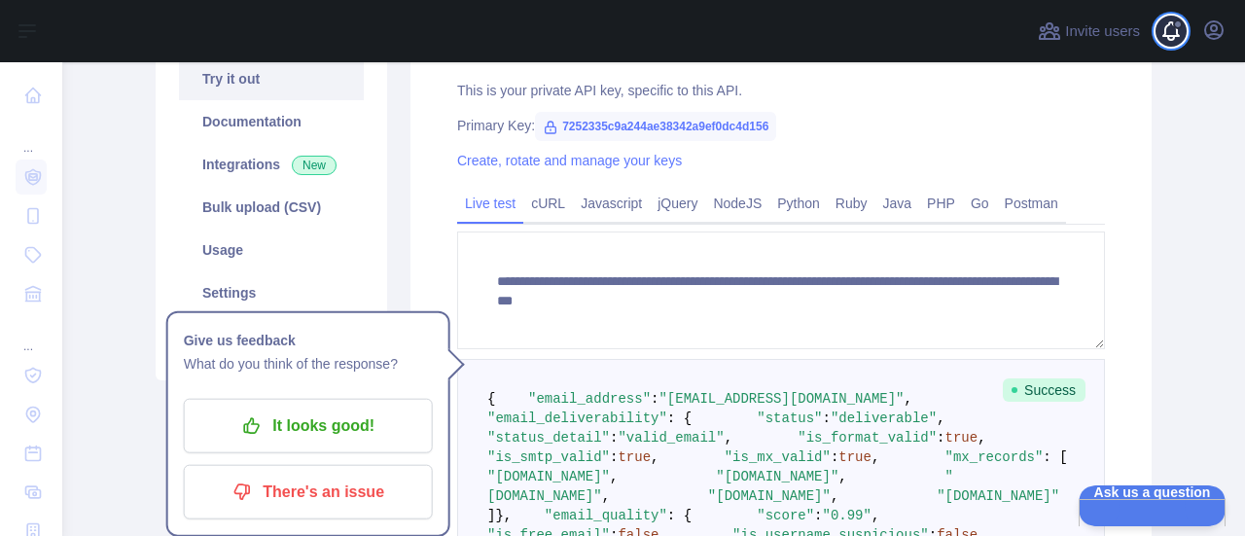
click at [1159, 33] on span at bounding box center [1178, 31] width 39 height 62
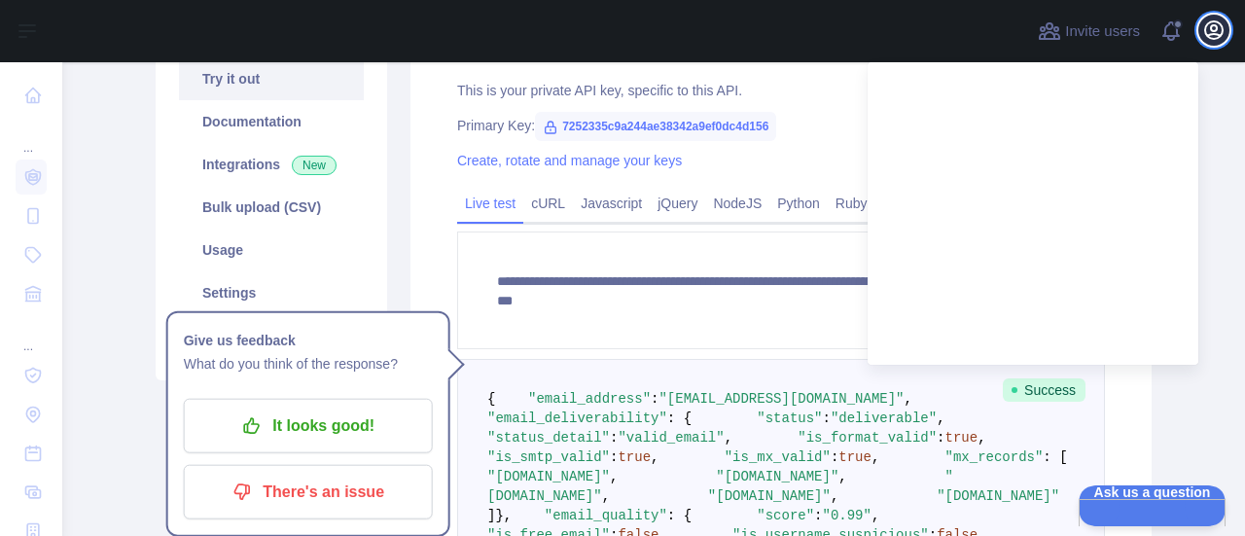
click at [1214, 38] on icon "button" at bounding box center [1213, 29] width 23 height 23
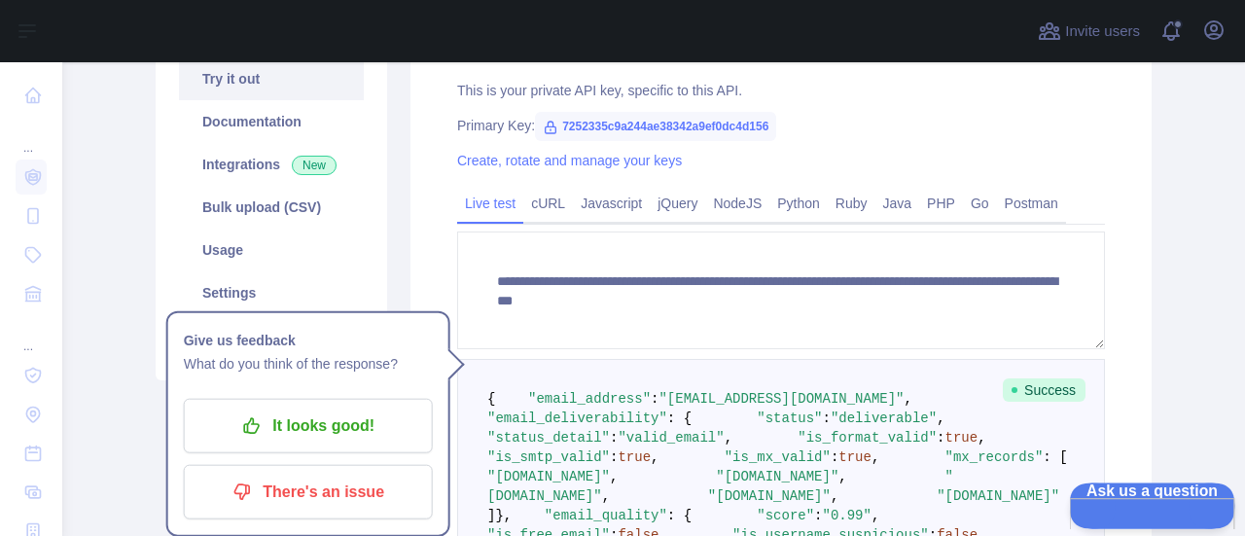
click at [1117, 515] on button "Ask us a question" at bounding box center [1142, 502] width 147 height 41
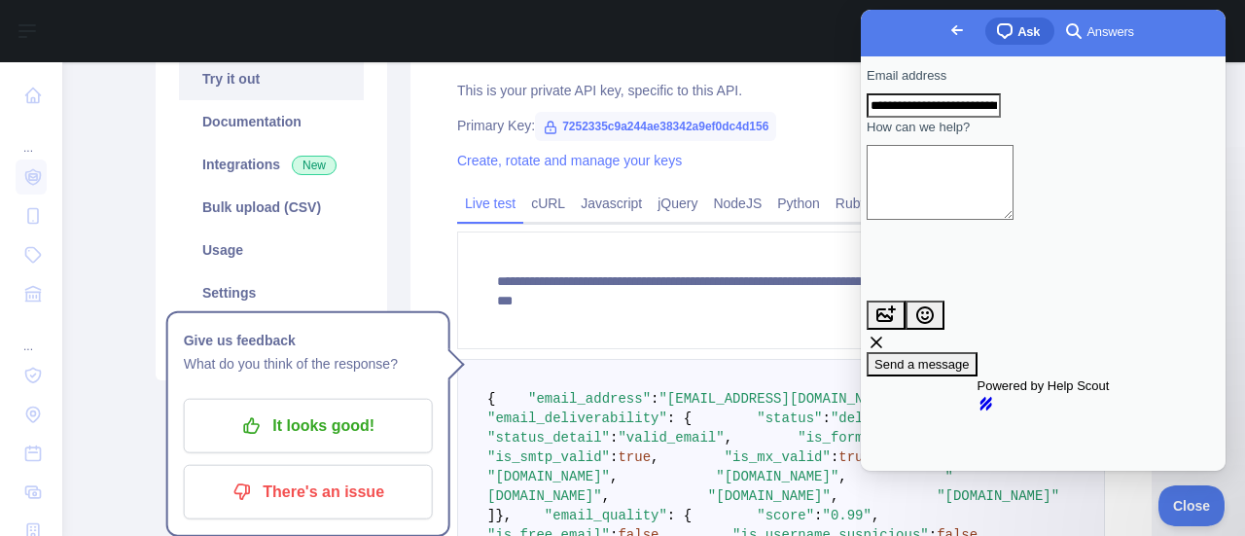
click at [945, 183] on textarea "How can we help?" at bounding box center [939, 182] width 147 height 75
paste textarea "**********"
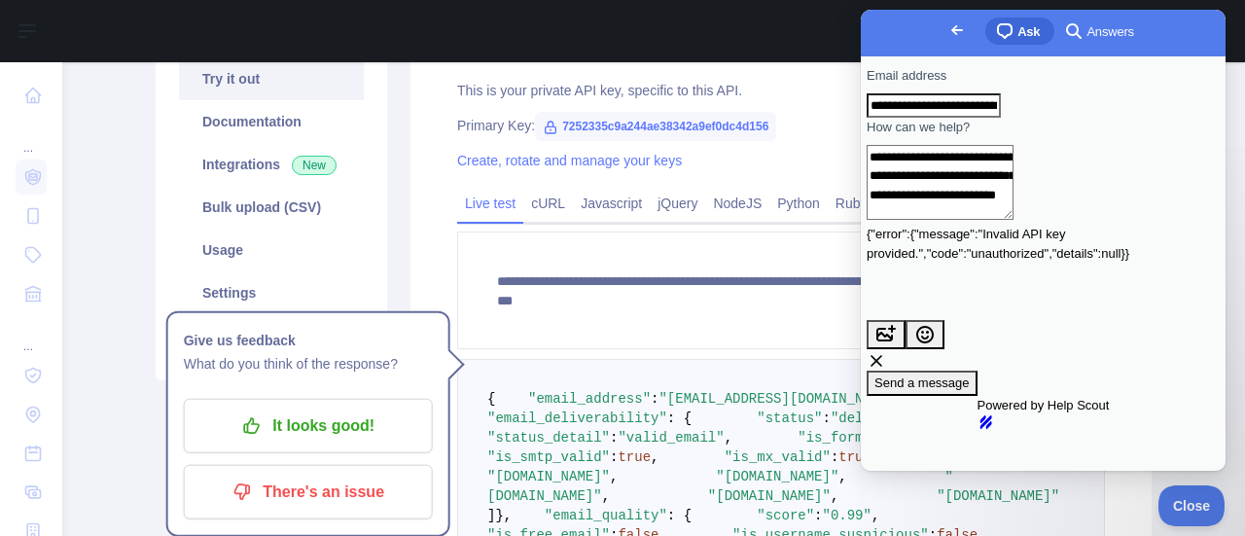
type textarea "**********"
click at [970, 375] on span "Send a message" at bounding box center [921, 382] width 95 height 15
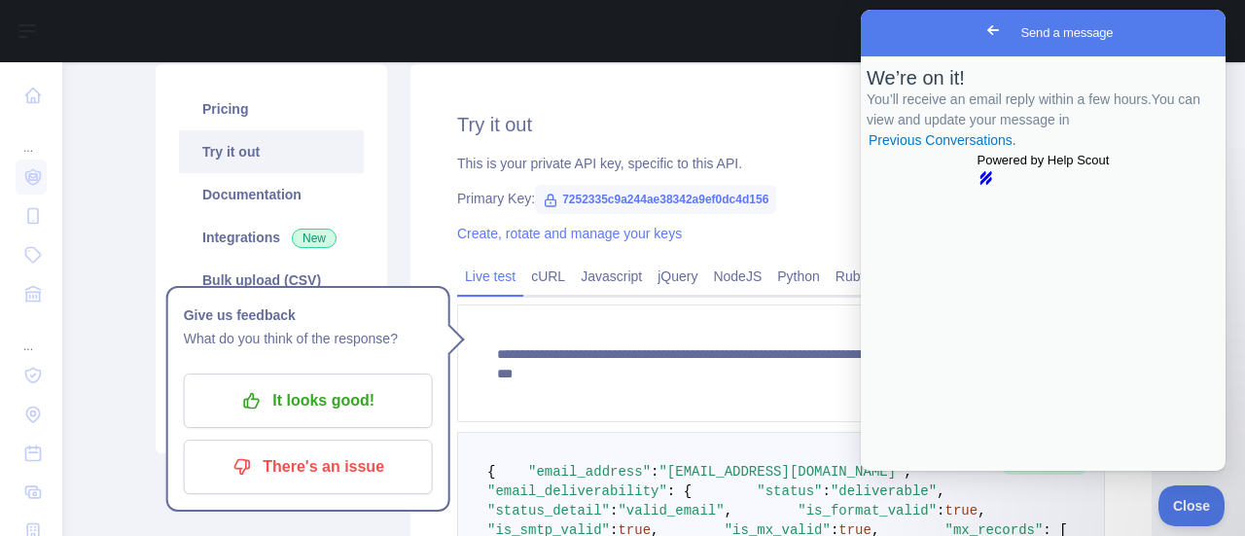
scroll to position [207, 0]
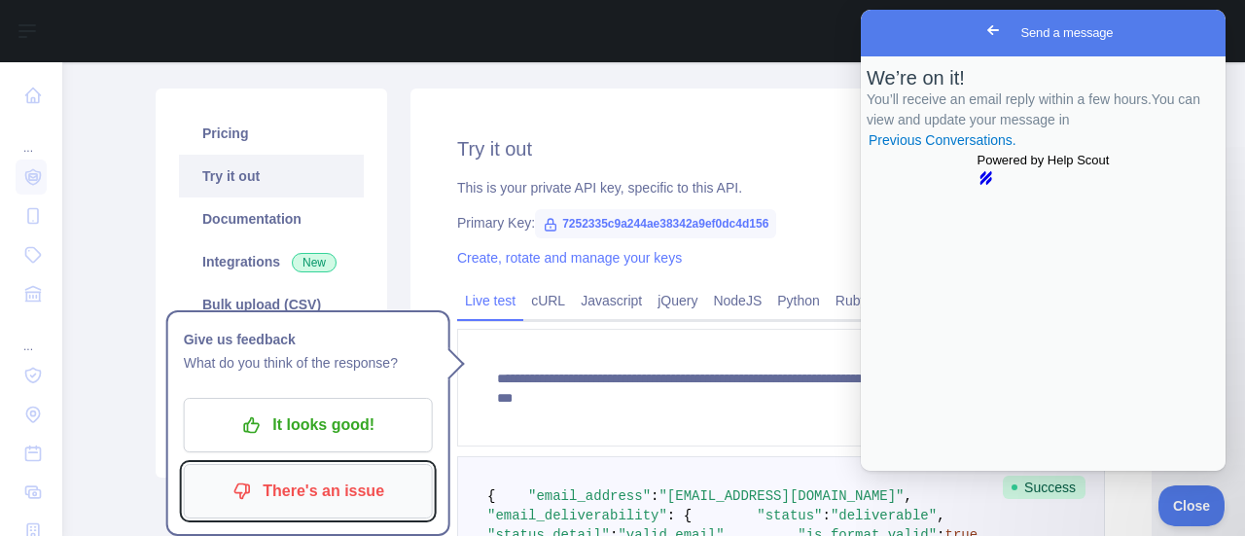
click at [325, 499] on p "There's an issue" at bounding box center [308, 491] width 220 height 33
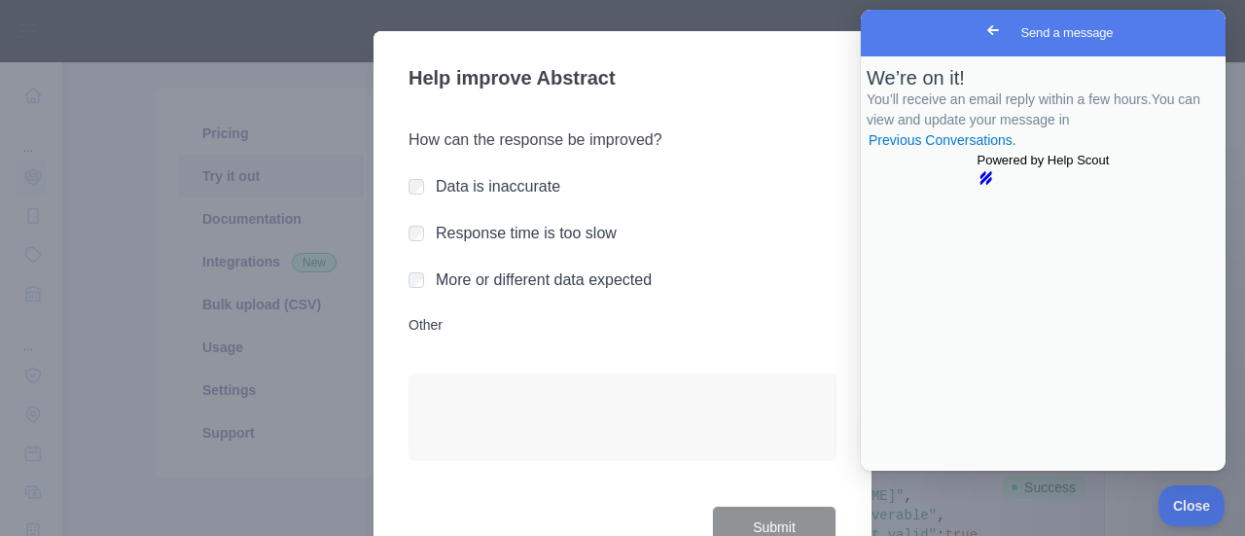
click at [767, 10] on div at bounding box center [622, 268] width 1245 height 536
click at [418, 282] on div "More or different data expected" at bounding box center [622, 279] width 428 height 23
click at [778, 526] on button "Submit" at bounding box center [774, 528] width 124 height 44
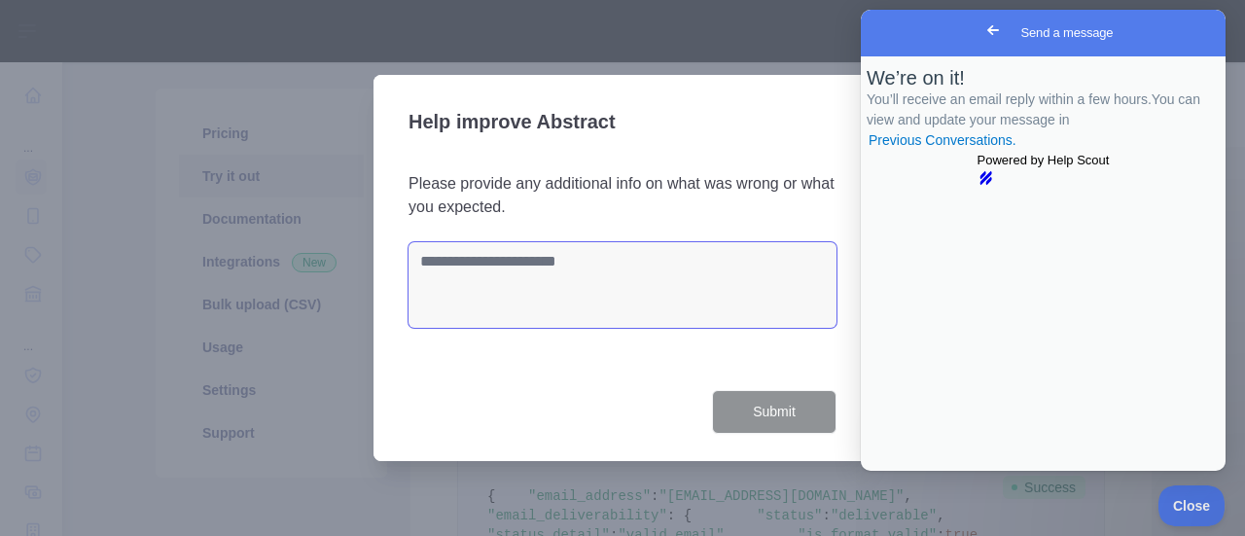
click at [527, 277] on textarea at bounding box center [622, 285] width 428 height 86
click at [981, 33] on span "Go back" at bounding box center [992, 29] width 23 height 23
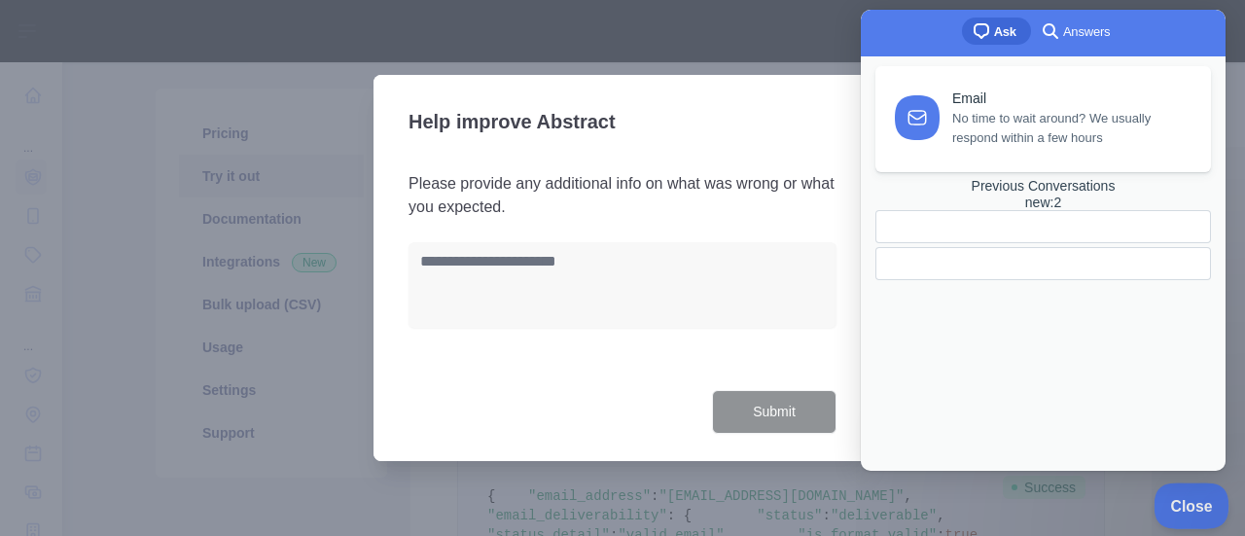
click at [1177, 508] on span "Close" at bounding box center [1186, 503] width 66 height 14
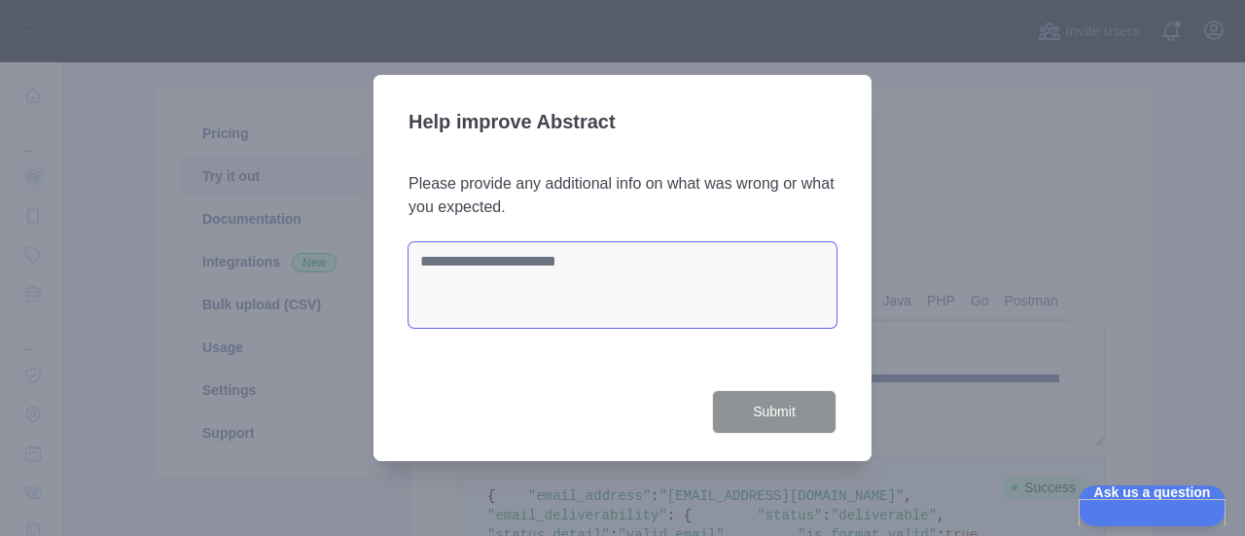
click at [469, 263] on textarea at bounding box center [622, 285] width 428 height 86
paste textarea "**********"
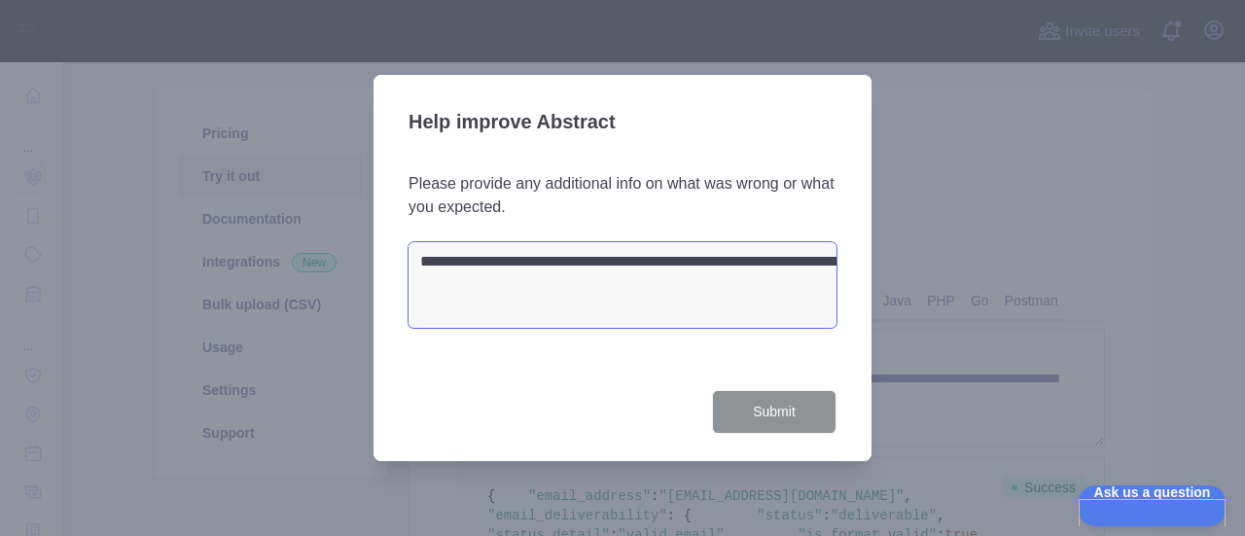
scroll to position [0, 153]
type textarea "**********"
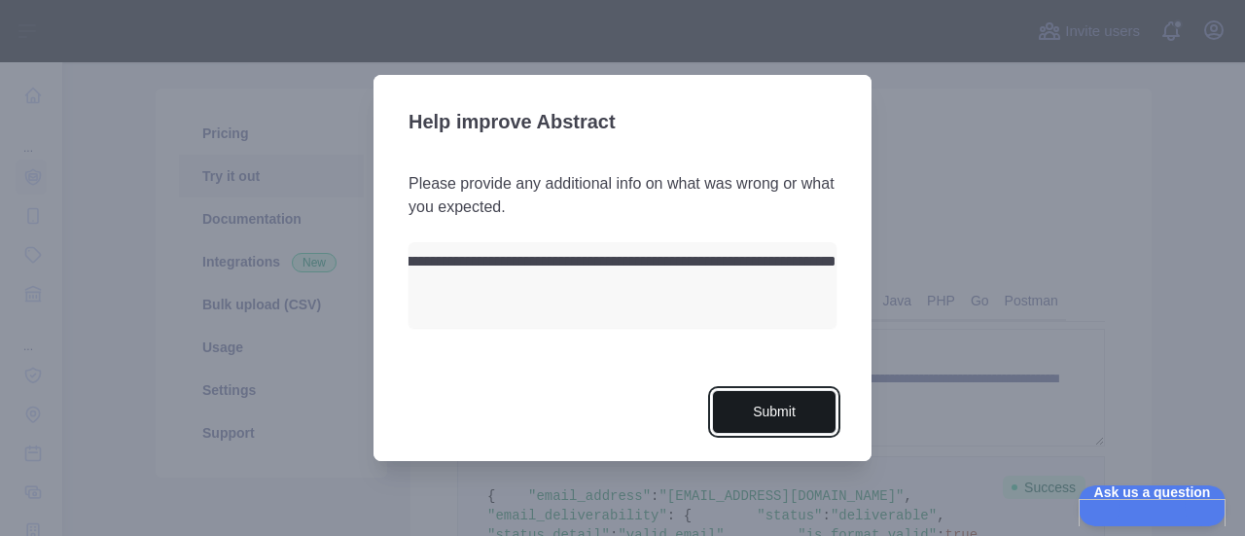
click at [791, 417] on button "Submit" at bounding box center [774, 412] width 124 height 44
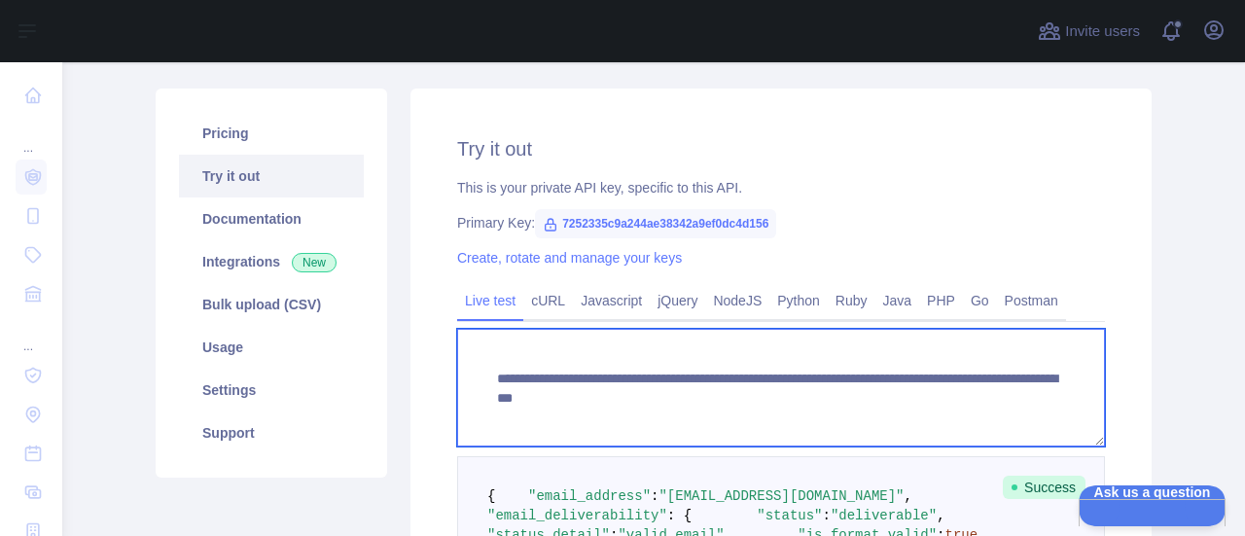
drag, startPoint x: 490, startPoint y: 375, endPoint x: 1021, endPoint y: 413, distance: 532.3
click at [1021, 413] on textarea "**********" at bounding box center [781, 388] width 648 height 118
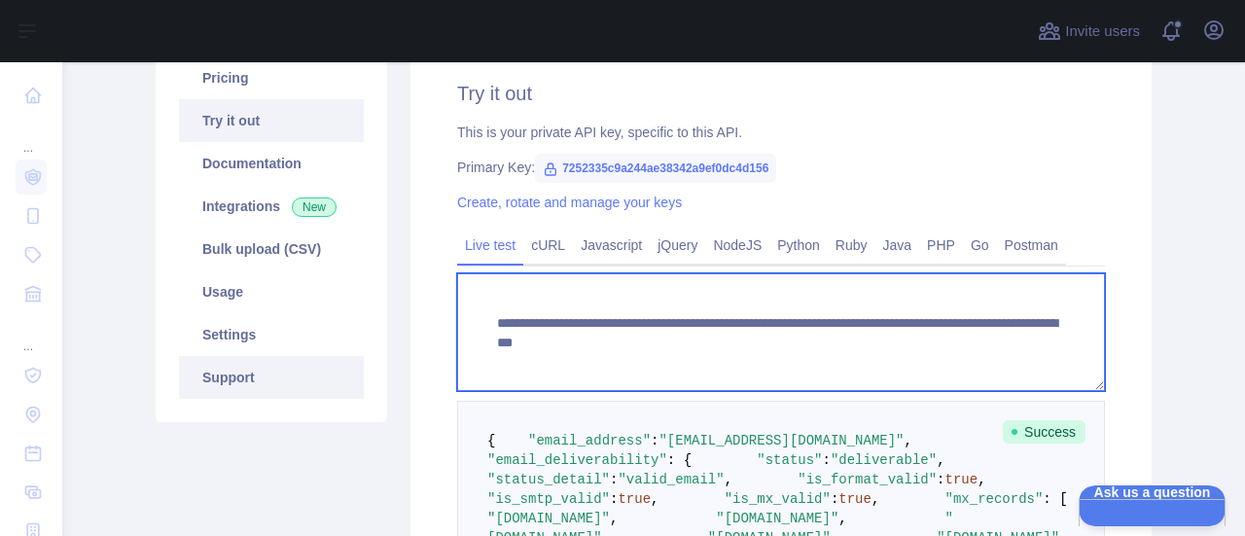
scroll to position [304, 0]
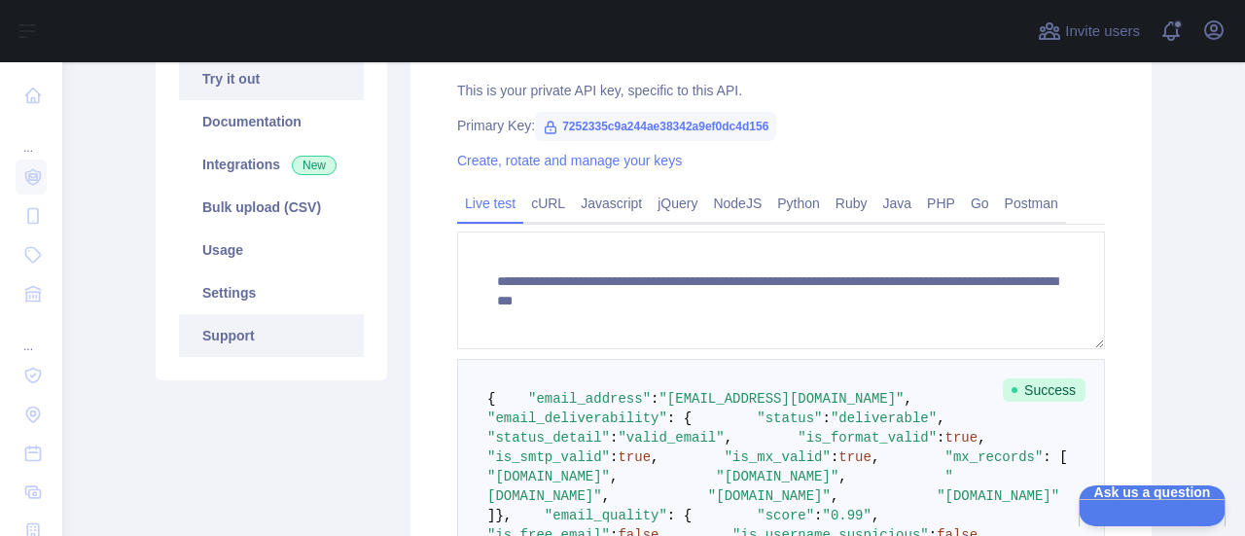
click at [255, 344] on link "Support" at bounding box center [271, 335] width 185 height 43
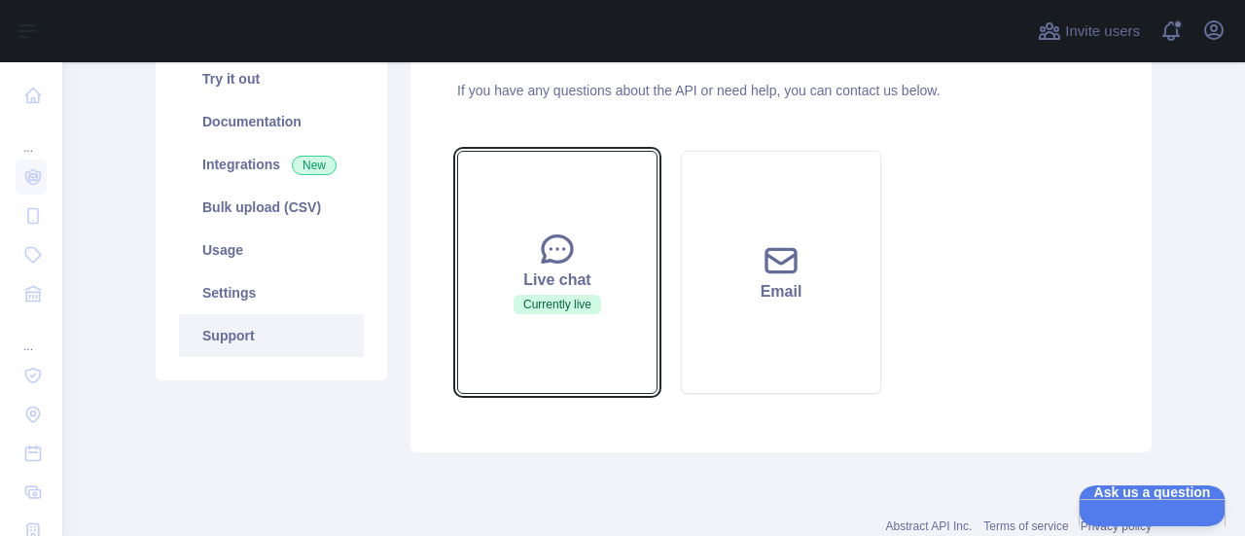
click at [560, 336] on button "Live chat Currently live" at bounding box center [557, 272] width 200 height 243
click at [565, 336] on button "Live chat Currently live" at bounding box center [557, 272] width 200 height 243
click at [560, 321] on button "Live chat Currently live" at bounding box center [557, 272] width 200 height 243
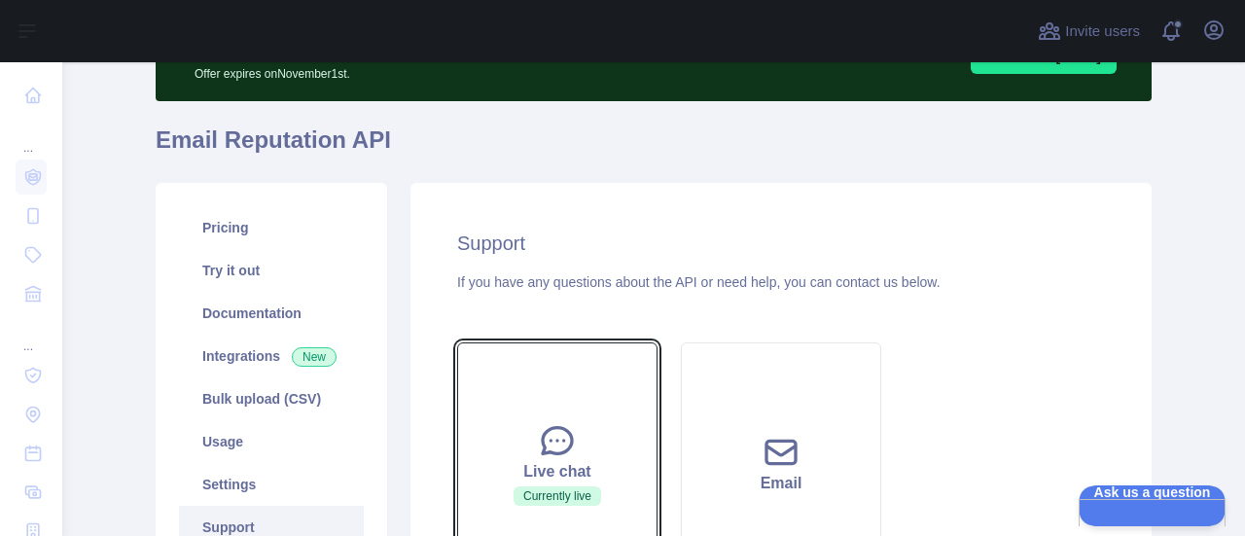
scroll to position [110, 0]
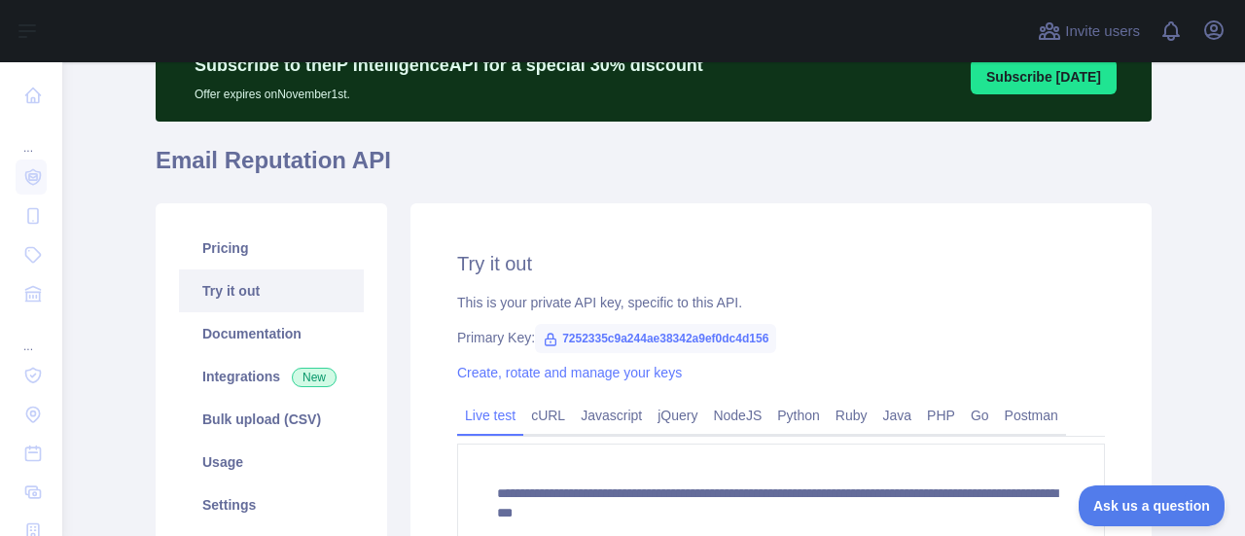
scroll to position [89, 0]
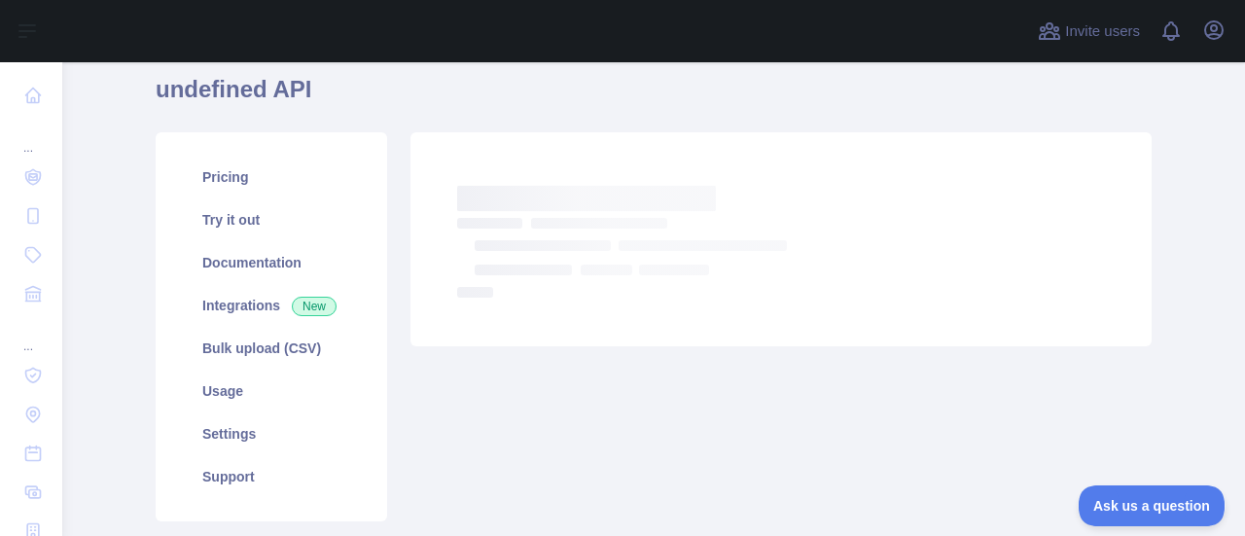
scroll to position [194, 0]
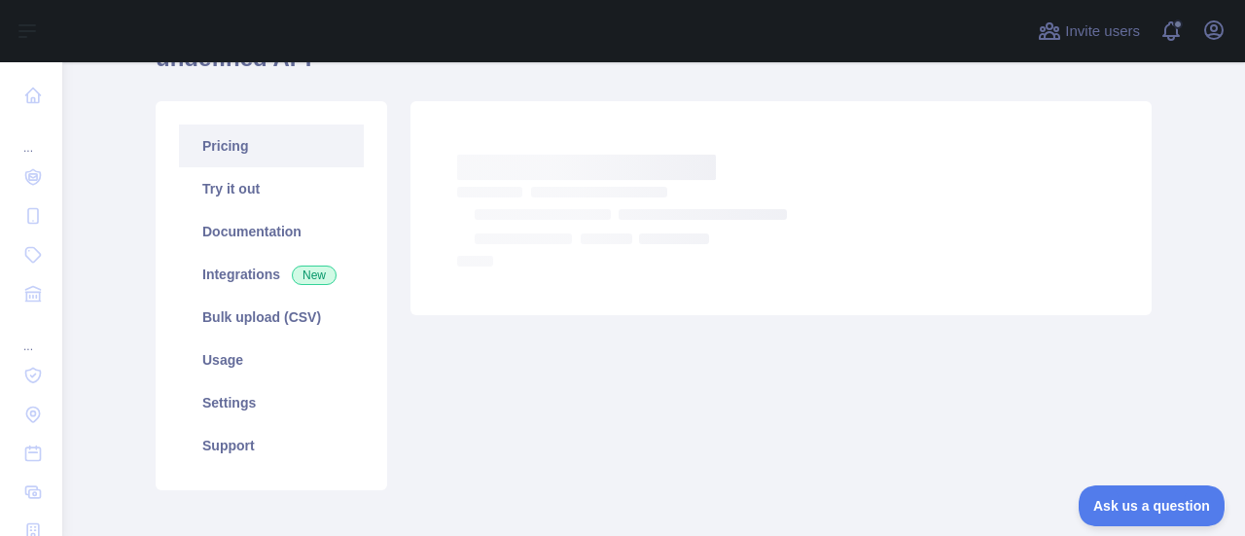
click at [235, 156] on link "Pricing" at bounding box center [271, 145] width 185 height 43
click at [228, 185] on link "Try it out" at bounding box center [271, 188] width 185 height 43
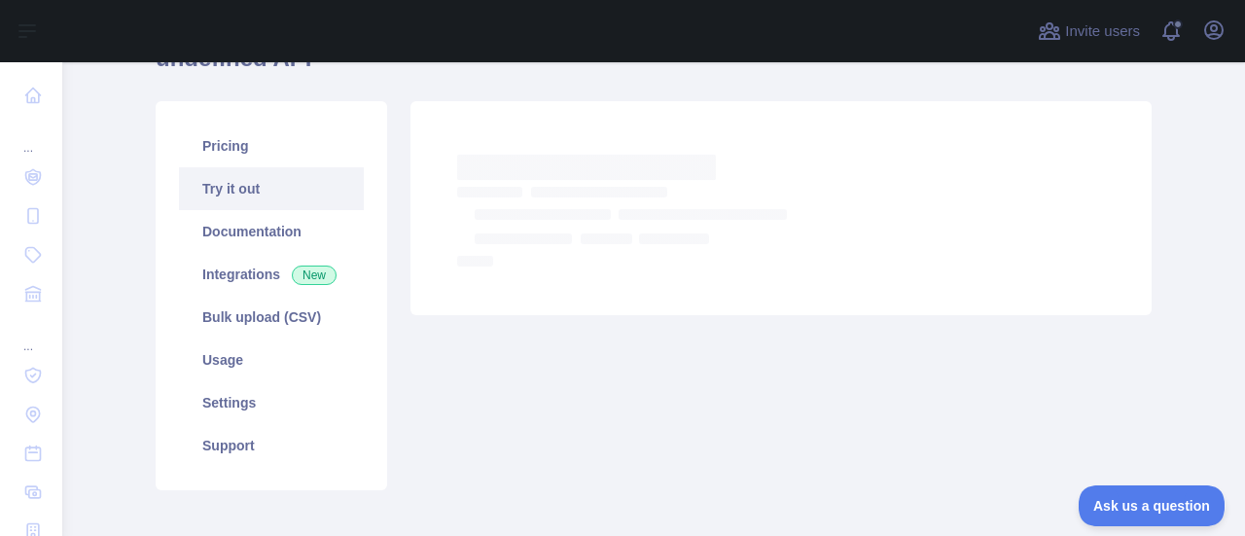
click at [242, 197] on link "Try it out" at bounding box center [271, 188] width 185 height 43
click at [242, 233] on link "Documentation" at bounding box center [271, 231] width 185 height 43
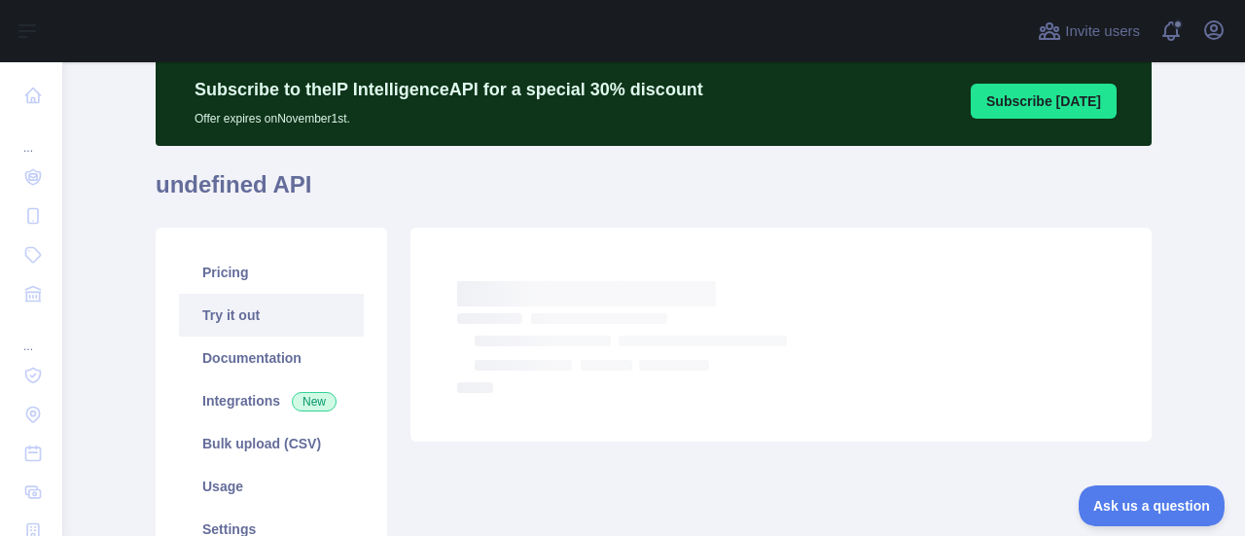
scroll to position [97, 0]
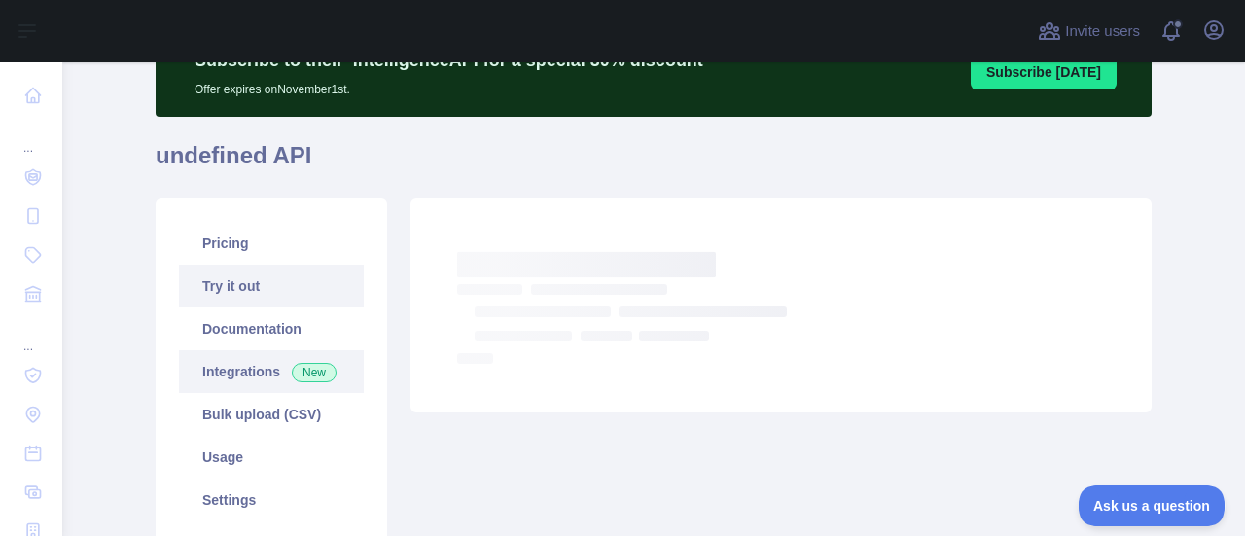
click at [261, 374] on link "Integrations New" at bounding box center [271, 371] width 185 height 43
click at [265, 291] on link "Try it out" at bounding box center [271, 286] width 185 height 43
click at [220, 285] on link "Try it out" at bounding box center [271, 286] width 185 height 43
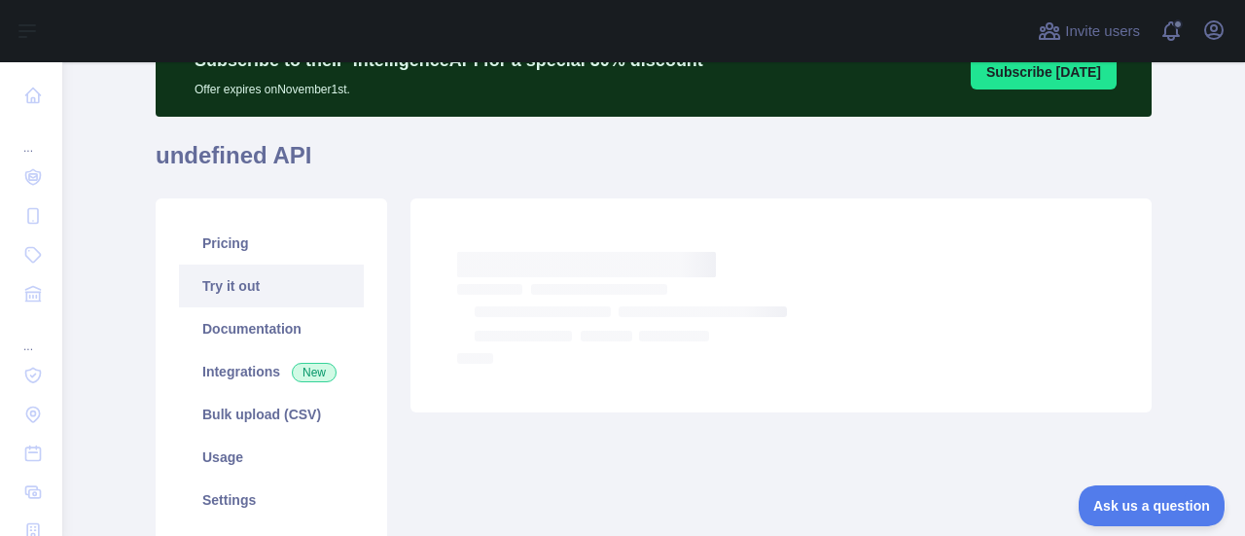
click at [335, 170] on h1 "undefined API" at bounding box center [654, 163] width 996 height 47
click at [231, 294] on link "Try it out" at bounding box center [271, 286] width 185 height 43
click at [179, 265] on link "Try it out" at bounding box center [271, 286] width 185 height 43
click at [1145, 510] on button "Ask us a question" at bounding box center [1142, 502] width 146 height 41
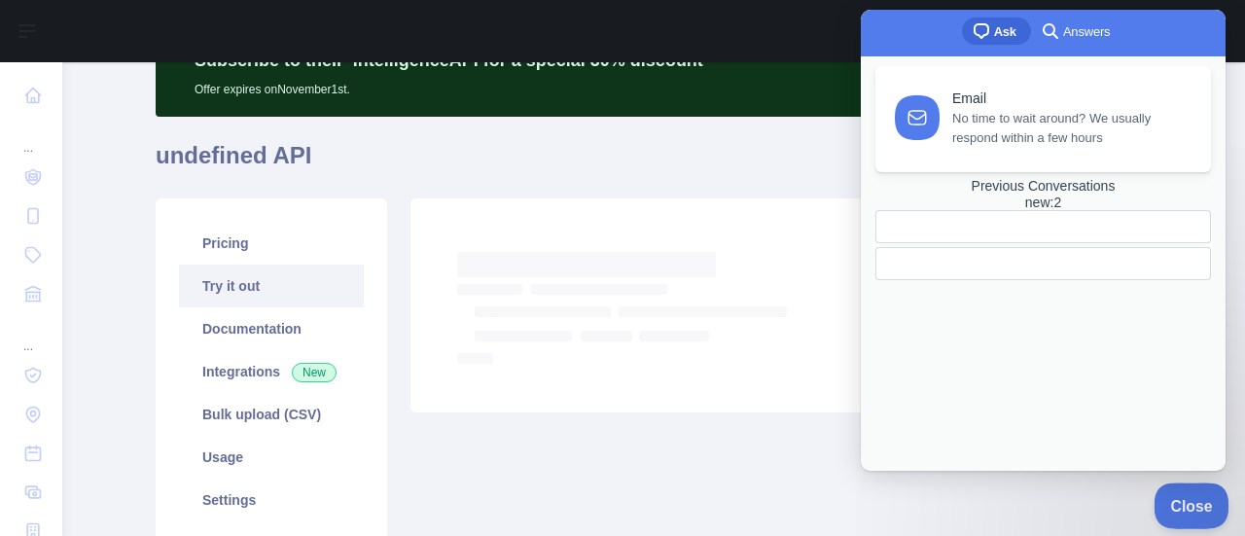
click at [1178, 499] on span "Close" at bounding box center [1186, 503] width 66 height 14
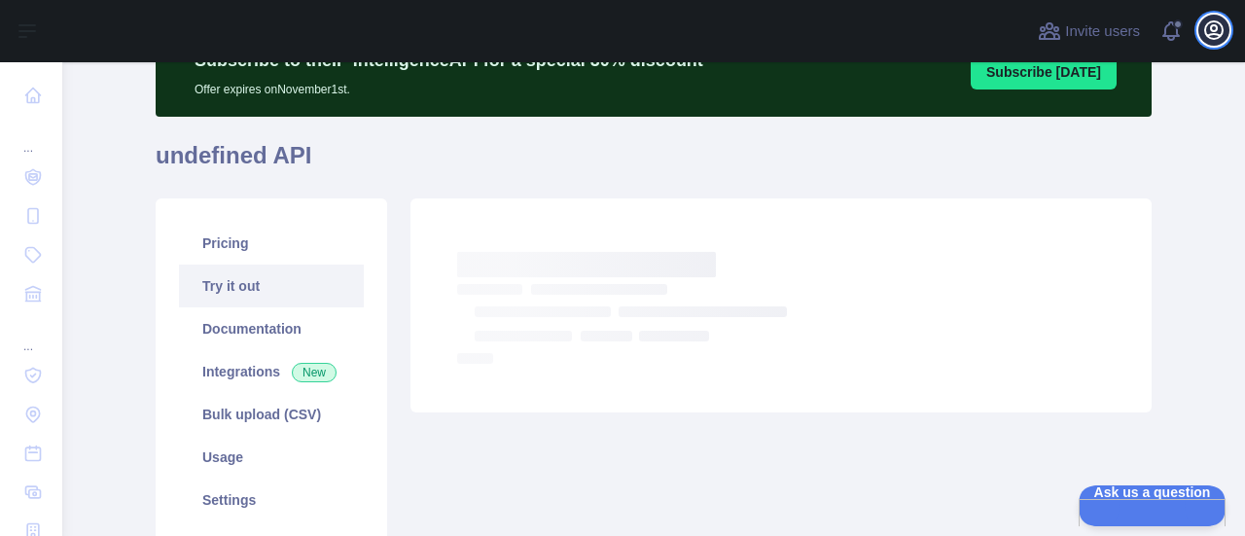
click at [1209, 31] on icon "button" at bounding box center [1213, 29] width 23 height 23
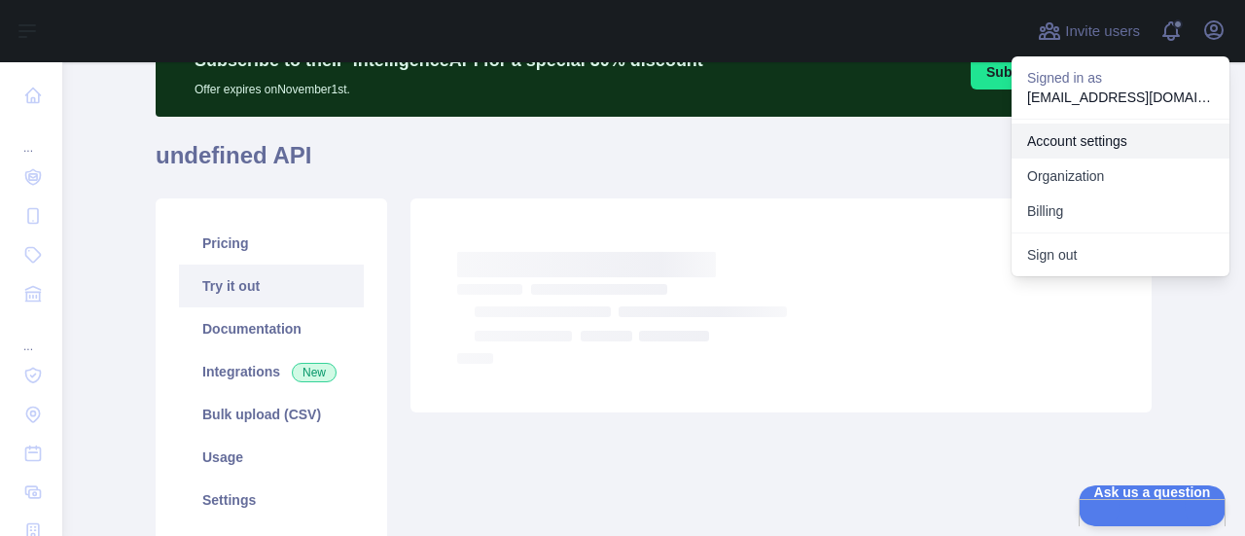
click at [1107, 147] on link "Account settings" at bounding box center [1120, 141] width 218 height 35
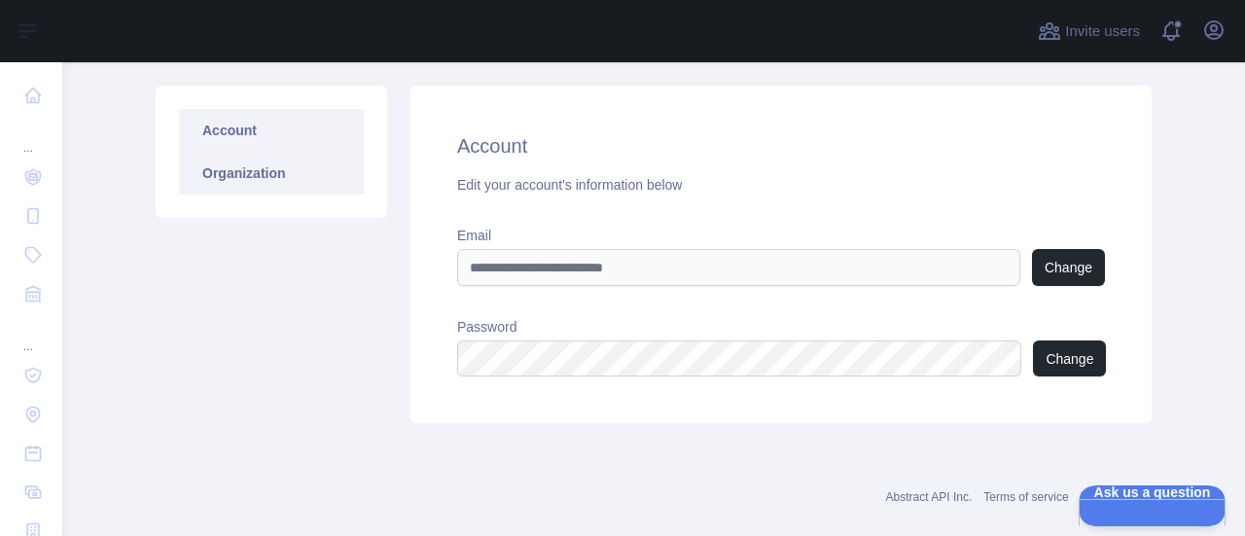
click at [221, 174] on link "Organization" at bounding box center [271, 173] width 185 height 43
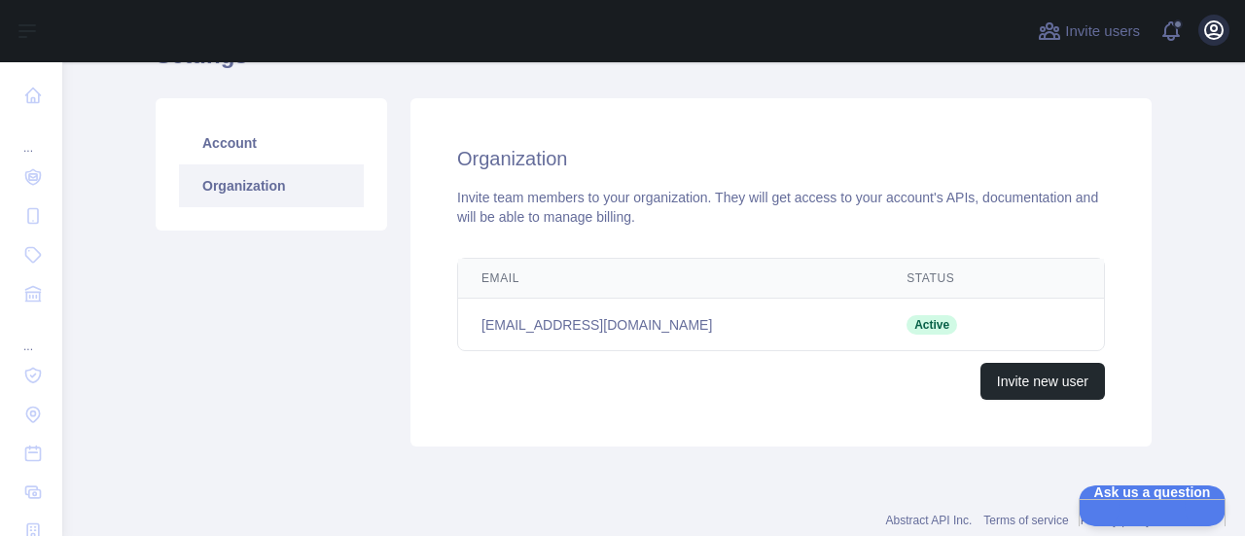
scroll to position [121, 0]
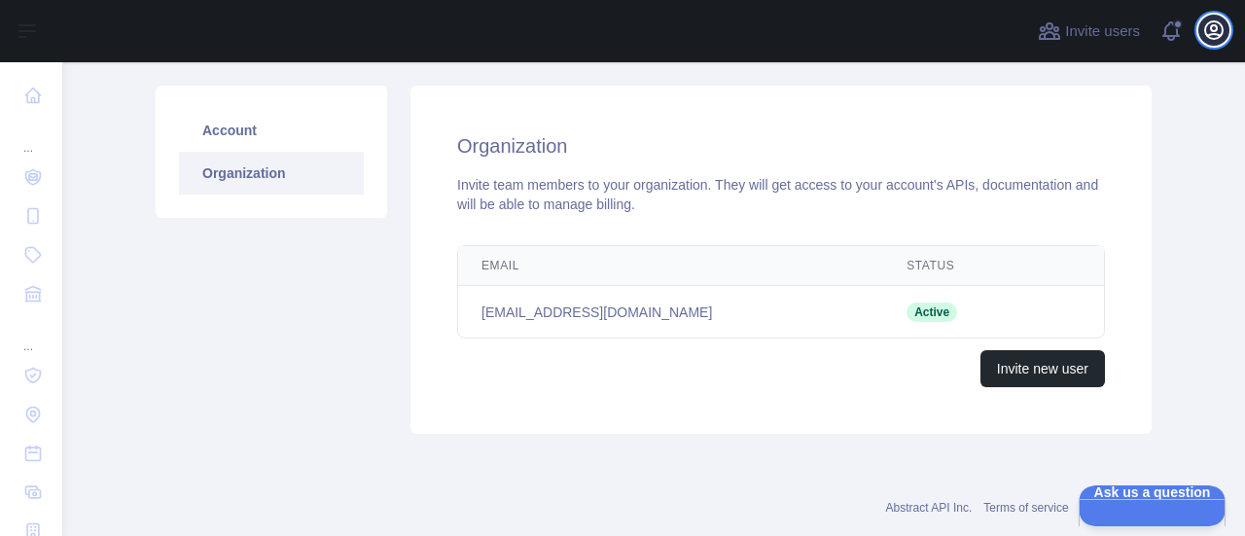
click at [1210, 40] on icon "button" at bounding box center [1213, 29] width 23 height 23
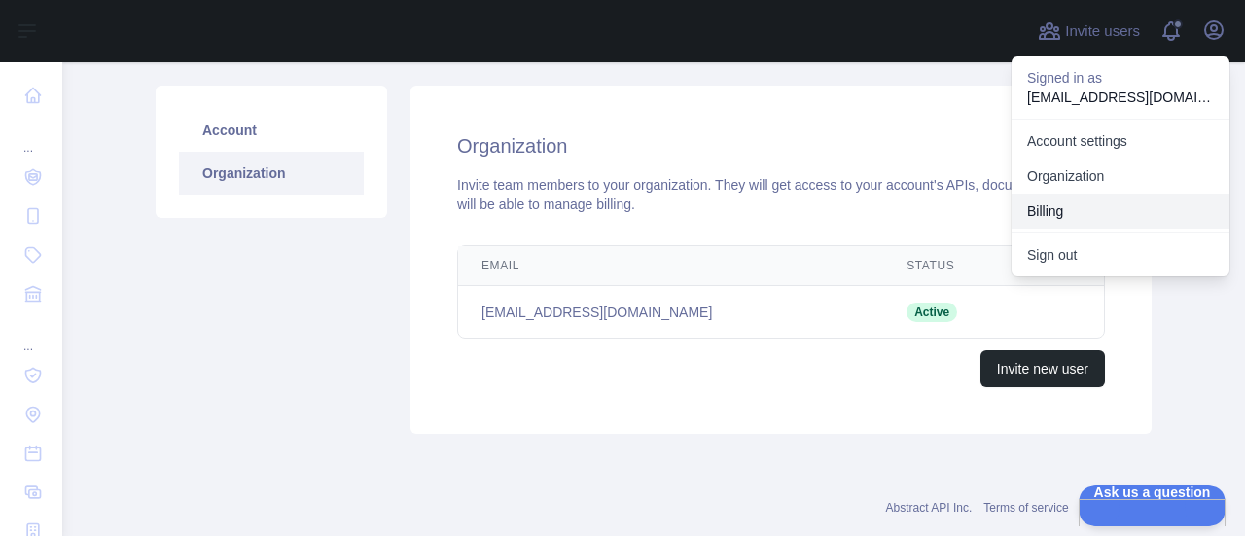
click at [1073, 226] on button "Billing" at bounding box center [1120, 211] width 218 height 35
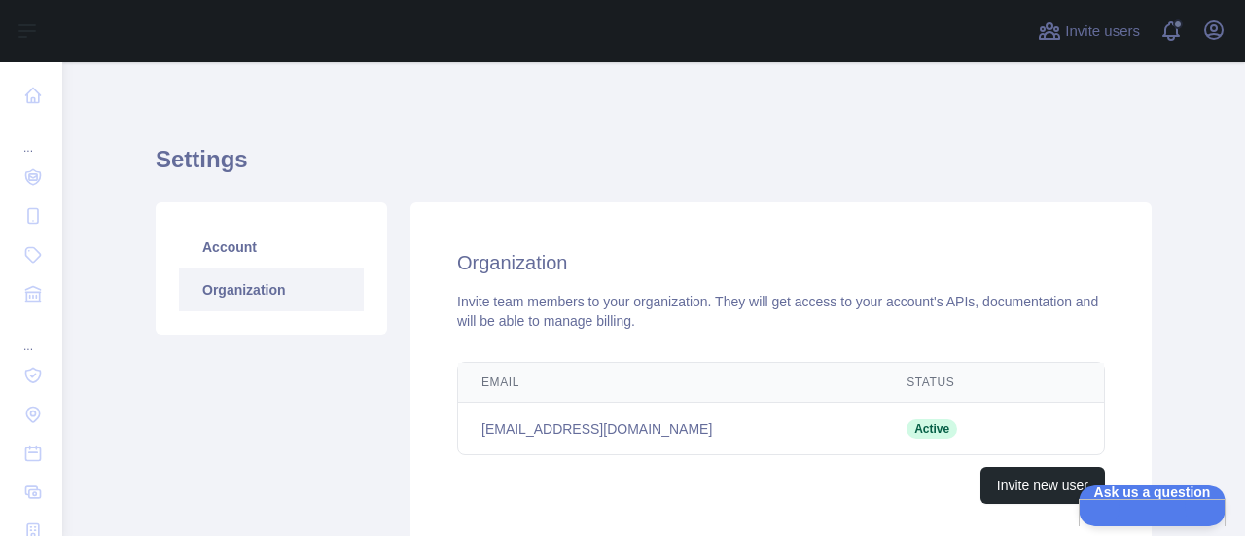
scroll to position [0, 0]
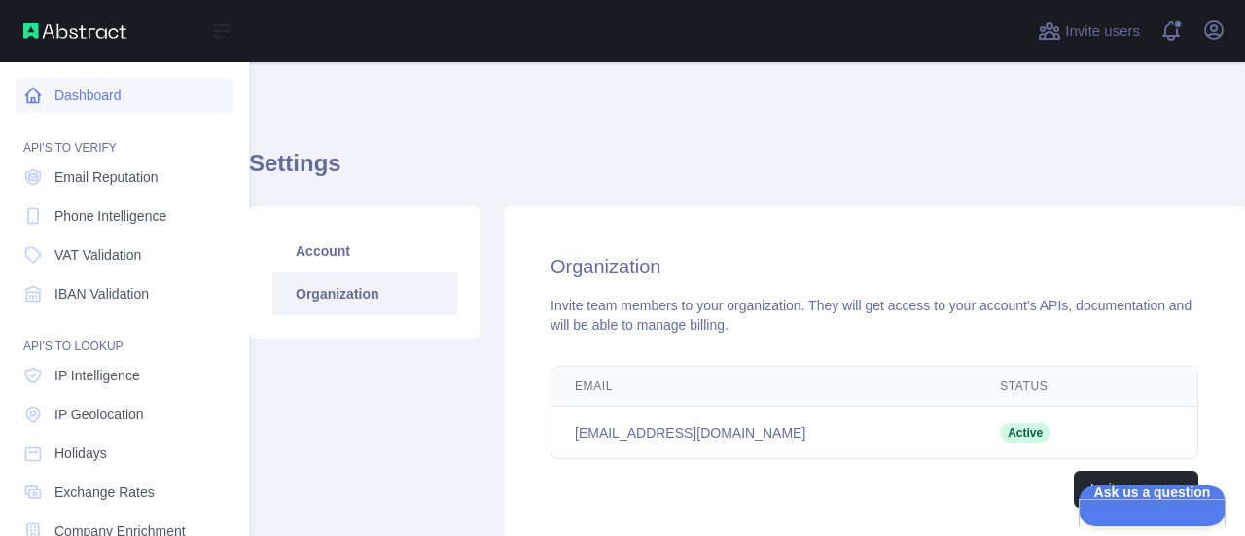
click at [91, 87] on link "Dashboard" at bounding box center [125, 95] width 218 height 35
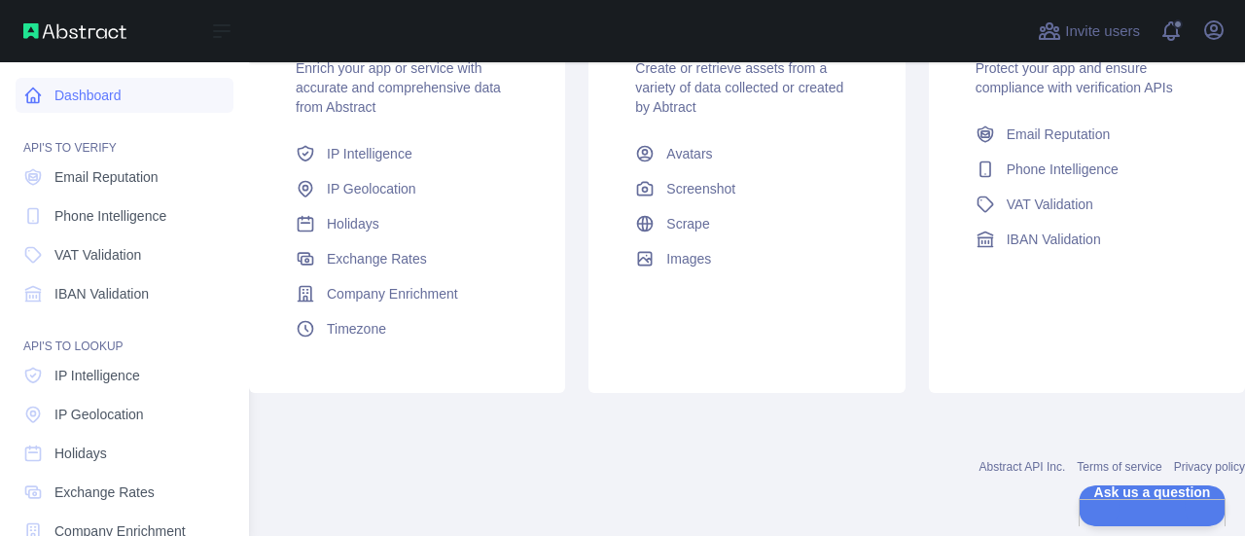
click at [81, 83] on link "Dashboard" at bounding box center [125, 95] width 218 height 35
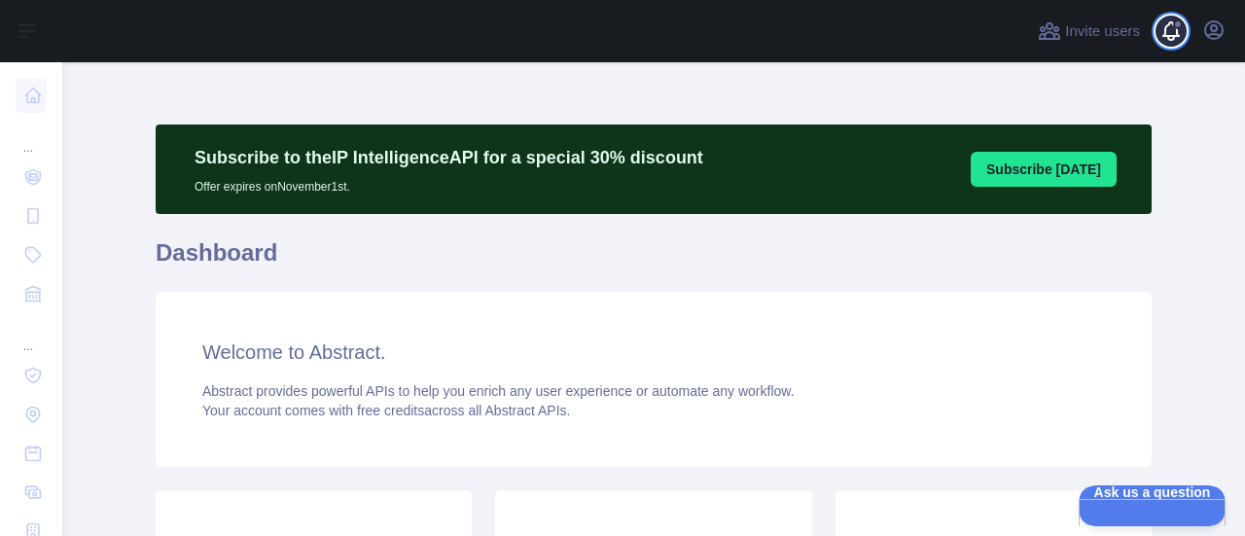
click at [1174, 30] on span at bounding box center [1178, 31] width 39 height 62
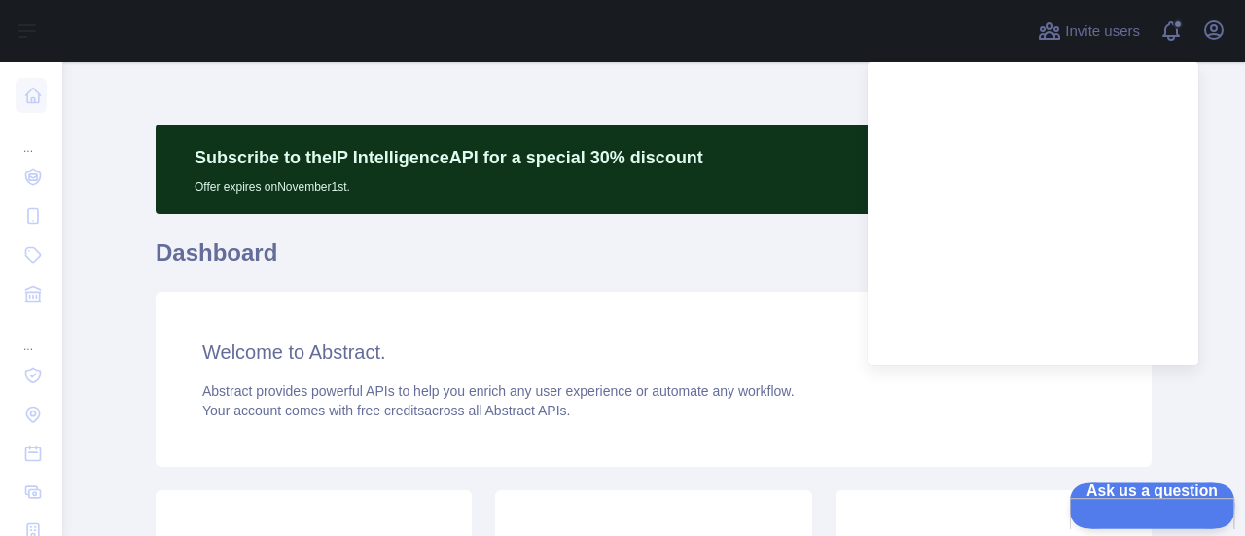
click at [1137, 496] on span "Ask us a question" at bounding box center [1142, 489] width 147 height 14
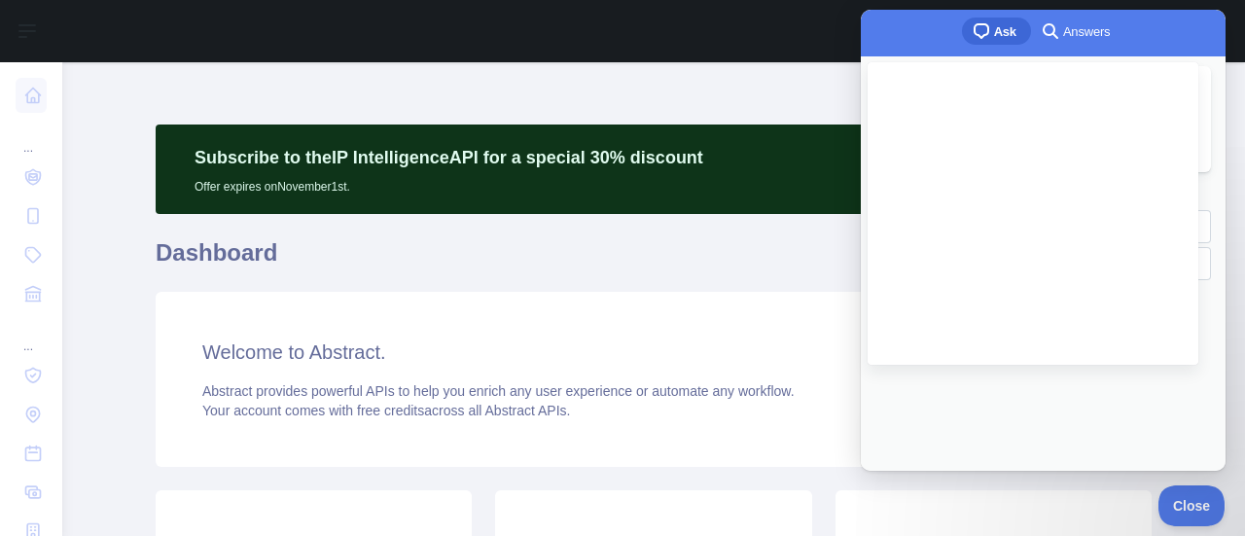
click at [1013, 211] on div "Previous Conversations new : 2" at bounding box center [1043, 194] width 336 height 33
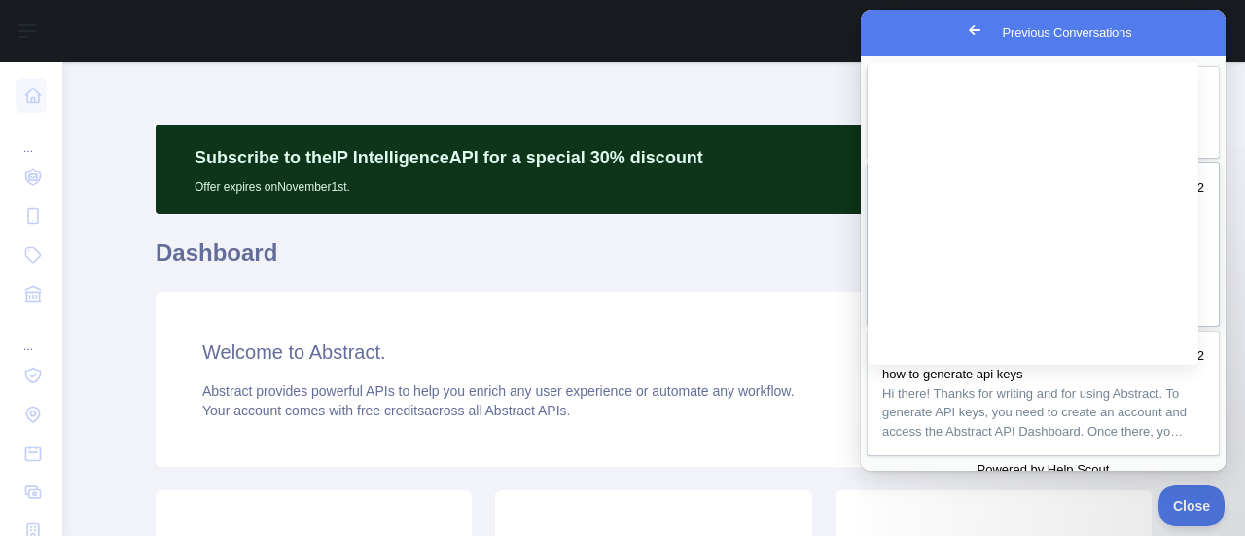
click at [969, 327] on link "Last updated [DATE] 2 We require the Abstract API Email Validation (Standard Pl…" at bounding box center [1042, 244] width 353 height 164
click at [897, 472] on button "Close" at bounding box center [879, 484] width 35 height 25
click at [965, 455] on link "Last updated [DATE] 2 how to generate api keys Hi there! Thanks for writing and…" at bounding box center [1042, 394] width 353 height 126
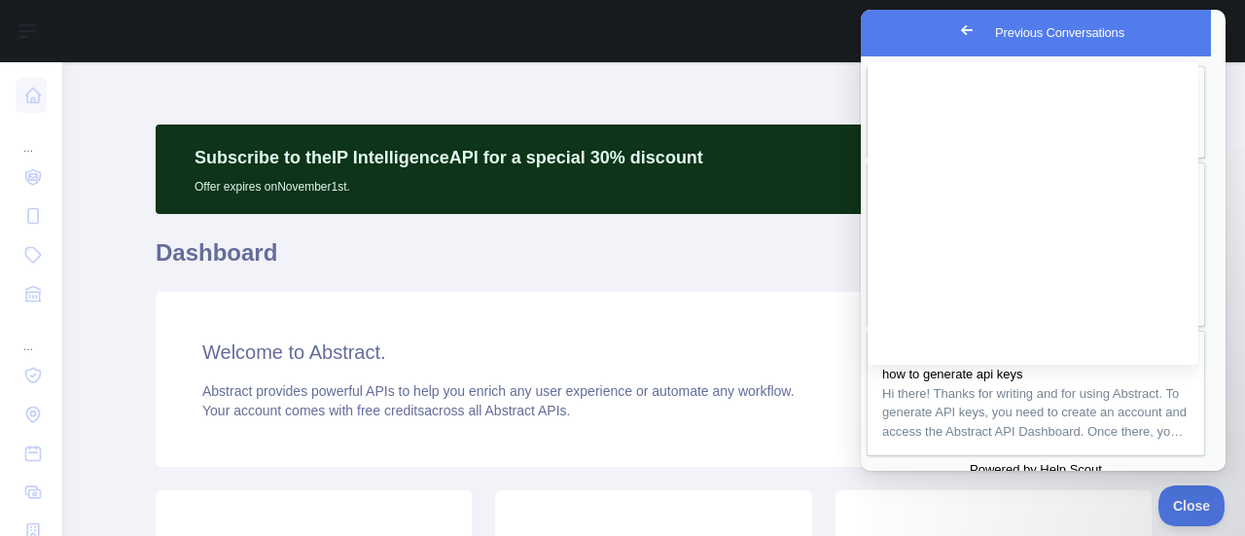
click at [897, 472] on button "Close" at bounding box center [879, 484] width 35 height 25
click at [963, 31] on span "Go back" at bounding box center [974, 29] width 23 height 23
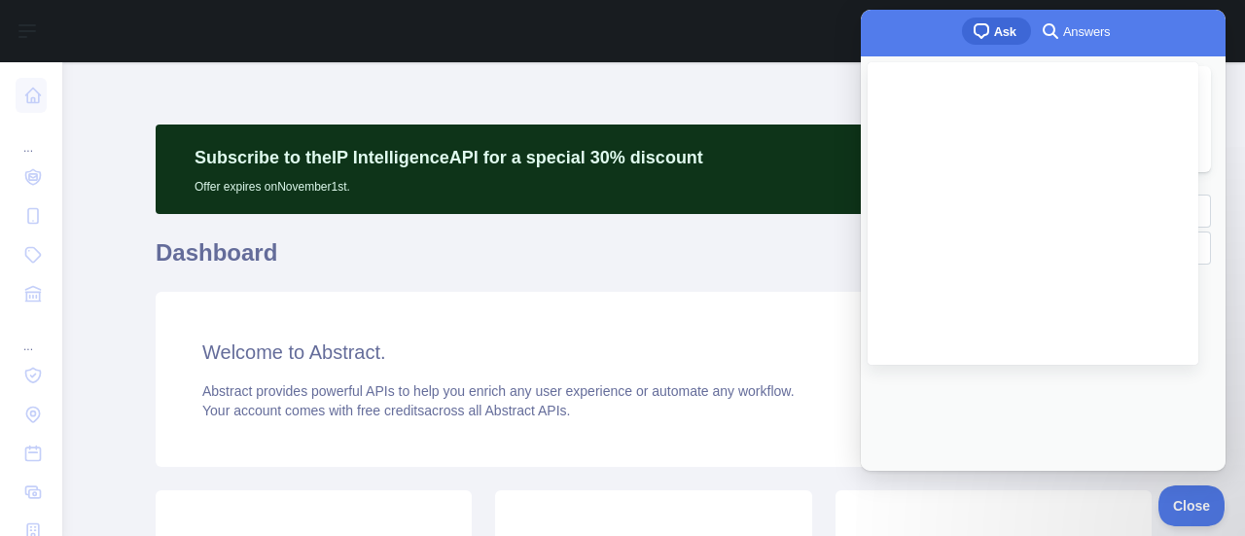
click at [1054, 24] on span "search-medium" at bounding box center [1050, 29] width 23 height 23
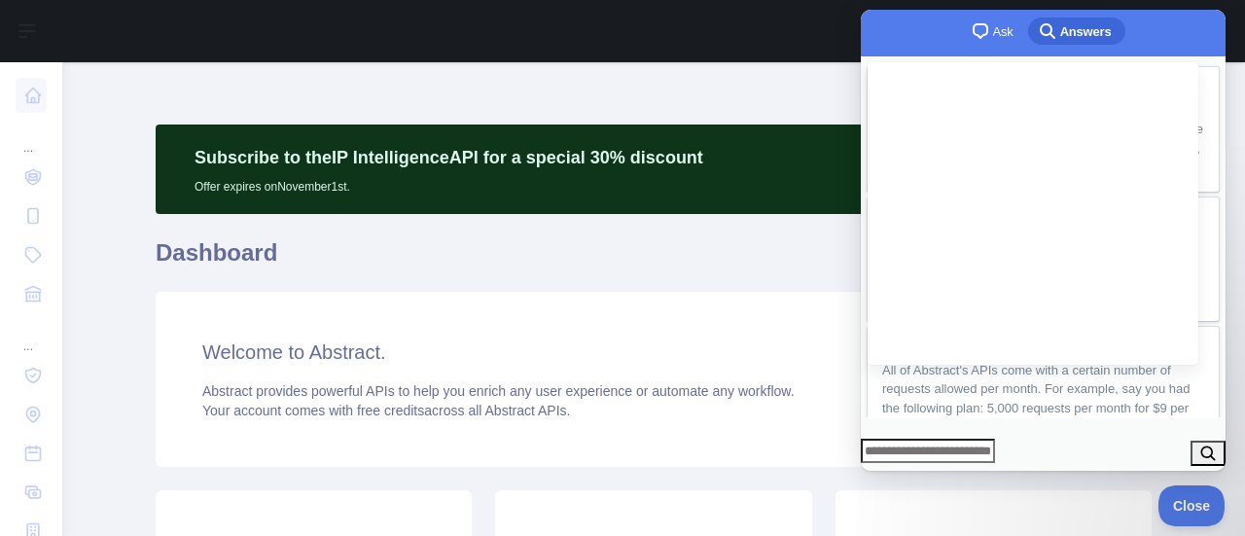
click at [986, 44] on link "chat-square Ask" at bounding box center [994, 31] width 67 height 27
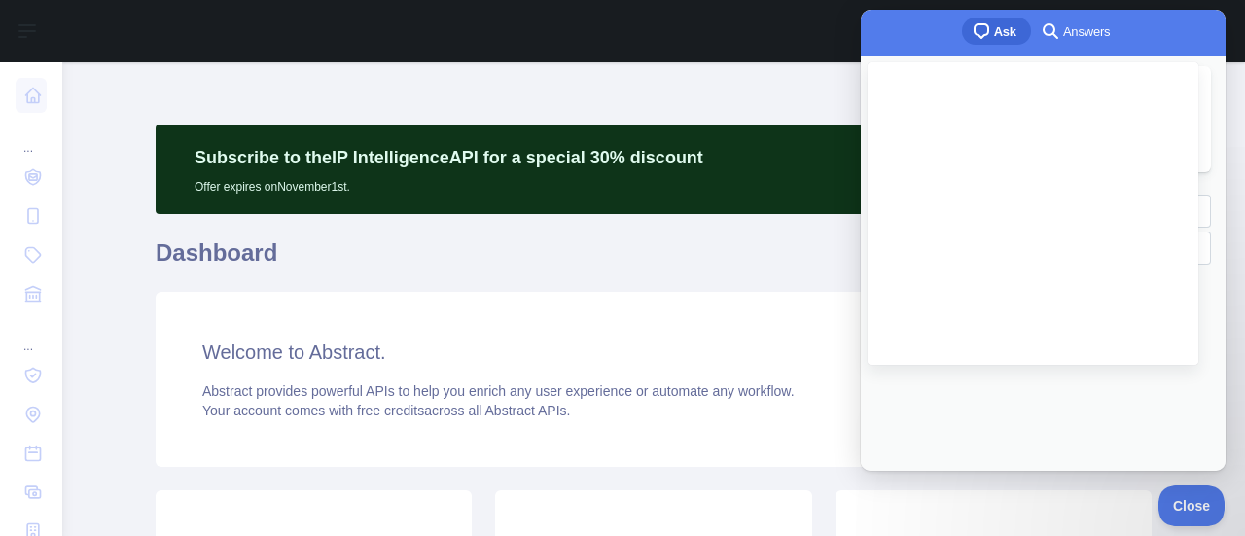
click at [994, 194] on div "Previous Conversations" at bounding box center [1043, 186] width 336 height 17
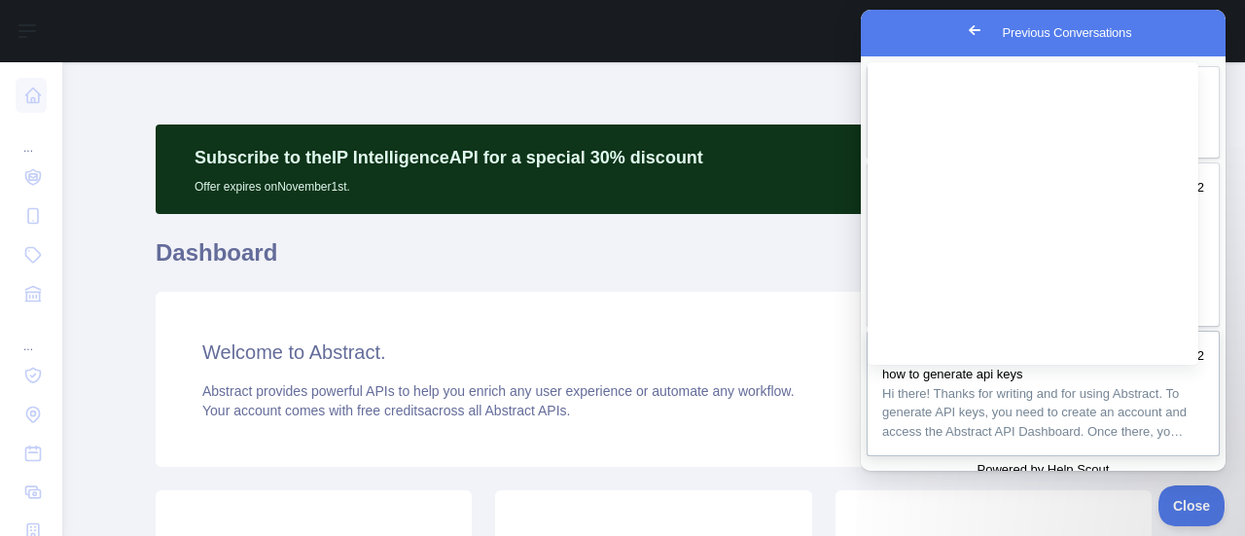
click at [988, 363] on span "Last updated [DATE]" at bounding box center [936, 356] width 108 height 14
click at [897, 472] on button "Close" at bounding box center [879, 484] width 35 height 25
click at [1195, 500] on span "Close" at bounding box center [1186, 503] width 66 height 14
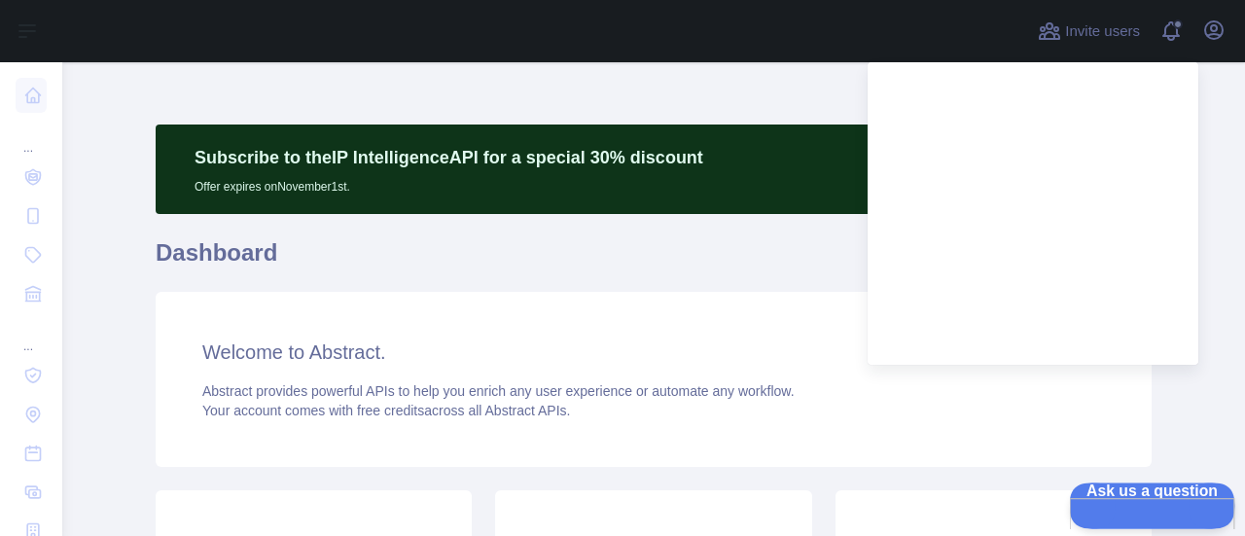
click at [1180, 496] on span "Ask us a question" at bounding box center [1142, 489] width 147 height 14
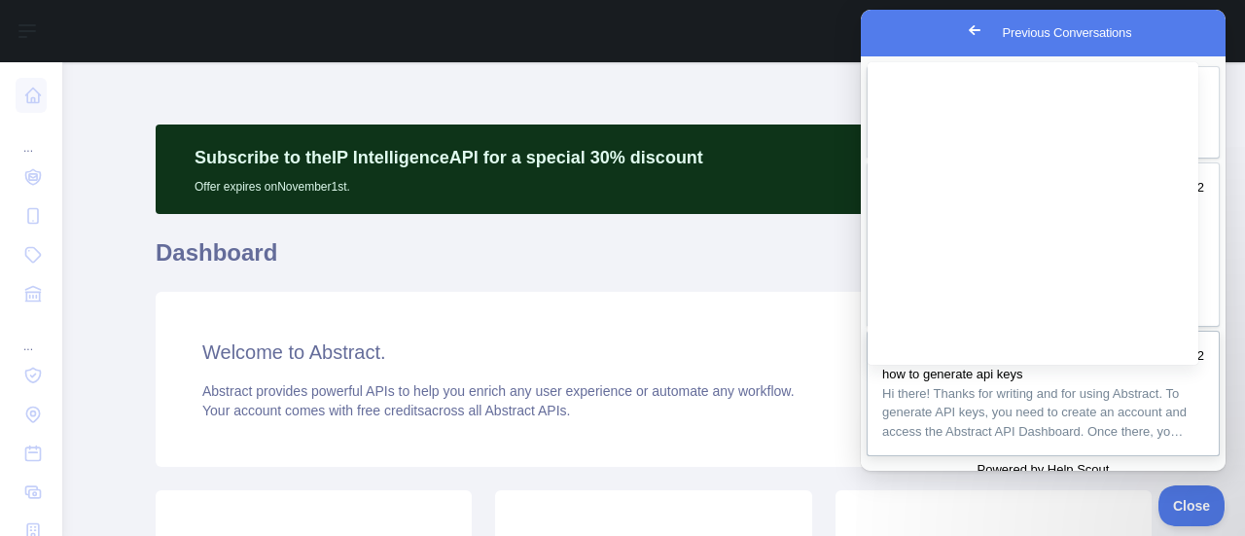
click at [929, 363] on span "Last updated [DATE]" at bounding box center [936, 356] width 108 height 14
click at [897, 472] on button "Close" at bounding box center [879, 484] width 35 height 25
click at [963, 34] on span "Go back" at bounding box center [974, 29] width 23 height 23
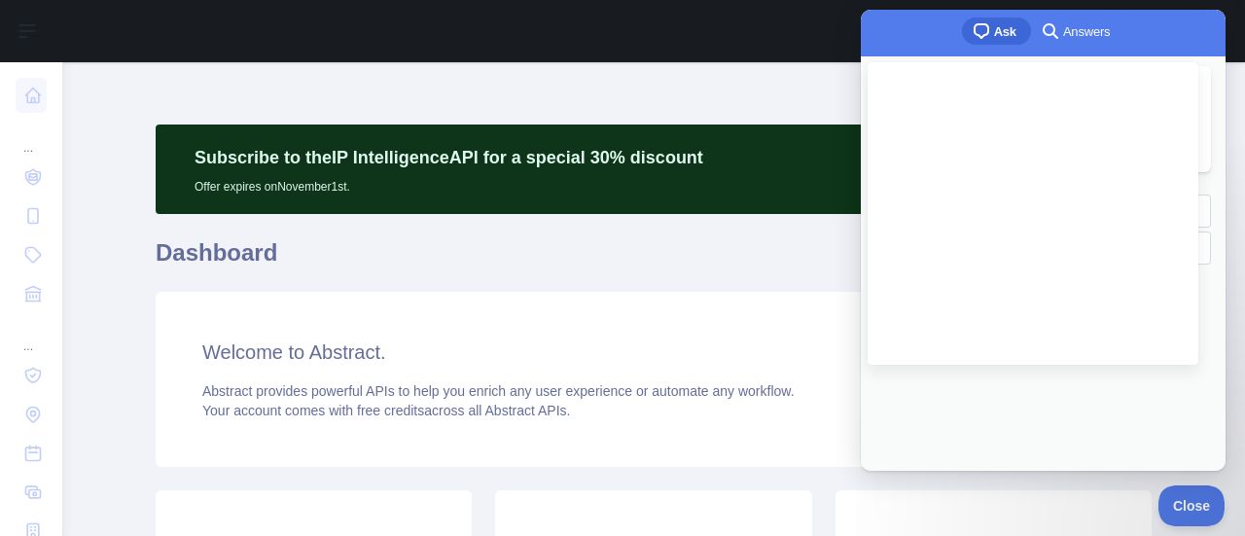
click at [996, 30] on span "Ask" at bounding box center [1005, 31] width 22 height 19
click at [1056, 194] on div "Previous Conversations" at bounding box center [1043, 186] width 336 height 17
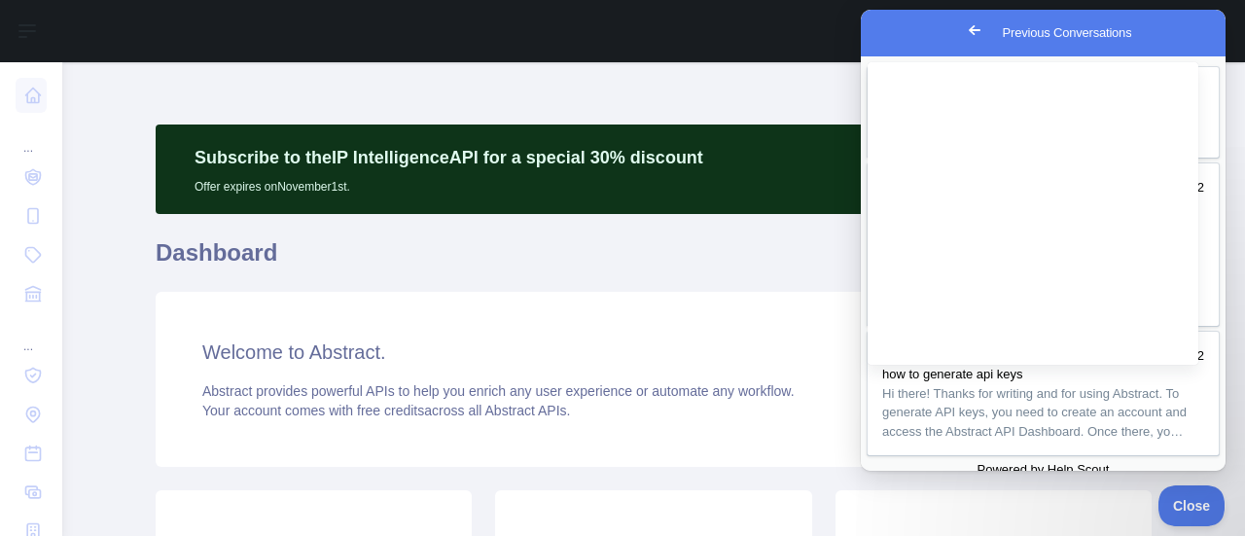
click at [963, 30] on span "Go back" at bounding box center [974, 29] width 23 height 23
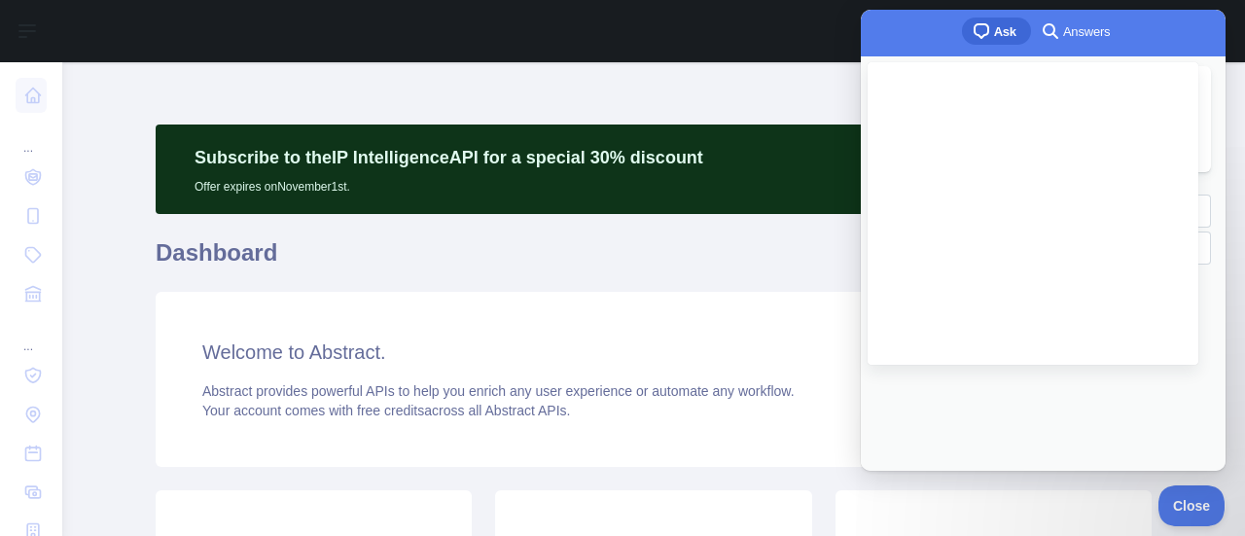
click at [1015, 21] on link "chat-square Ask" at bounding box center [996, 31] width 69 height 27
click at [1006, 22] on span "Ask" at bounding box center [1005, 31] width 22 height 19
click at [996, 24] on span "Ask" at bounding box center [1005, 31] width 22 height 19
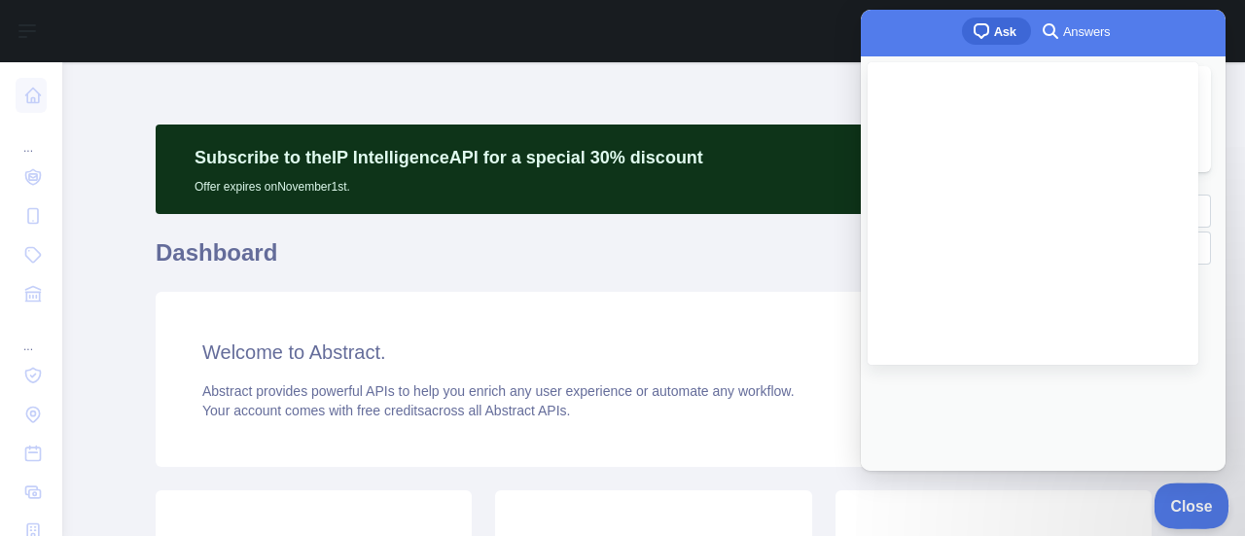
click at [1184, 507] on span "Close" at bounding box center [1186, 503] width 66 height 14
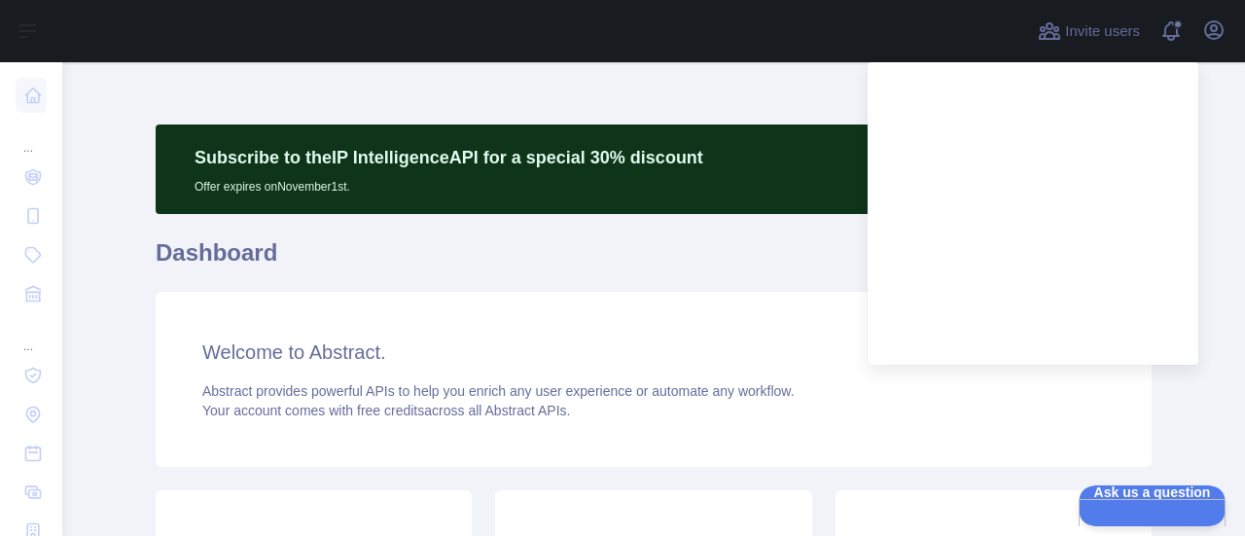
drag, startPoint x: 444, startPoint y: 275, endPoint x: 882, endPoint y: 81, distance: 478.9
click at [449, 269] on h1 "Dashboard" at bounding box center [654, 260] width 996 height 47
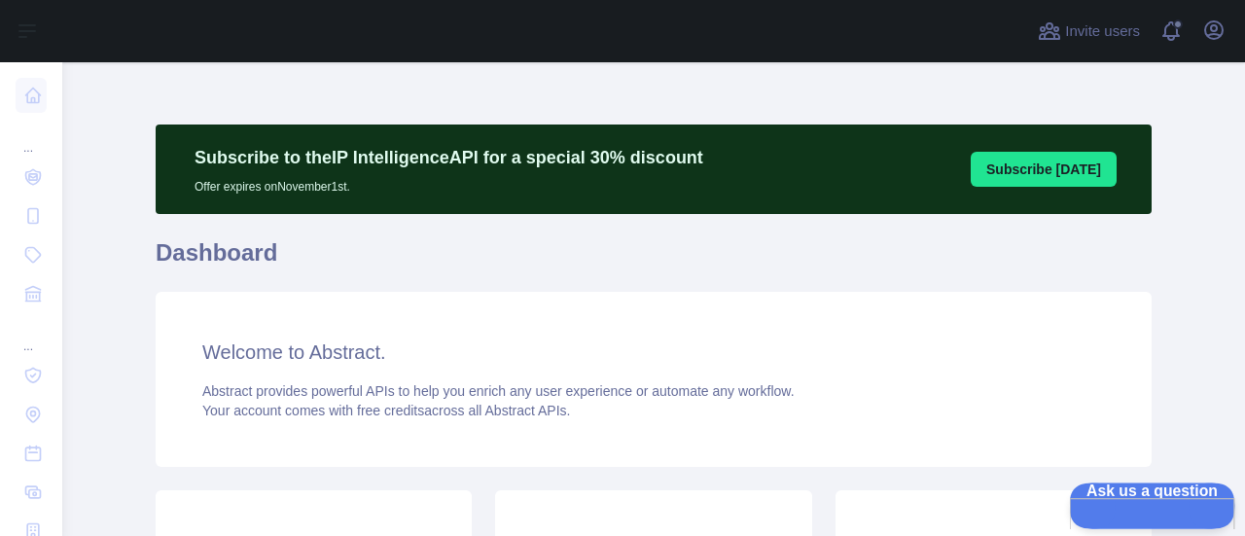
click at [1162, 496] on span "Ask us a question" at bounding box center [1142, 489] width 147 height 14
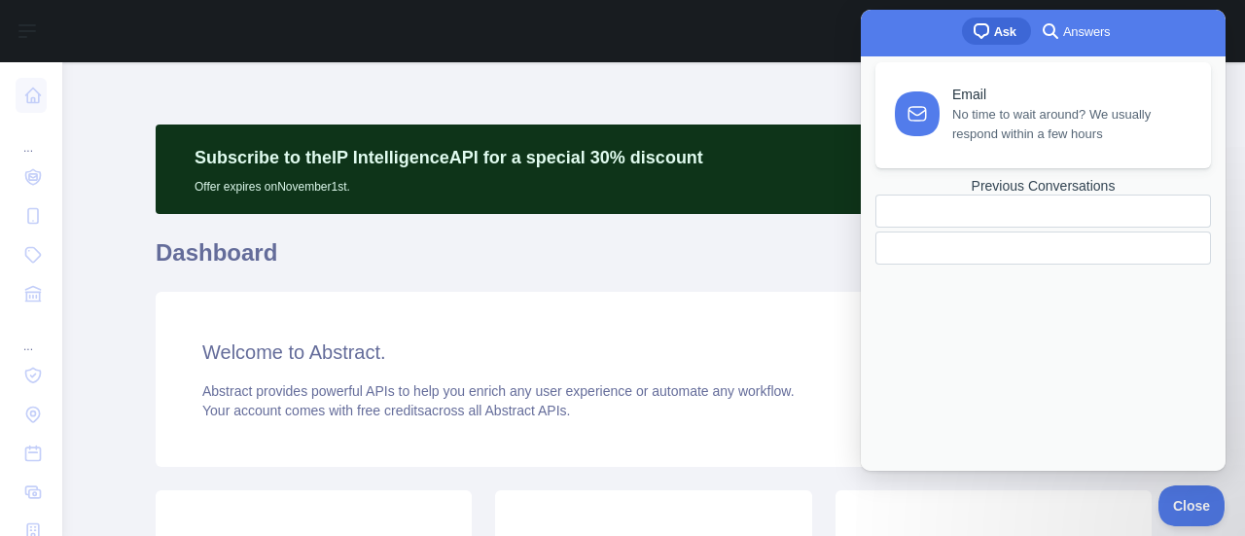
click at [1050, 142] on span "No time to wait around? We usually respond within a few hours" at bounding box center [1070, 124] width 236 height 39
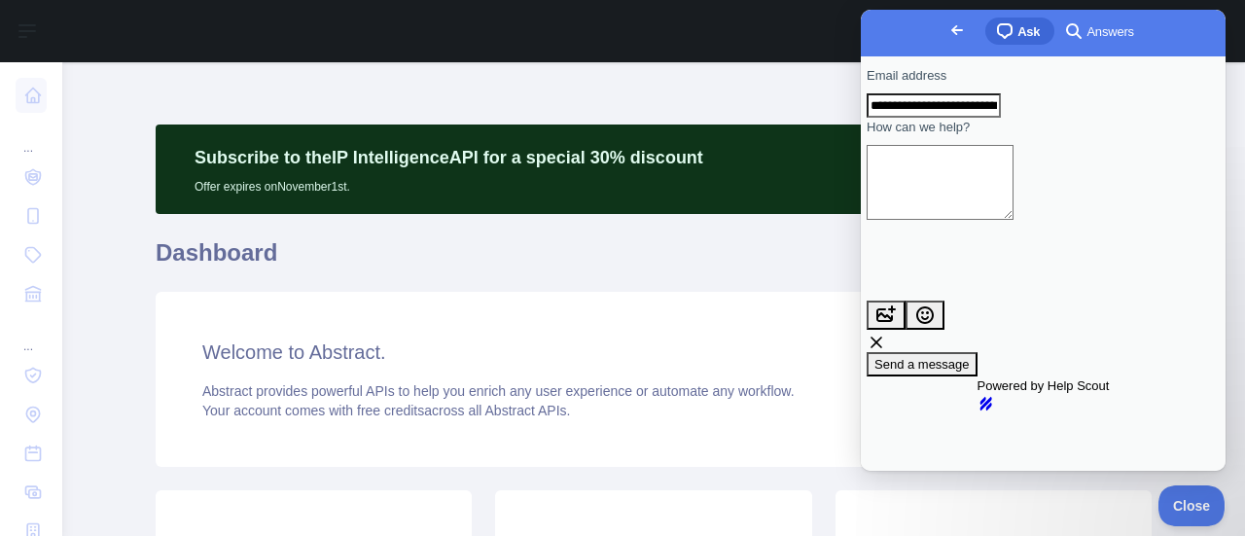
click at [994, 202] on textarea "How can we help?" at bounding box center [939, 182] width 147 height 75
type textarea "**********"
click at [970, 357] on span "Send a message" at bounding box center [921, 364] width 95 height 15
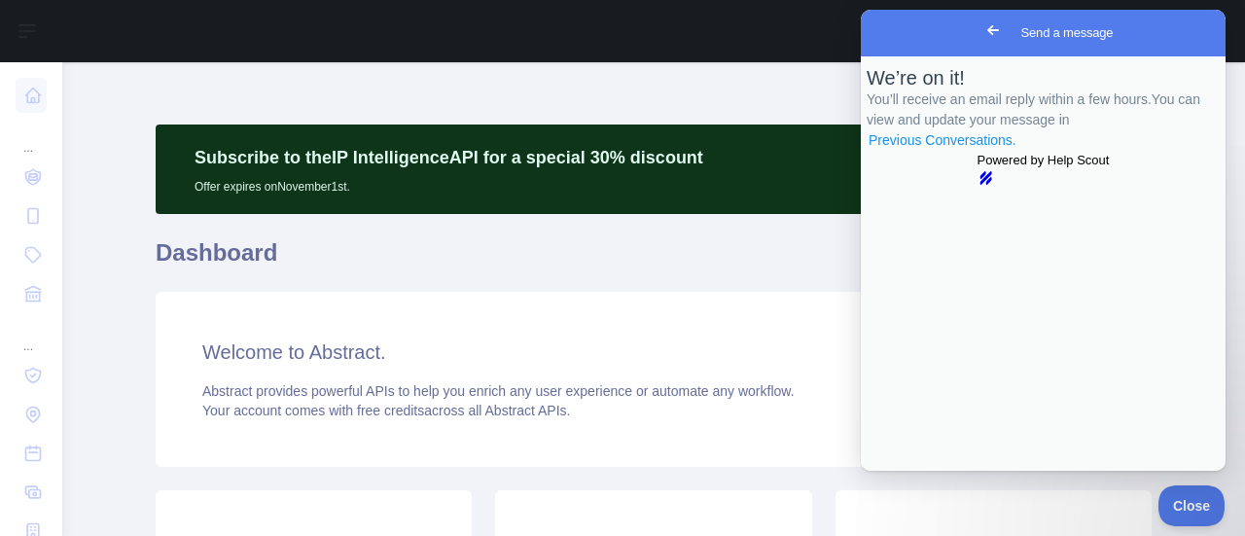
click at [1018, 151] on link "Previous Conversations ." at bounding box center [942, 140] width 152 height 20
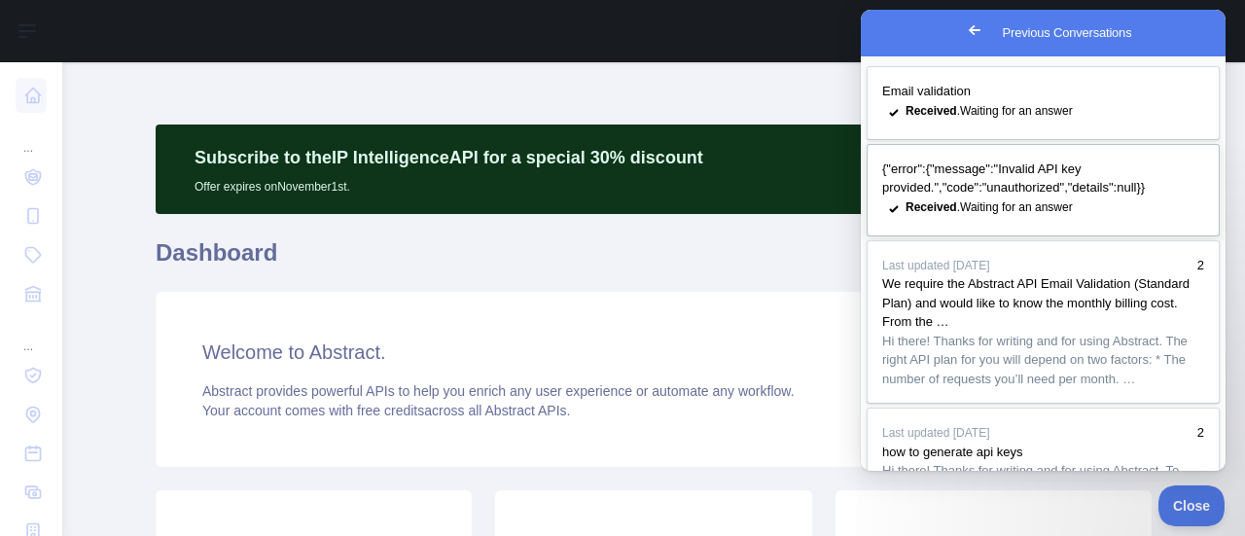
click at [1068, 189] on span "{"error":{"message":"Invalid API key provided.","code":"unauthorized","details"…" at bounding box center [1013, 178] width 263 height 34
click at [897, 472] on button "Close" at bounding box center [879, 484] width 35 height 25
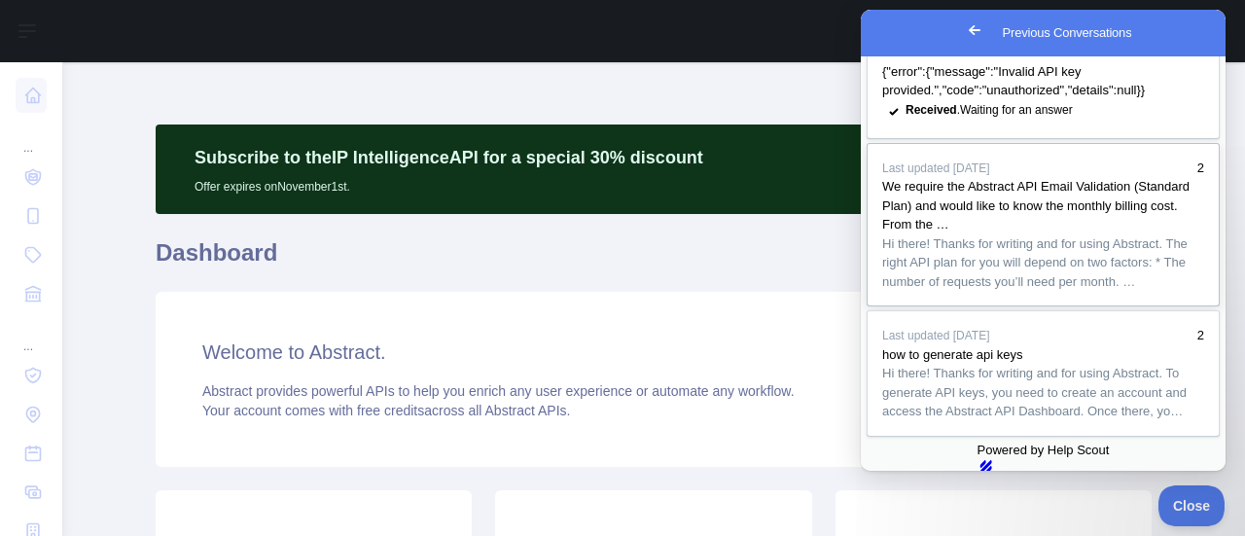
click at [1076, 234] on div "We require the Abstract API Email Validation (Standard Plan) and would like to …" at bounding box center [1043, 205] width 322 height 57
click at [897, 472] on button "Close" at bounding box center [879, 484] width 35 height 25
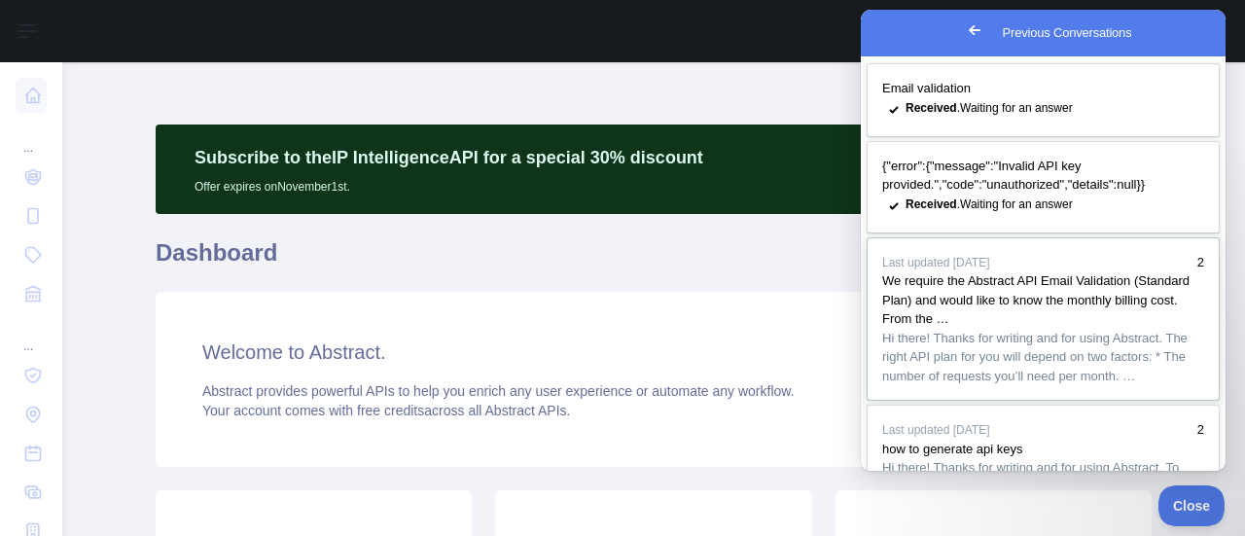
scroll to position [0, 0]
click at [1064, 386] on span "Hi there! Thanks for writing and for using Abstract. The right API plan for you…" at bounding box center [1034, 360] width 305 height 53
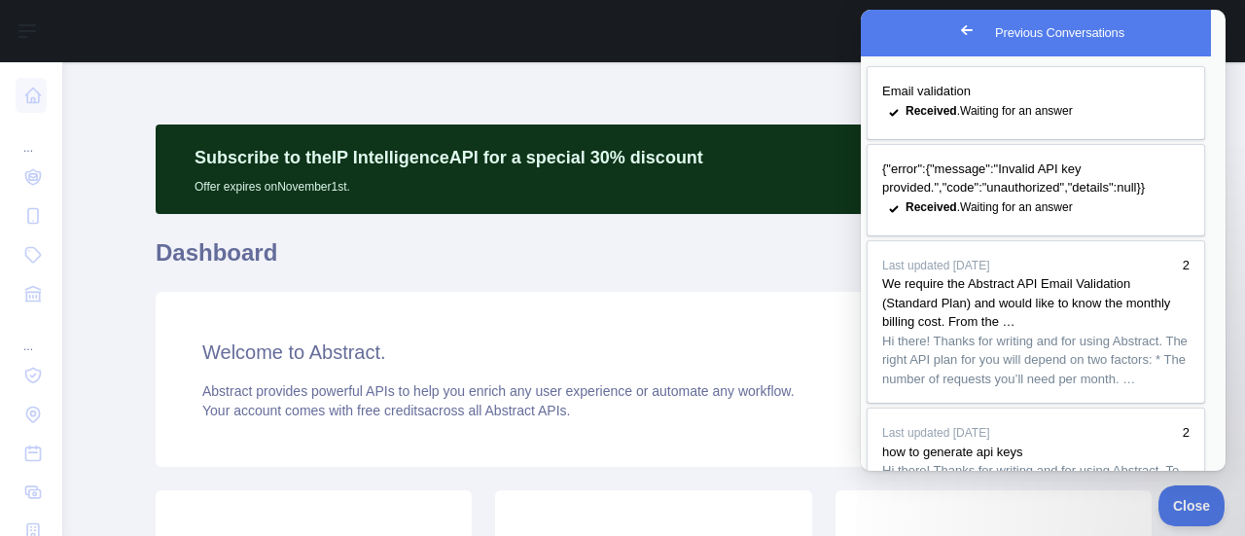
scroll to position [306, 0]
click at [897, 472] on button "Close" at bounding box center [879, 484] width 35 height 25
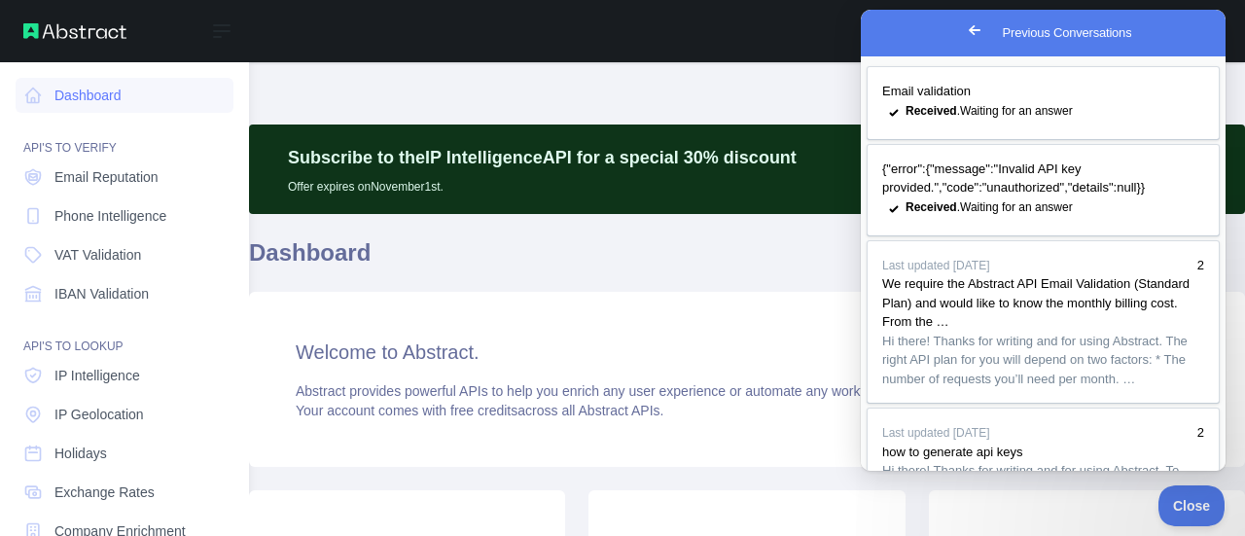
click at [0, 87] on div "Dashboard API'S TO VERIFY Email Reputation Phone Intelligence VAT Validation IB…" at bounding box center [124, 400] width 249 height 801
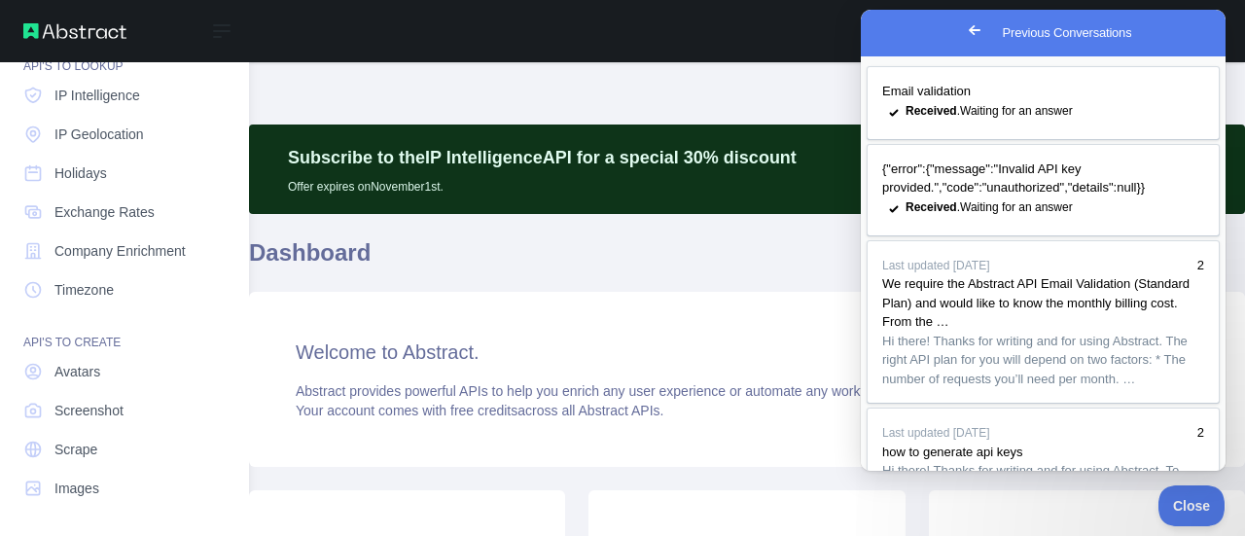
scroll to position [0, 0]
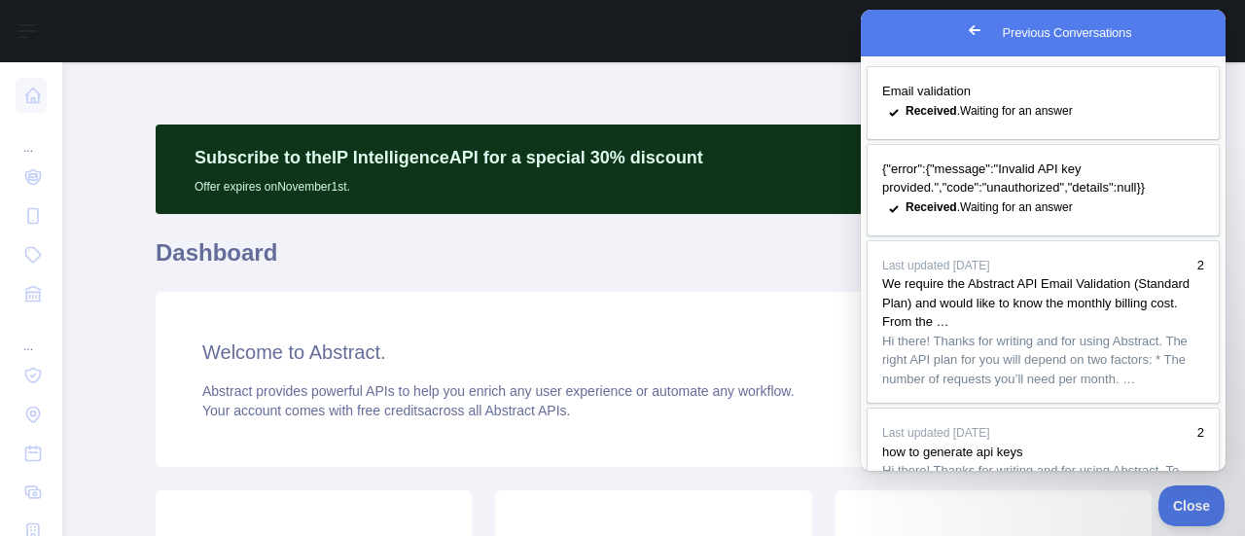
click at [963, 36] on span "Go back" at bounding box center [974, 29] width 23 height 23
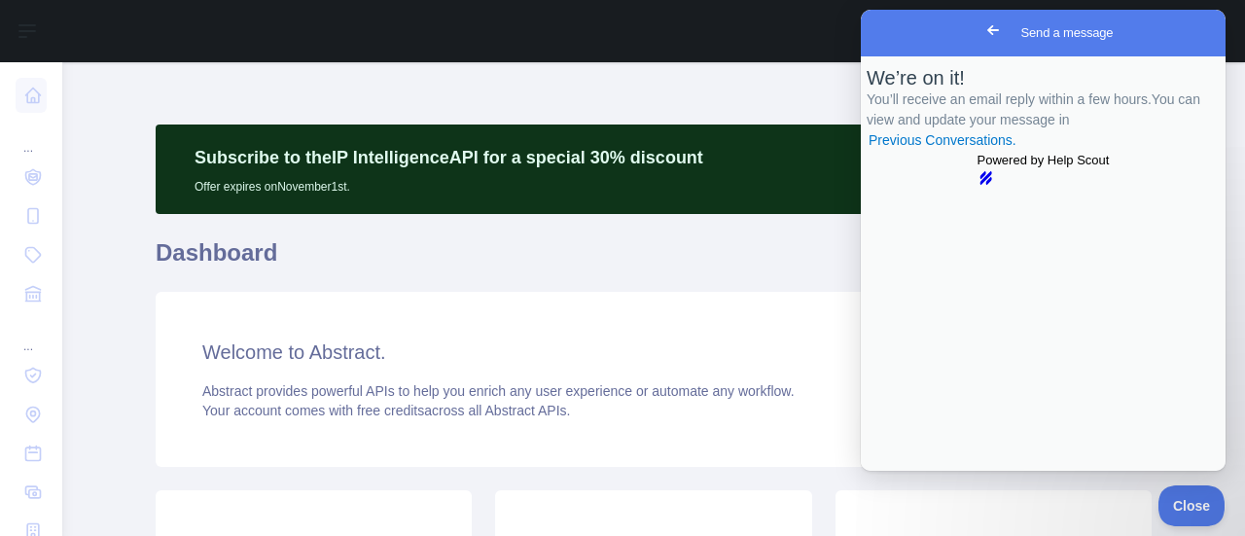
click at [981, 30] on span "Go back" at bounding box center [992, 29] width 23 height 23
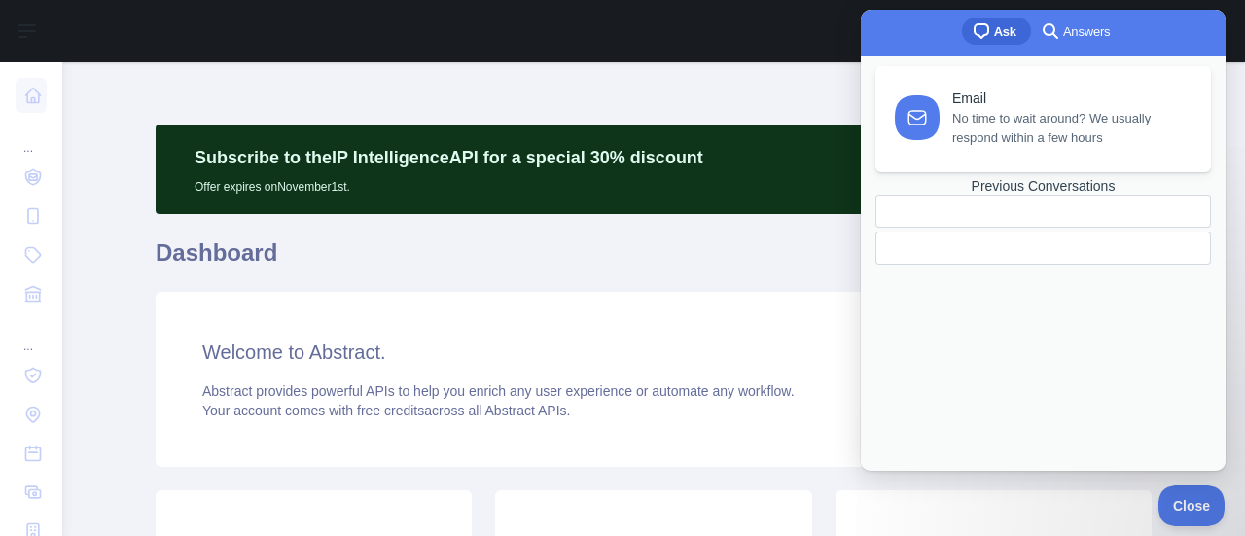
click at [1064, 38] on span "Answers" at bounding box center [1086, 31] width 47 height 19
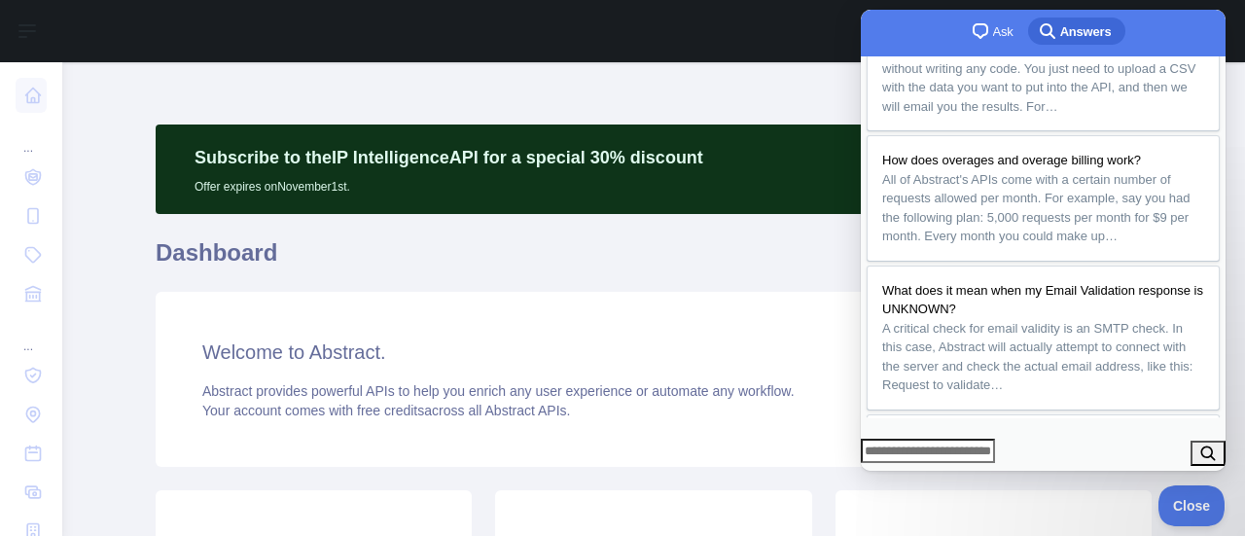
scroll to position [172, 0]
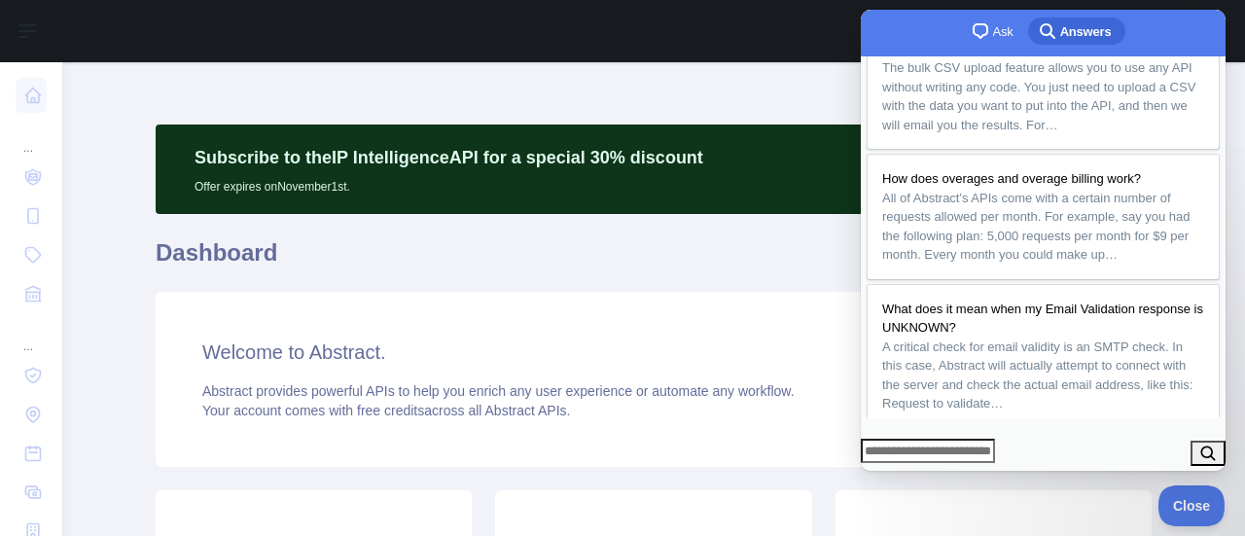
click at [1190, 508] on span "Close" at bounding box center [1186, 503] width 66 height 14
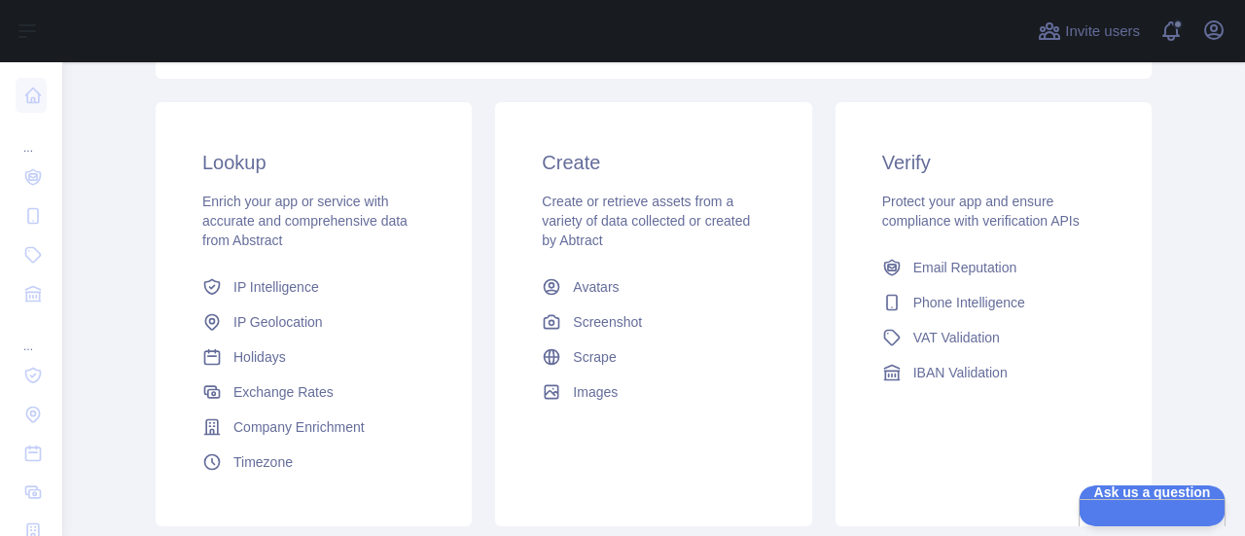
scroll to position [389, 0]
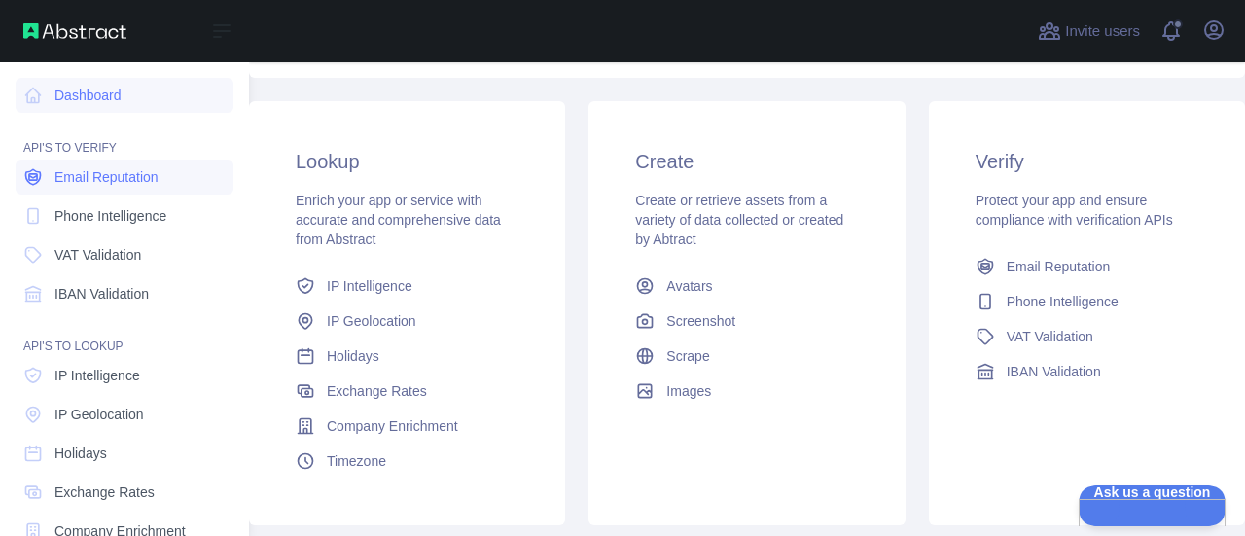
click at [111, 182] on span "Email Reputation" at bounding box center [106, 176] width 104 height 19
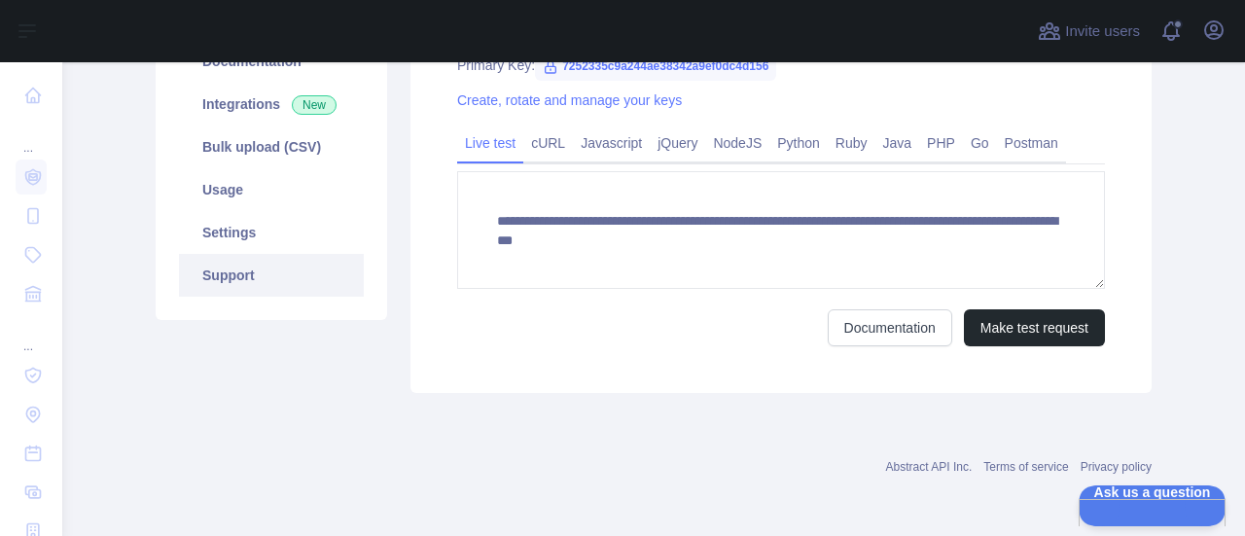
click at [230, 271] on link "Support" at bounding box center [271, 275] width 185 height 43
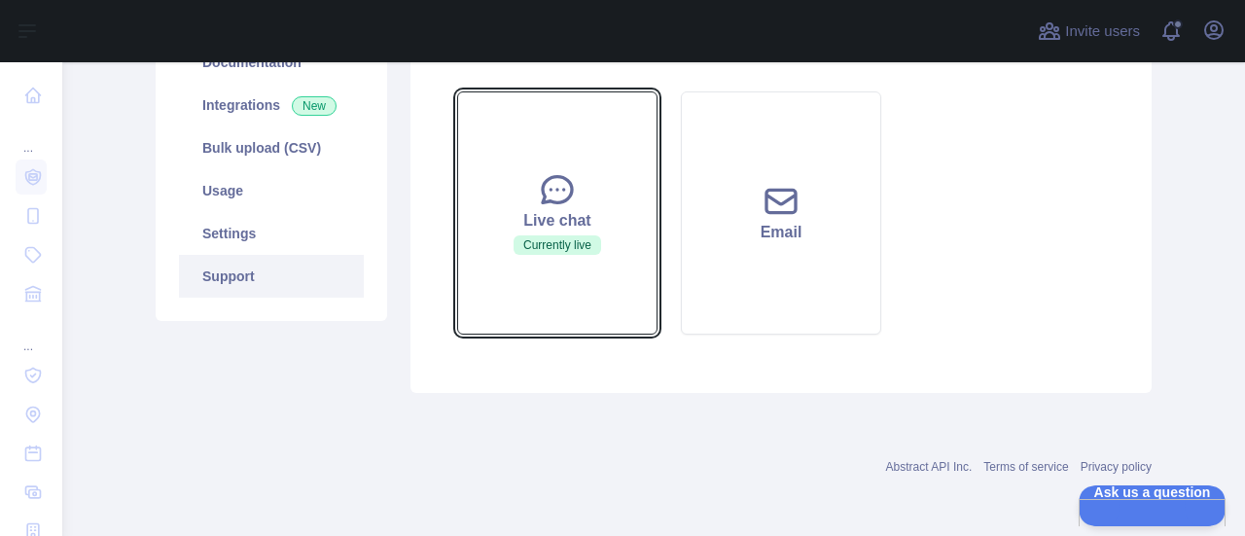
click at [566, 263] on button "Live chat Currently live" at bounding box center [557, 212] width 200 height 243
click at [539, 221] on div "Live chat" at bounding box center [557, 220] width 152 height 23
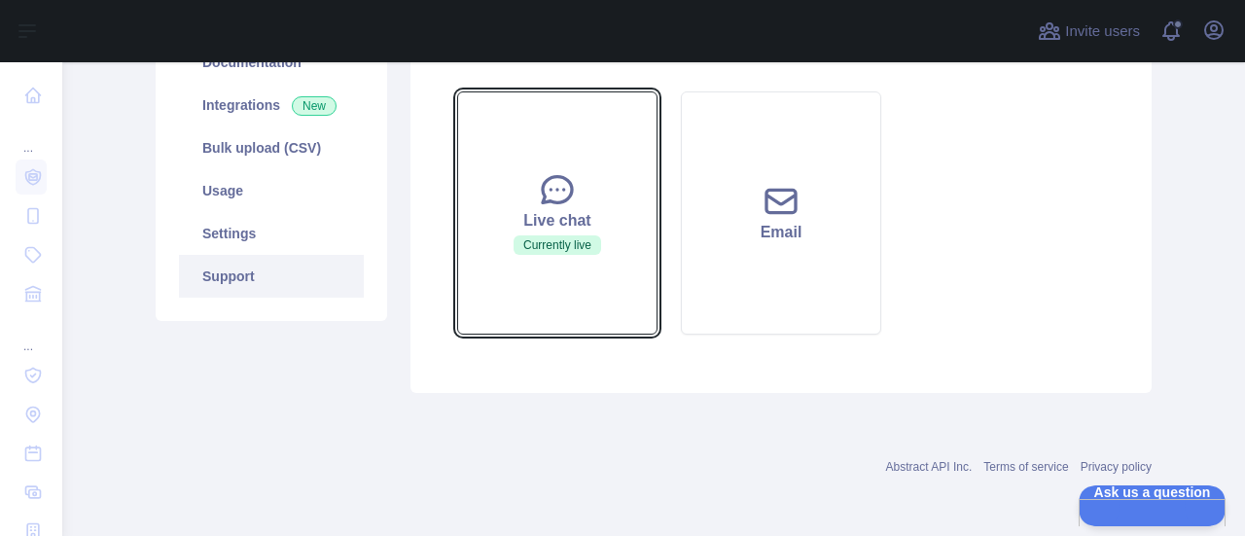
click at [539, 221] on div "Live chat" at bounding box center [557, 220] width 152 height 23
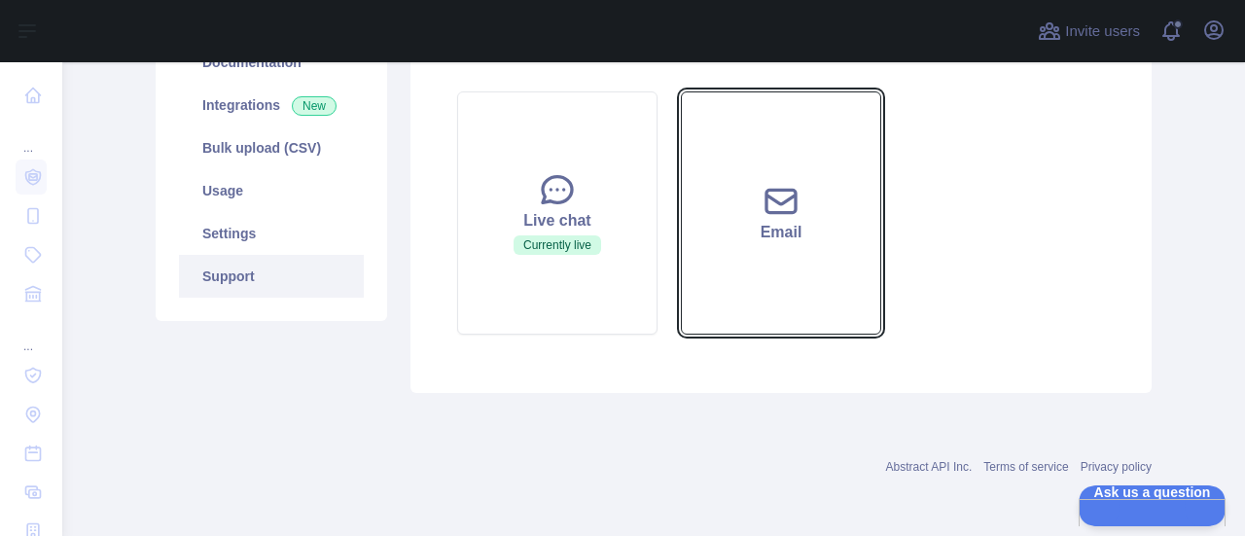
click at [790, 235] on div "Email" at bounding box center [781, 232] width 152 height 23
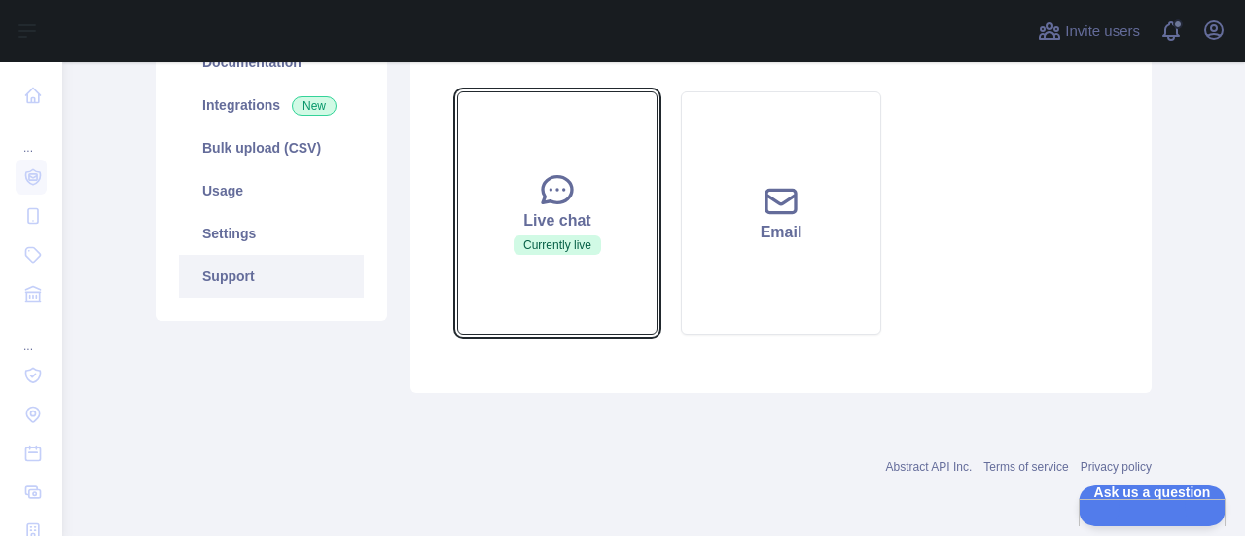
click at [568, 166] on button "Live chat Currently live" at bounding box center [557, 212] width 200 height 243
click at [571, 206] on button "Live chat Currently live" at bounding box center [557, 212] width 200 height 243
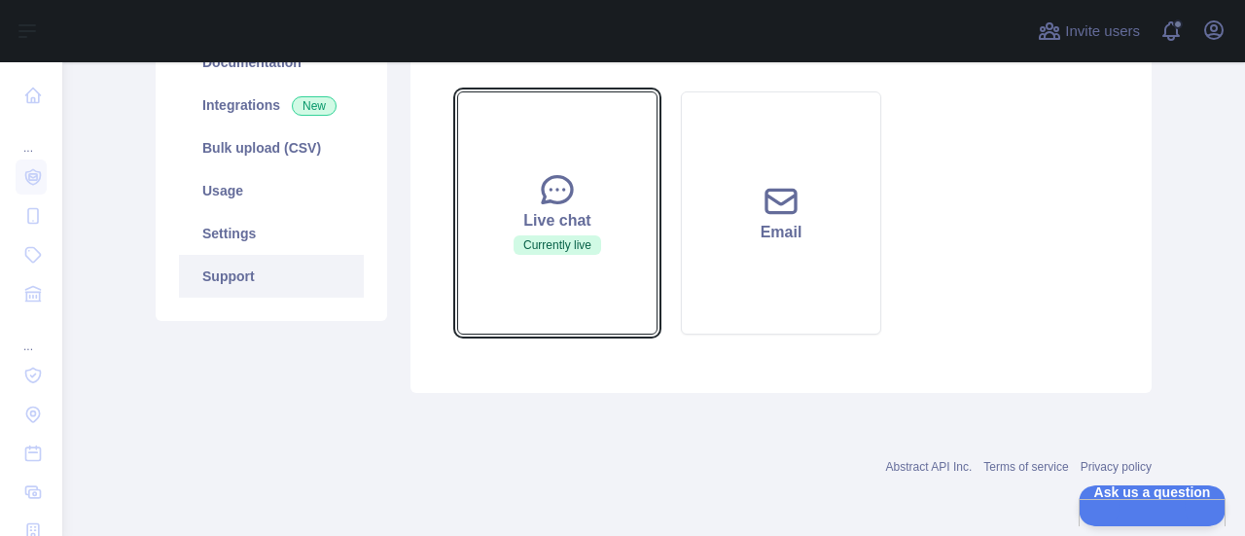
click at [568, 206] on icon at bounding box center [557, 189] width 39 height 39
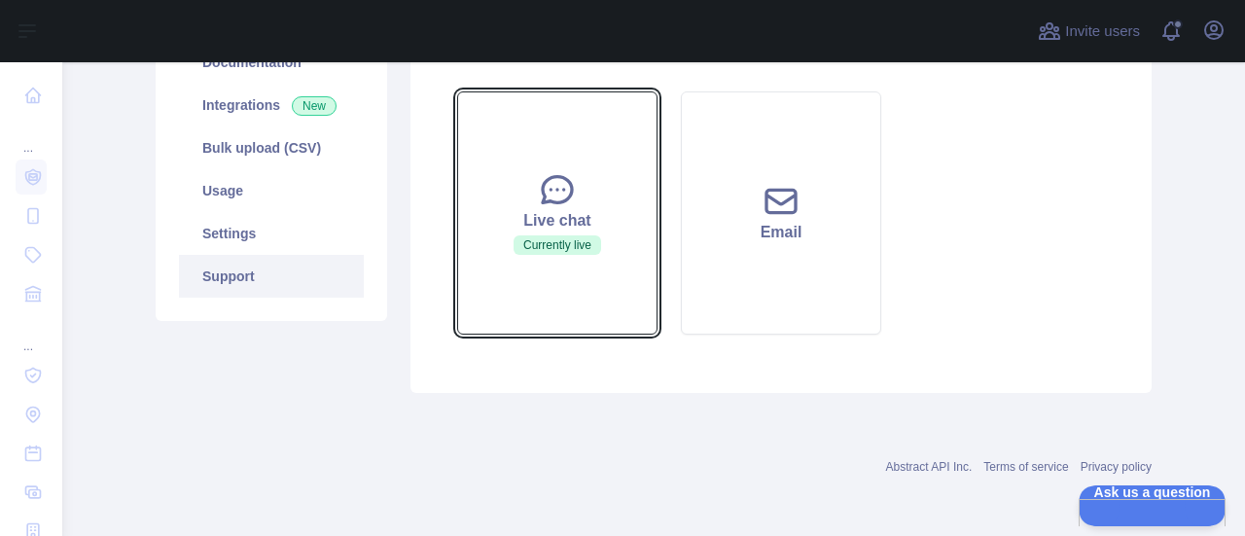
drag, startPoint x: 568, startPoint y: 206, endPoint x: 508, endPoint y: 244, distance: 71.2
click at [513, 244] on span "Currently live" at bounding box center [557, 244] width 88 height 19
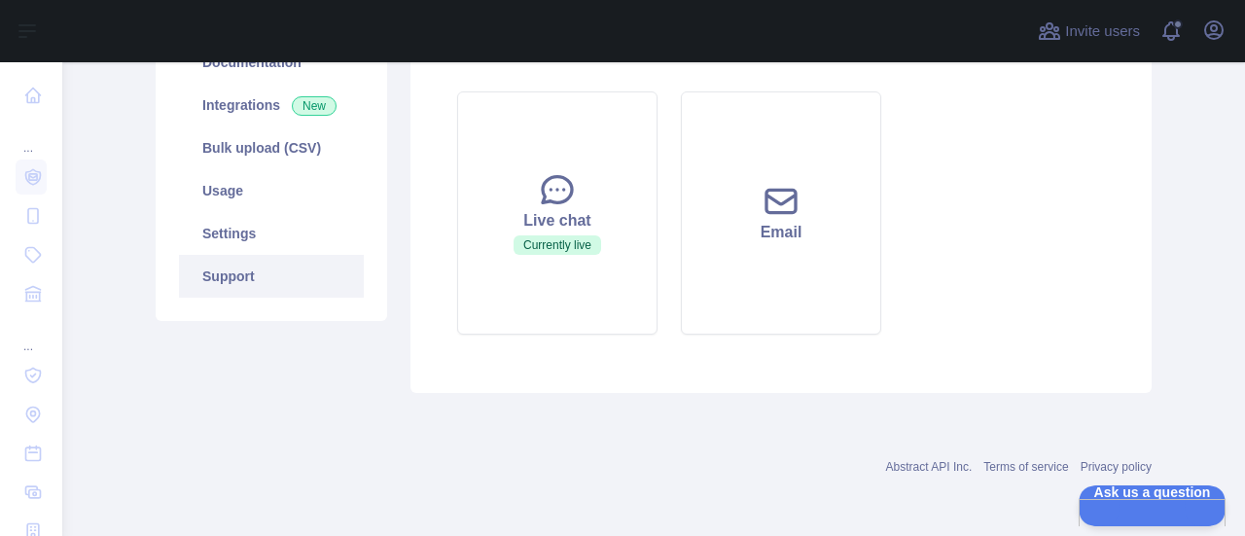
drag, startPoint x: 508, startPoint y: 243, endPoint x: 442, endPoint y: 339, distance: 116.8
click at [445, 339] on div "Live chat Currently live Email" at bounding box center [780, 213] width 671 height 266
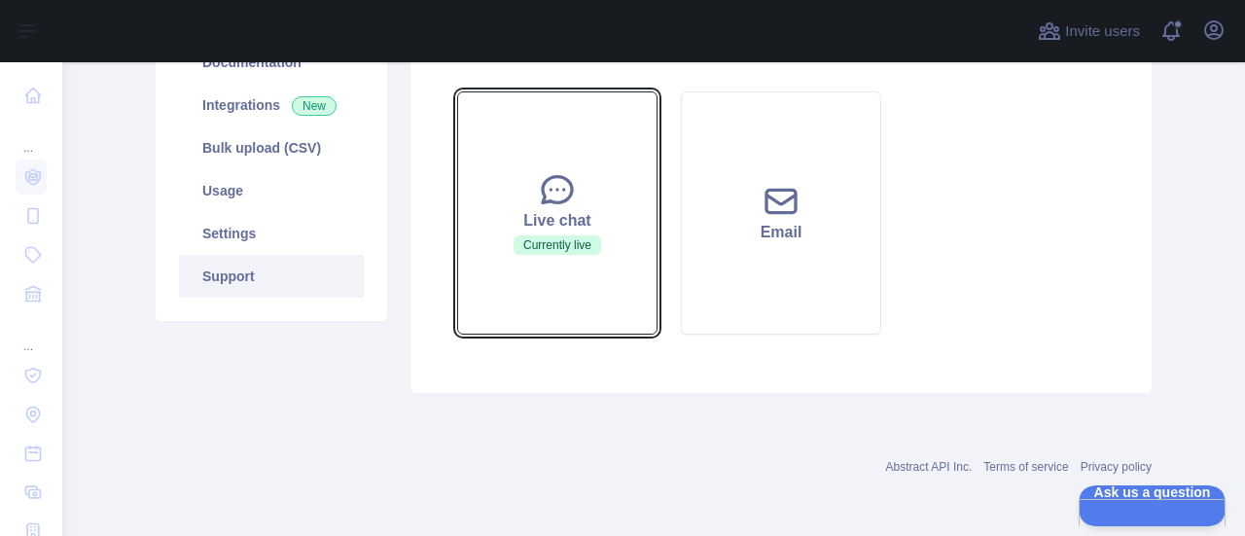
click at [487, 308] on button "Live chat Currently live" at bounding box center [557, 212] width 200 height 243
click at [457, 91] on button "Live chat Currently live" at bounding box center [557, 212] width 200 height 243
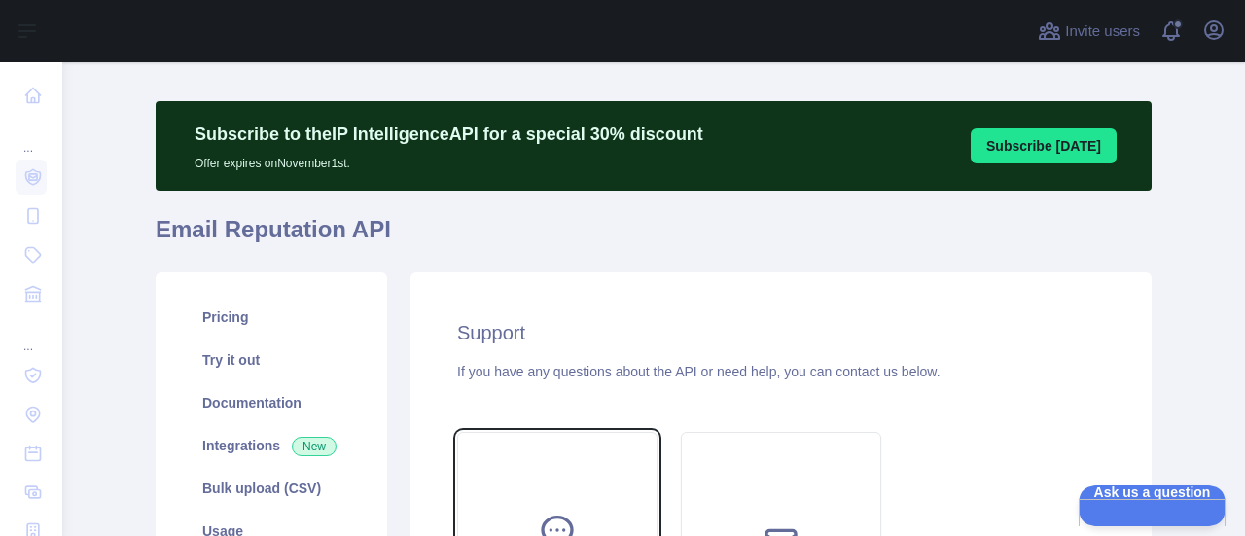
scroll to position [0, 0]
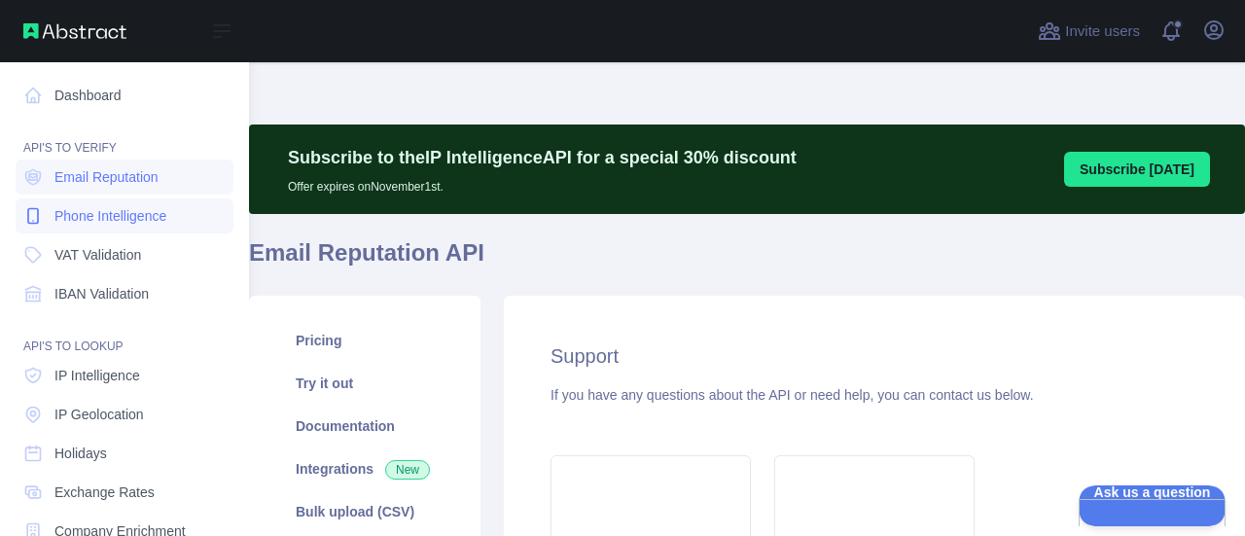
click at [111, 221] on span "Phone Intelligence" at bounding box center [110, 215] width 112 height 19
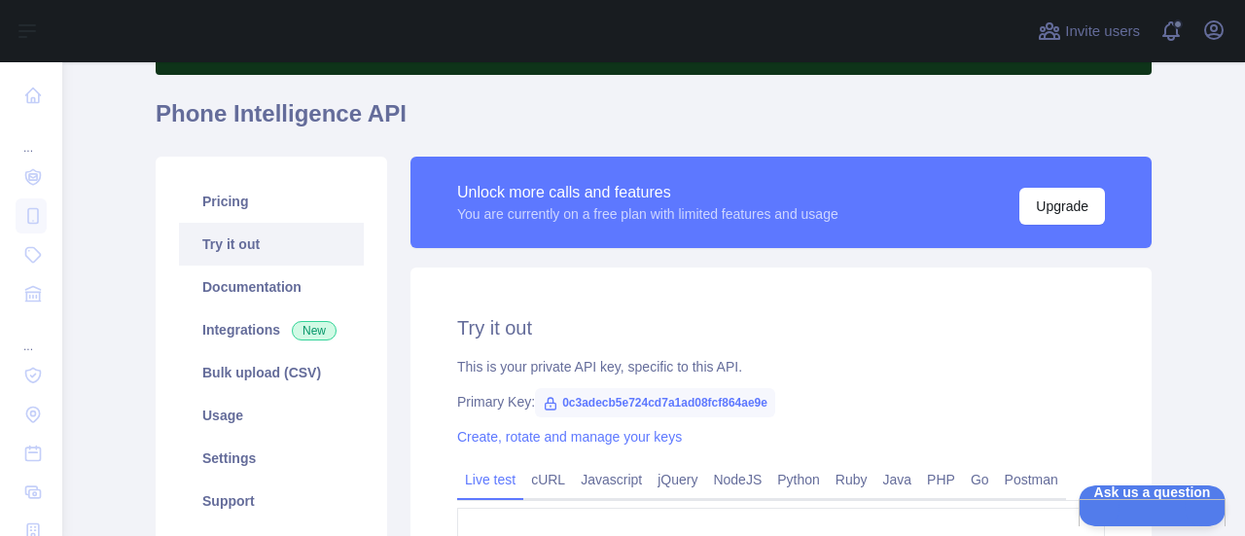
scroll to position [97, 0]
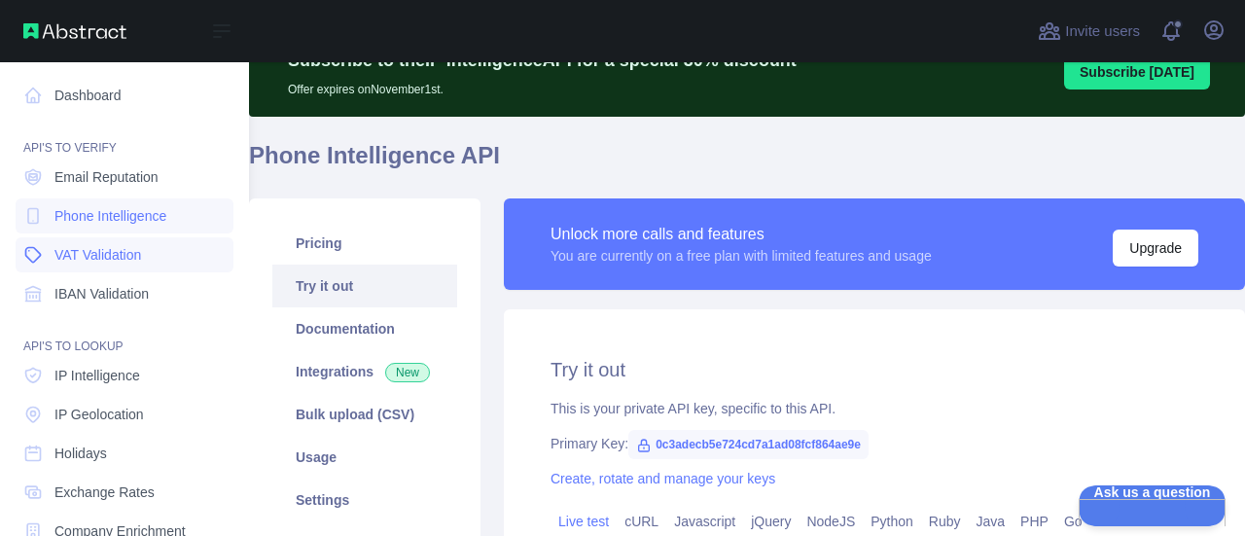
click at [91, 254] on span "VAT Validation" at bounding box center [97, 254] width 87 height 19
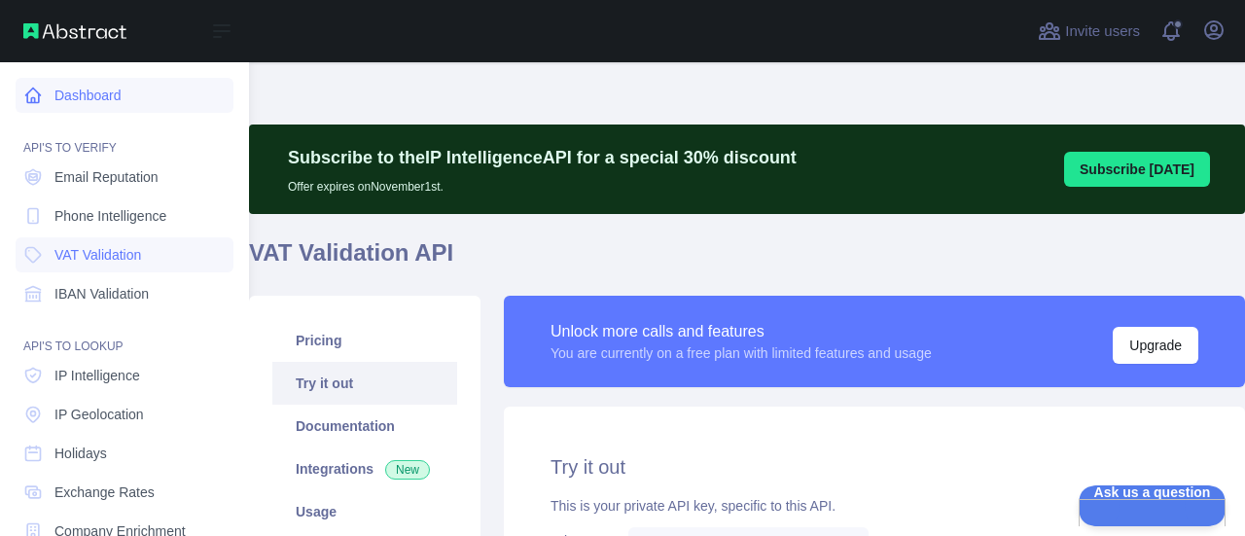
click at [76, 95] on link "Dashboard" at bounding box center [125, 95] width 218 height 35
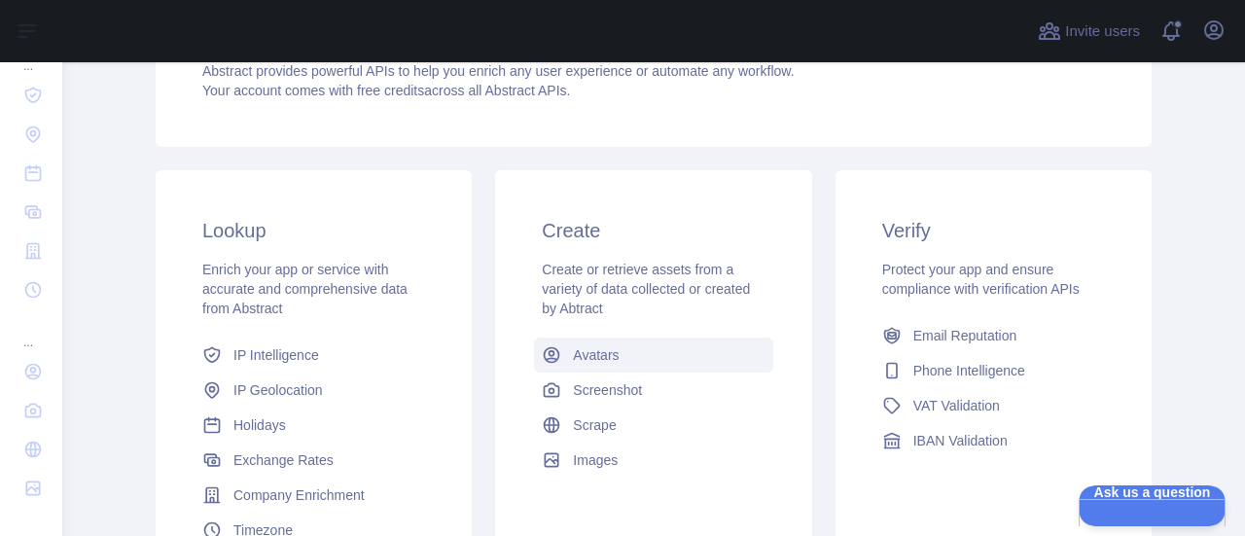
scroll to position [389, 0]
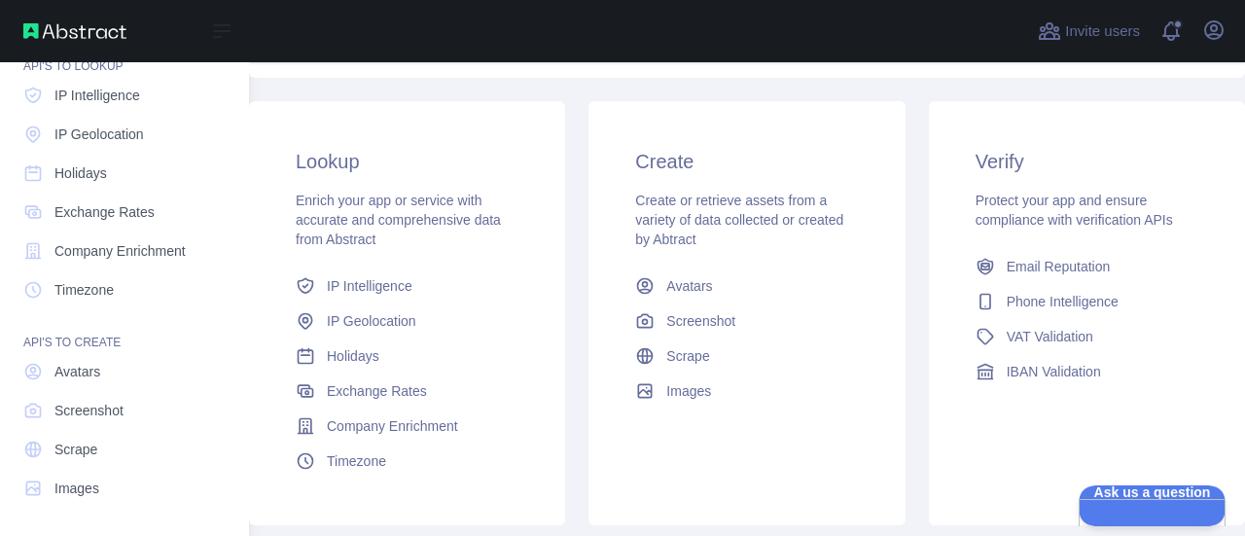
click at [0, 250] on div "Dashboard API'S TO VERIFY Email Reputation Phone Intelligence VAT Validation IB…" at bounding box center [124, 120] width 249 height 801
